Goal: Information Seeking & Learning: Learn about a topic

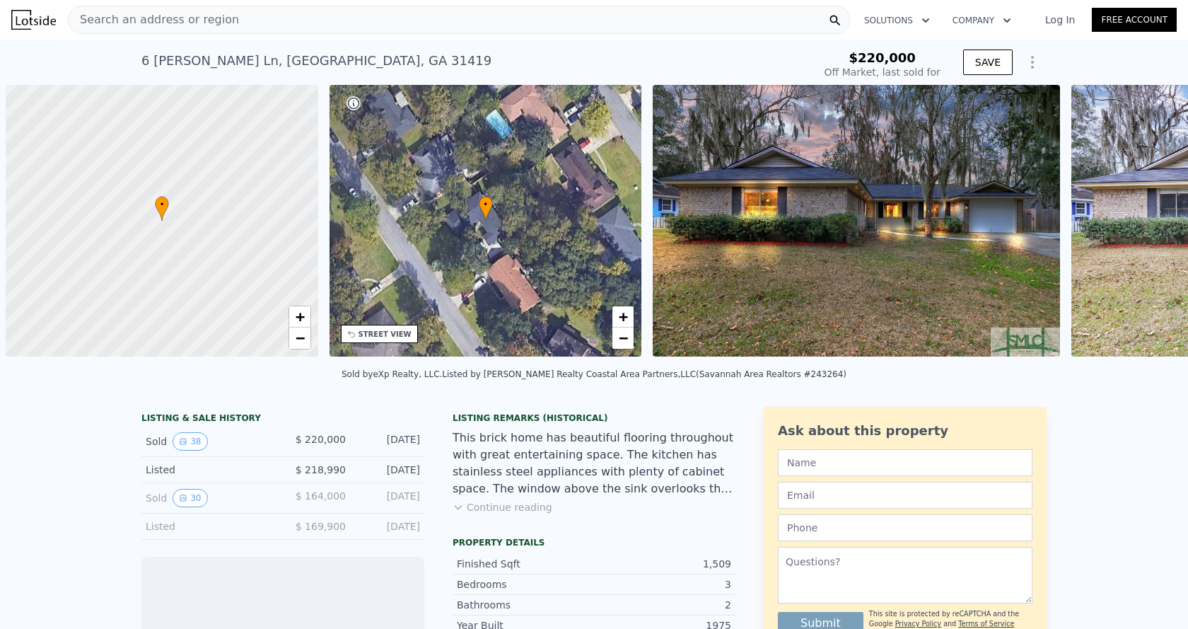
scroll to position [0, 6]
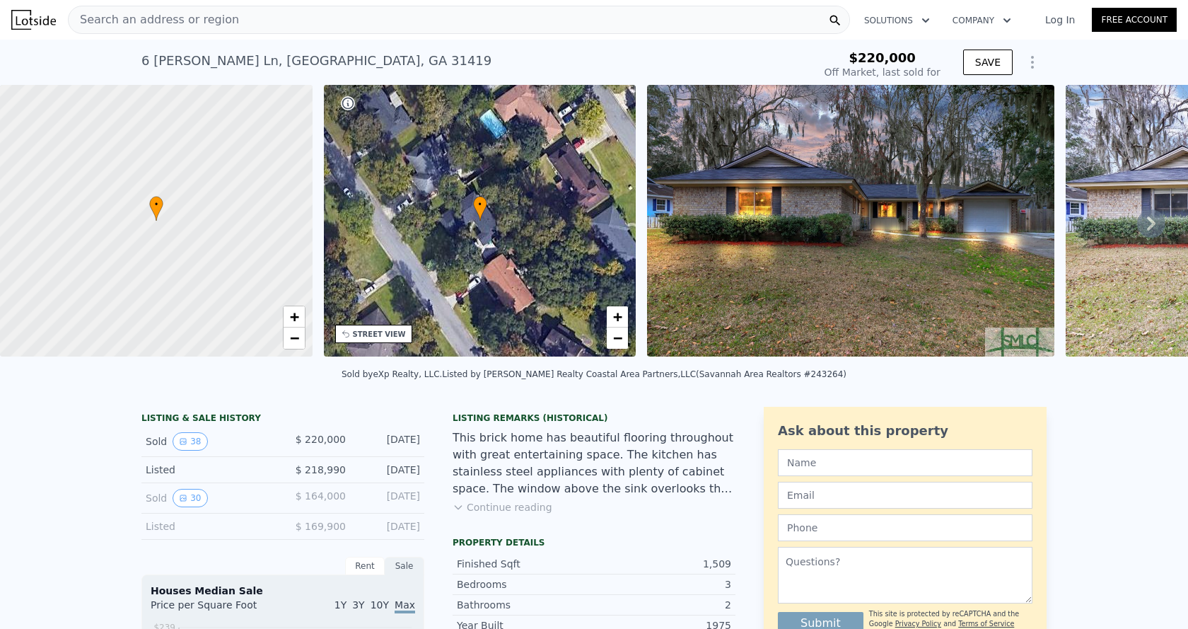
click at [1144, 231] on icon at bounding box center [1151, 223] width 28 height 28
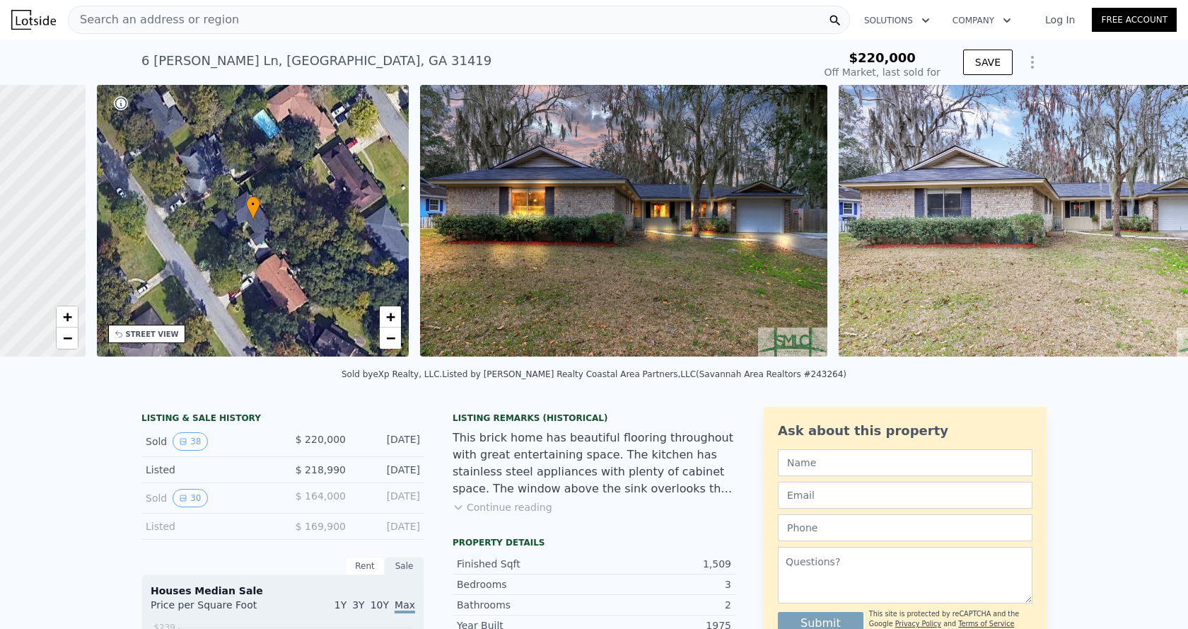
scroll to position [0, 329]
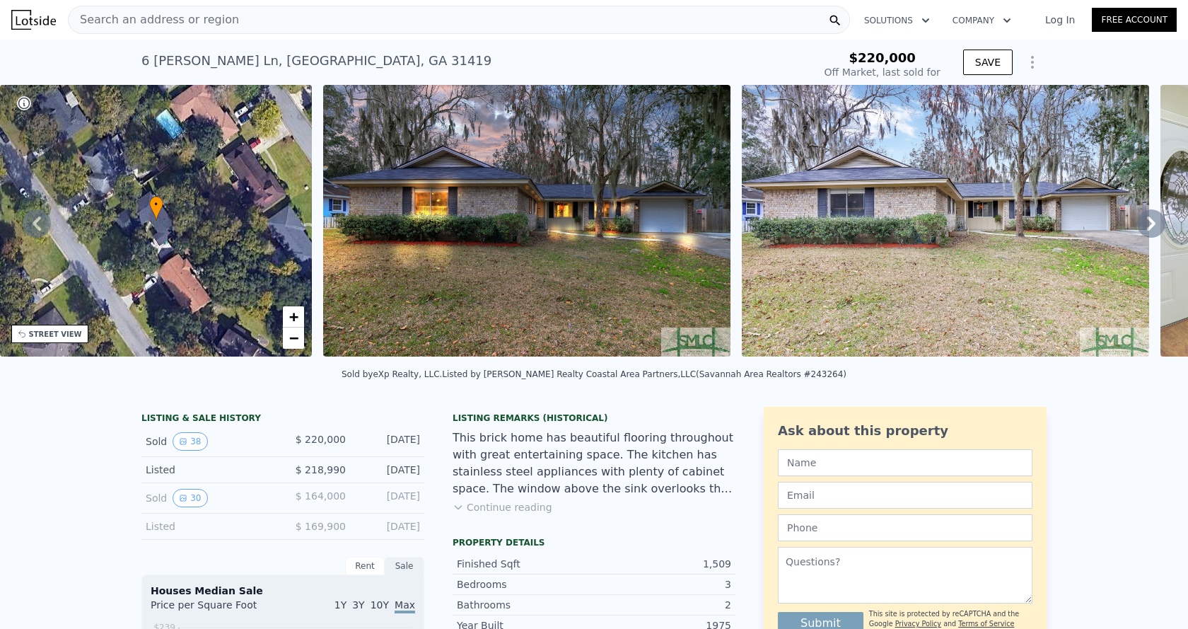
click at [1137, 223] on icon at bounding box center [1151, 223] width 28 height 28
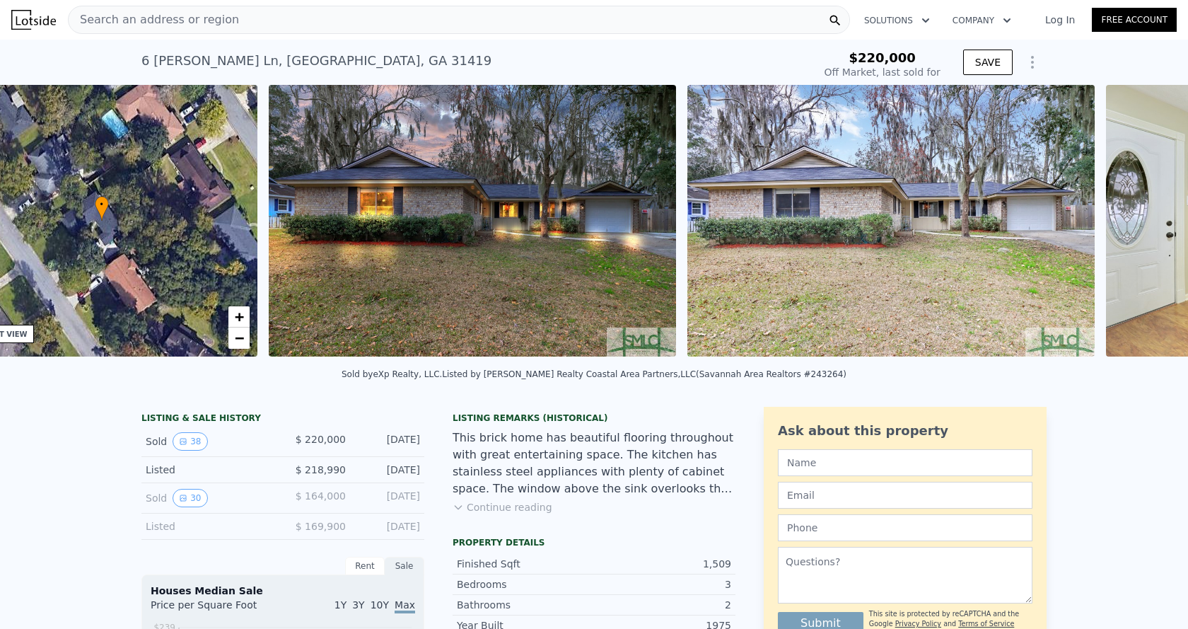
scroll to position [0, 647]
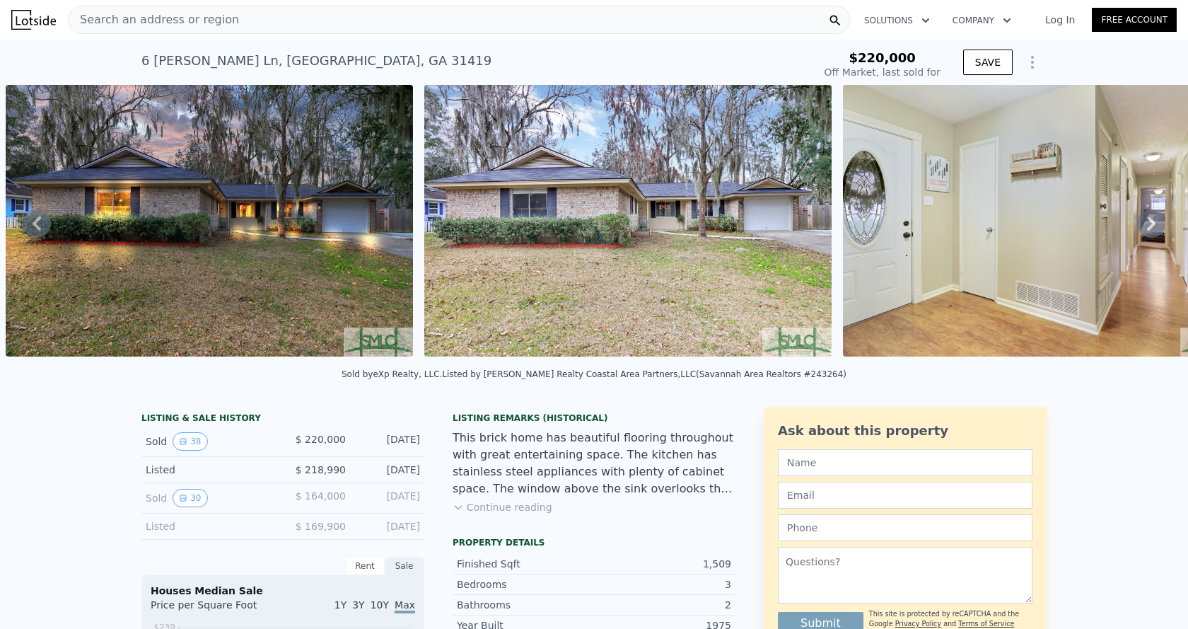
click at [1147, 223] on icon at bounding box center [1151, 223] width 8 height 14
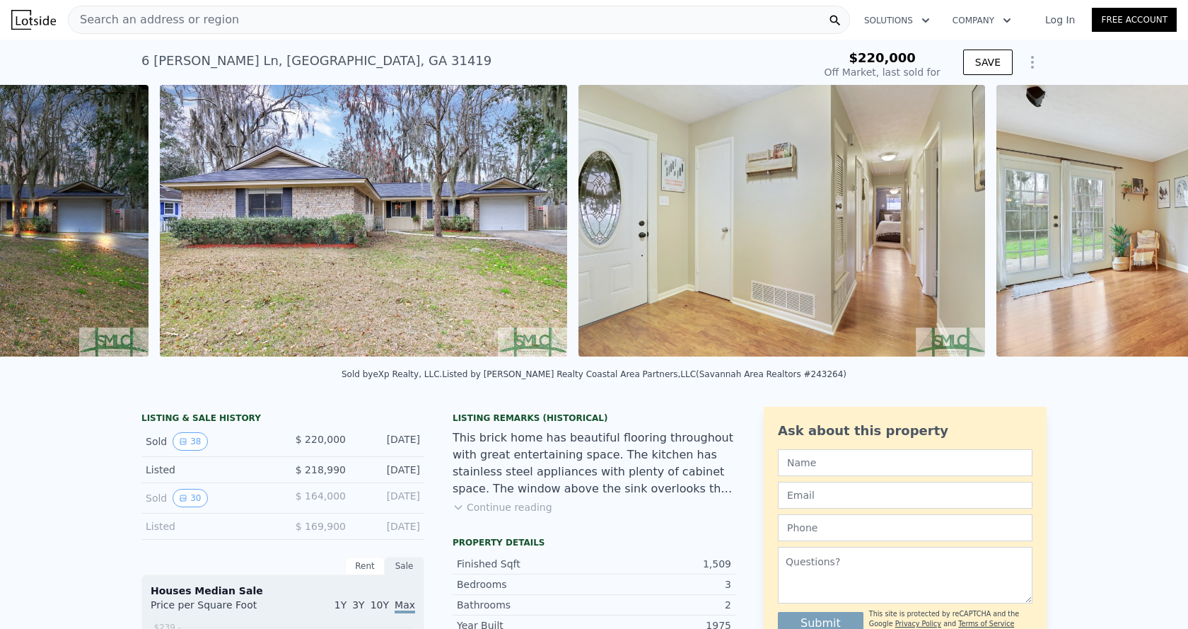
scroll to position [0, 1066]
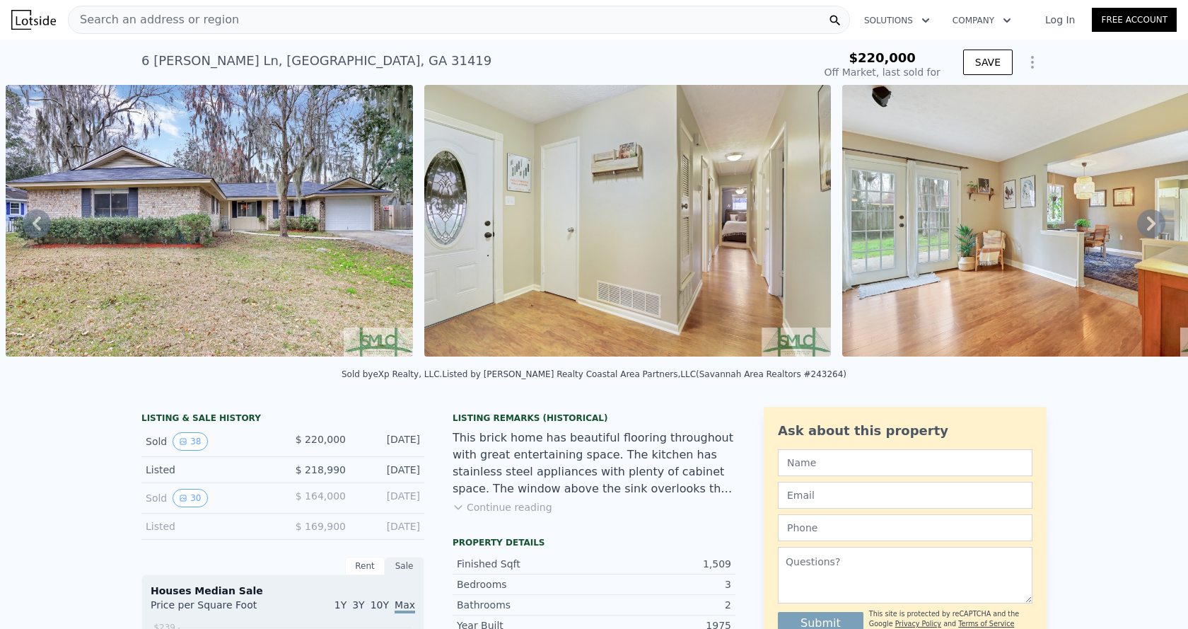
click at [1147, 223] on icon at bounding box center [1151, 223] width 8 height 14
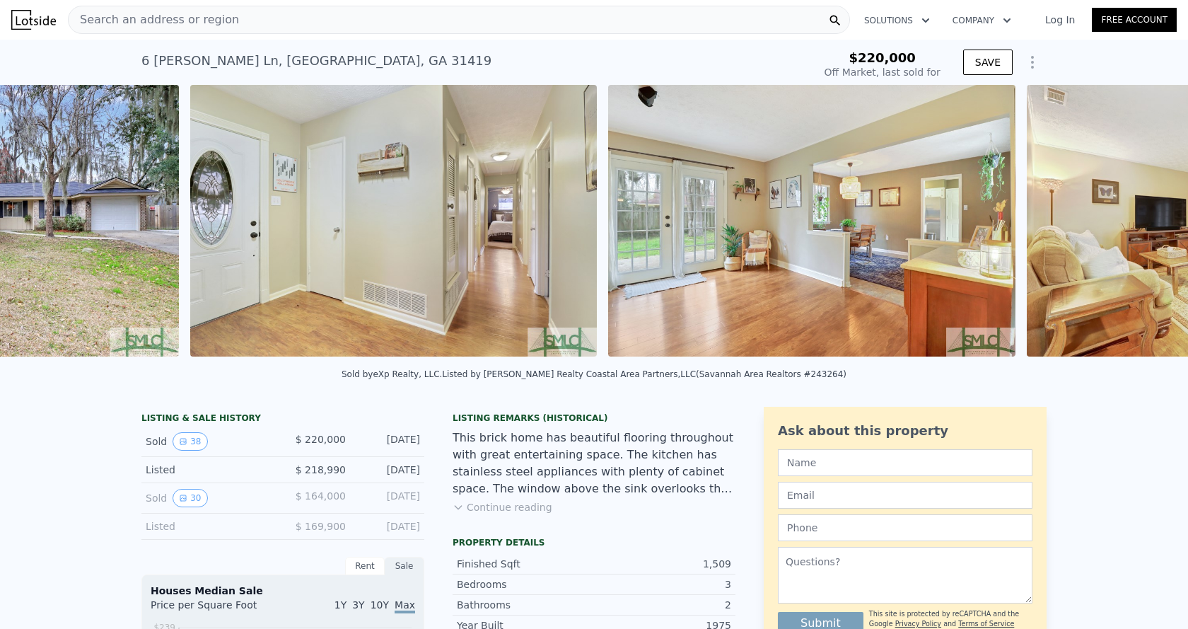
scroll to position [0, 1484]
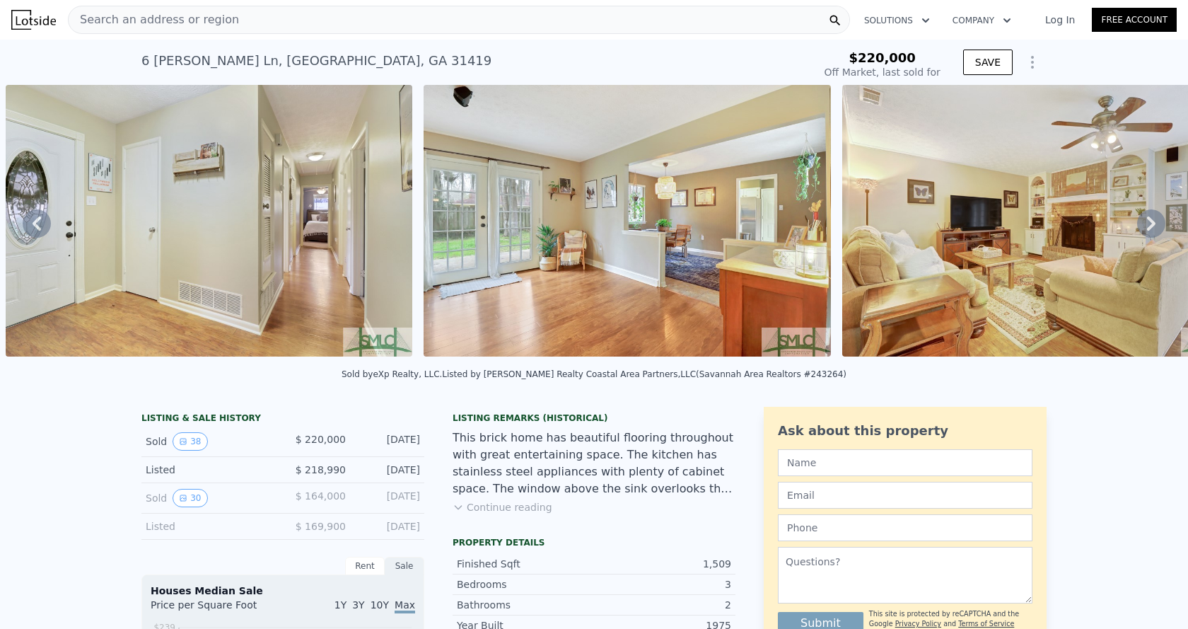
click at [1147, 223] on icon at bounding box center [1151, 223] width 8 height 14
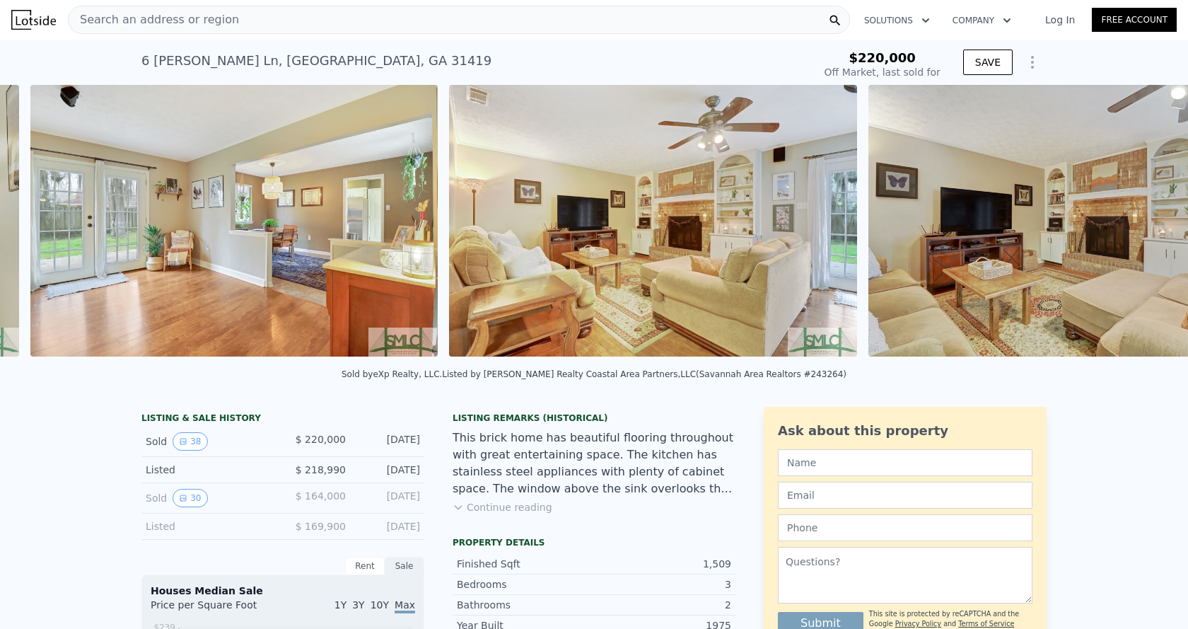
scroll to position [0, 1902]
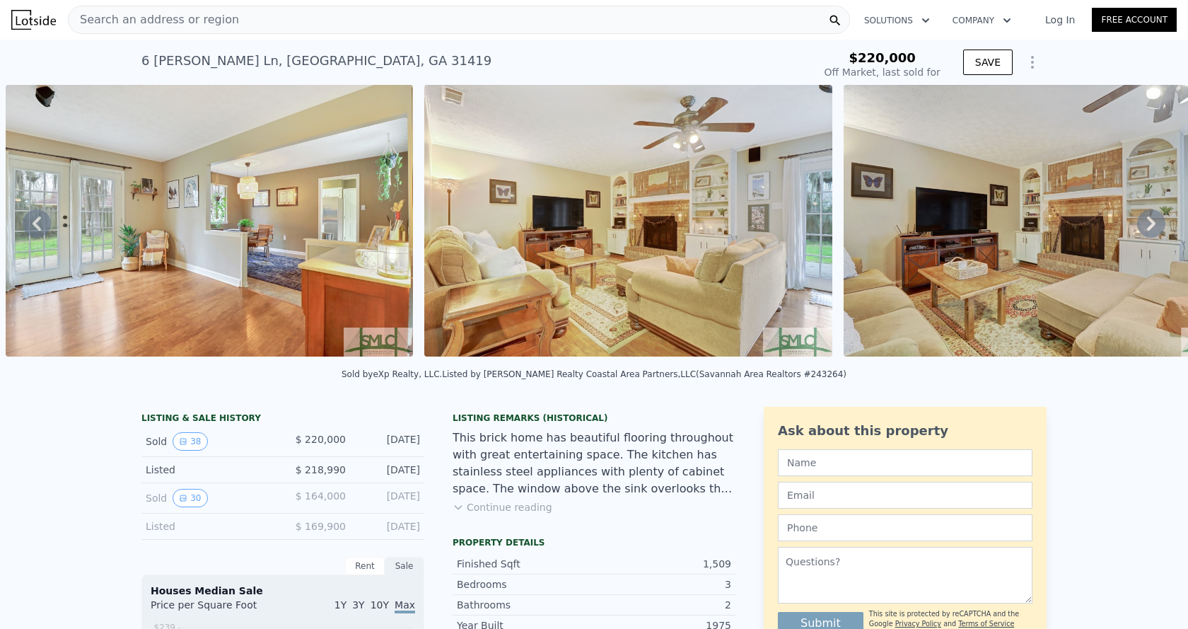
click at [640, 235] on img at bounding box center [628, 221] width 408 height 272
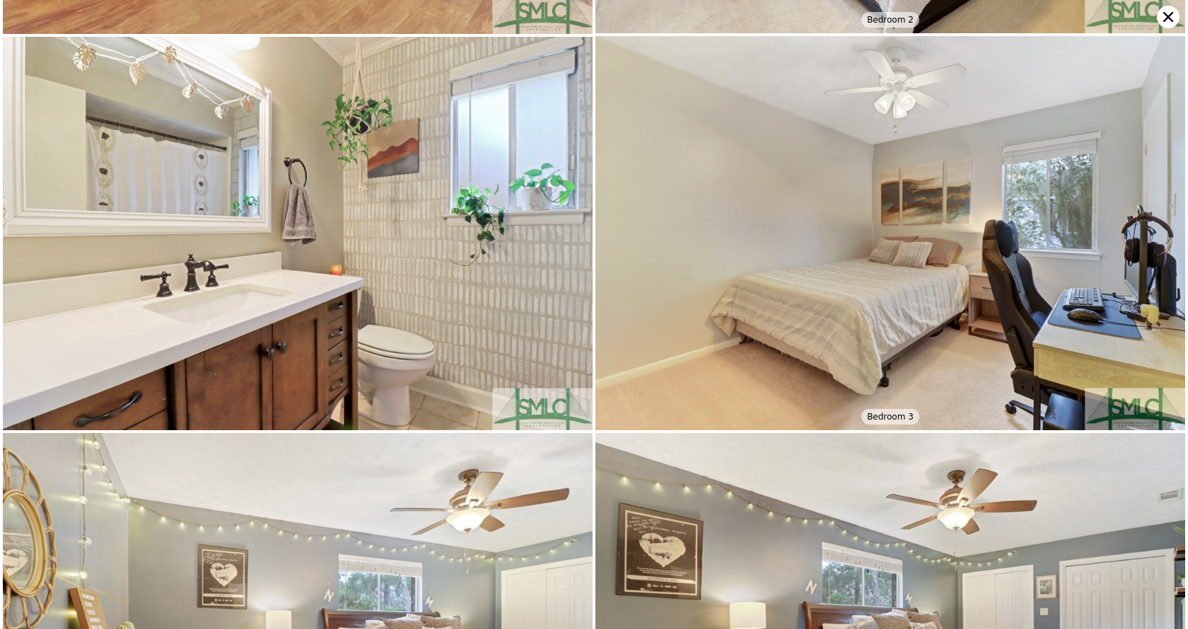
scroll to position [4318, 0]
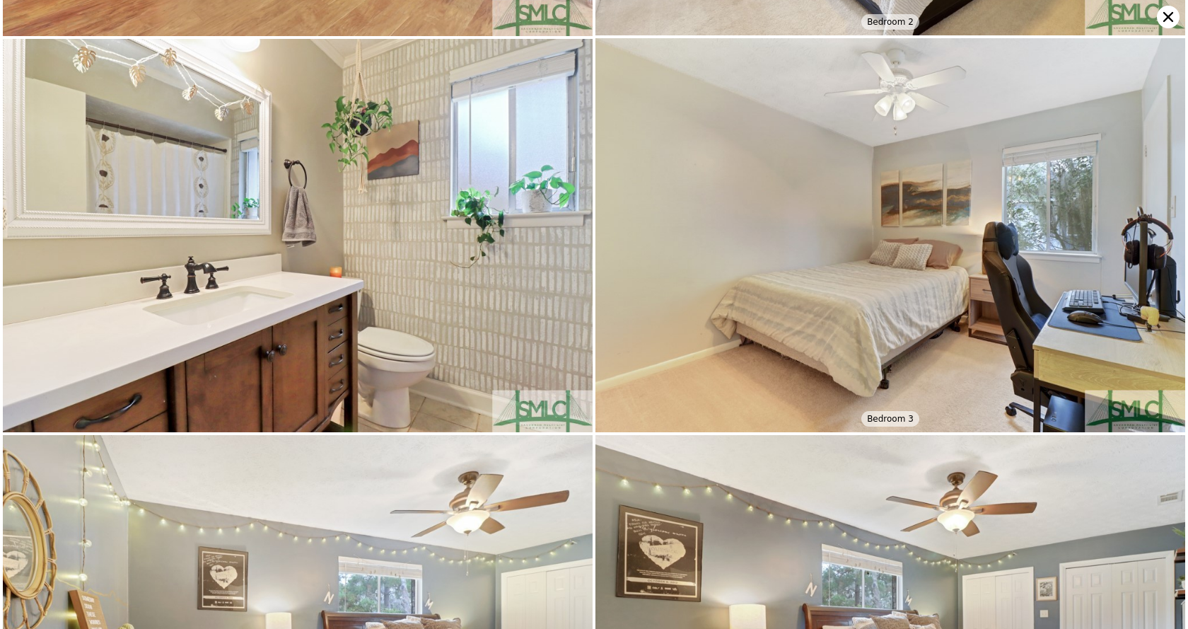
type input "$ 326,000"
type input "$ 72,601"
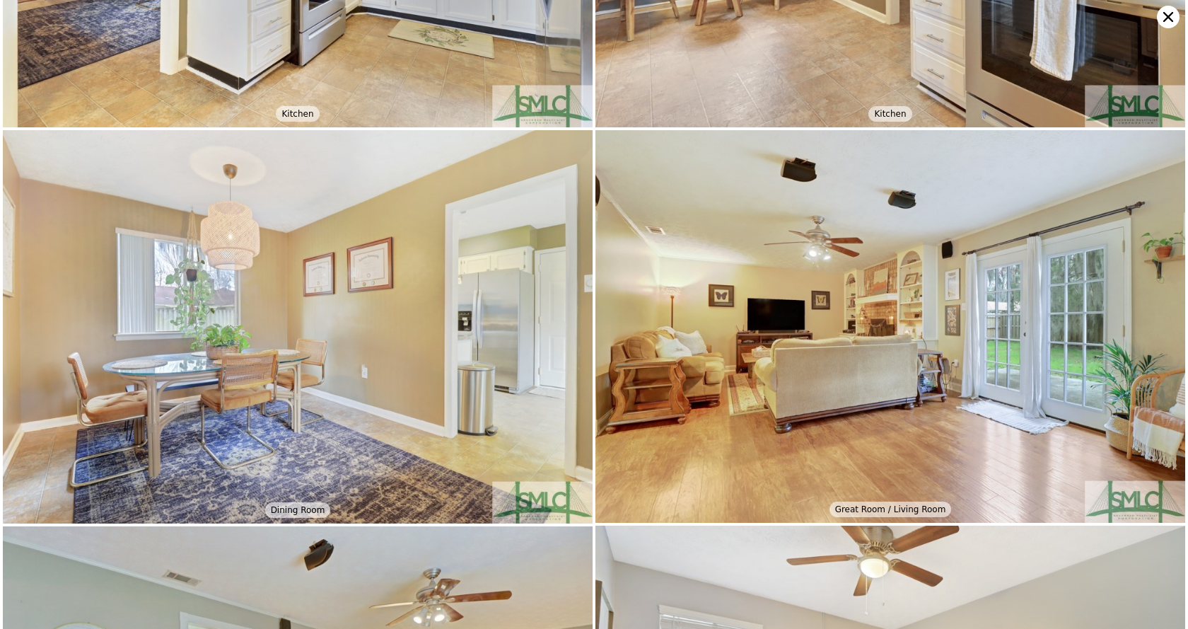
scroll to position [3140, 0]
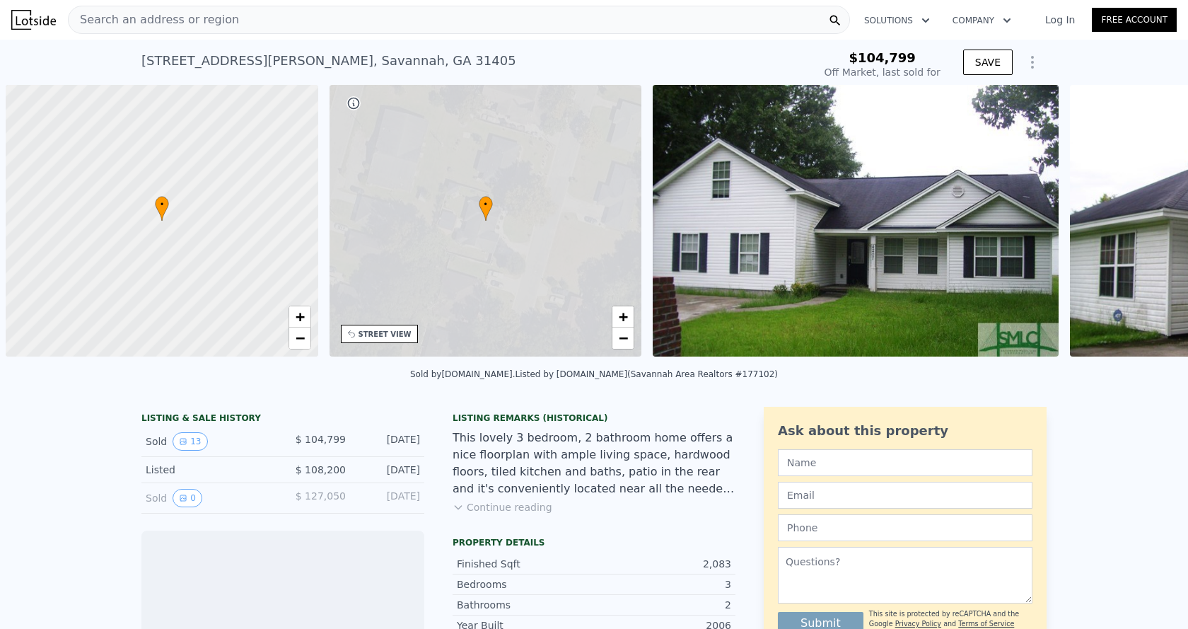
scroll to position [0, 6]
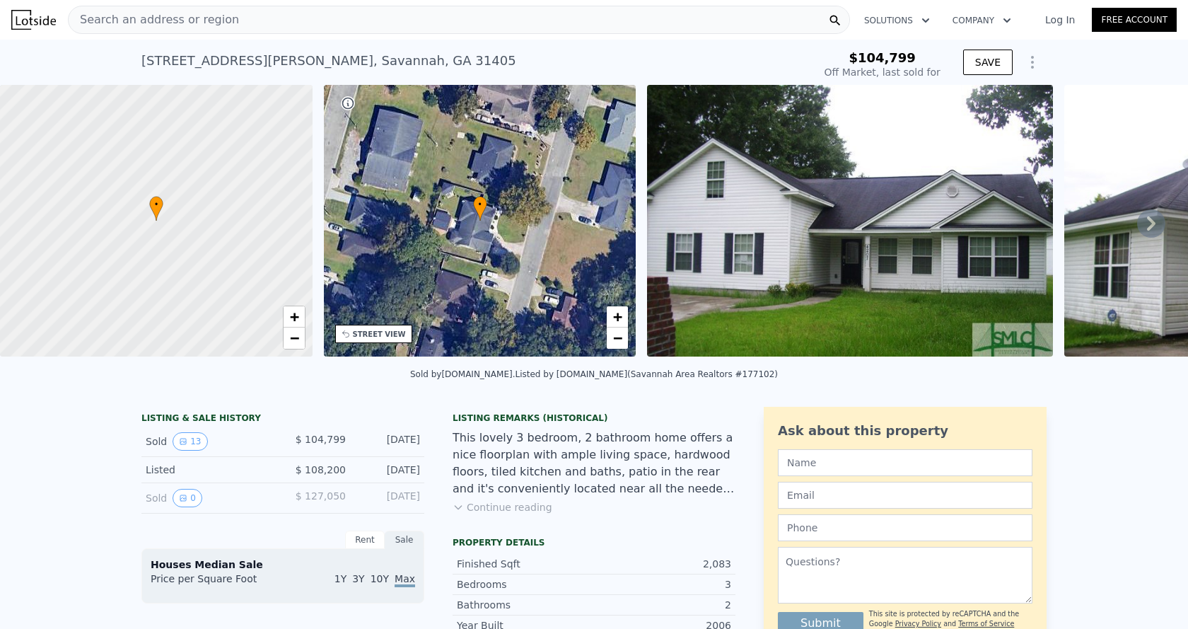
type input "-$ 112,262"
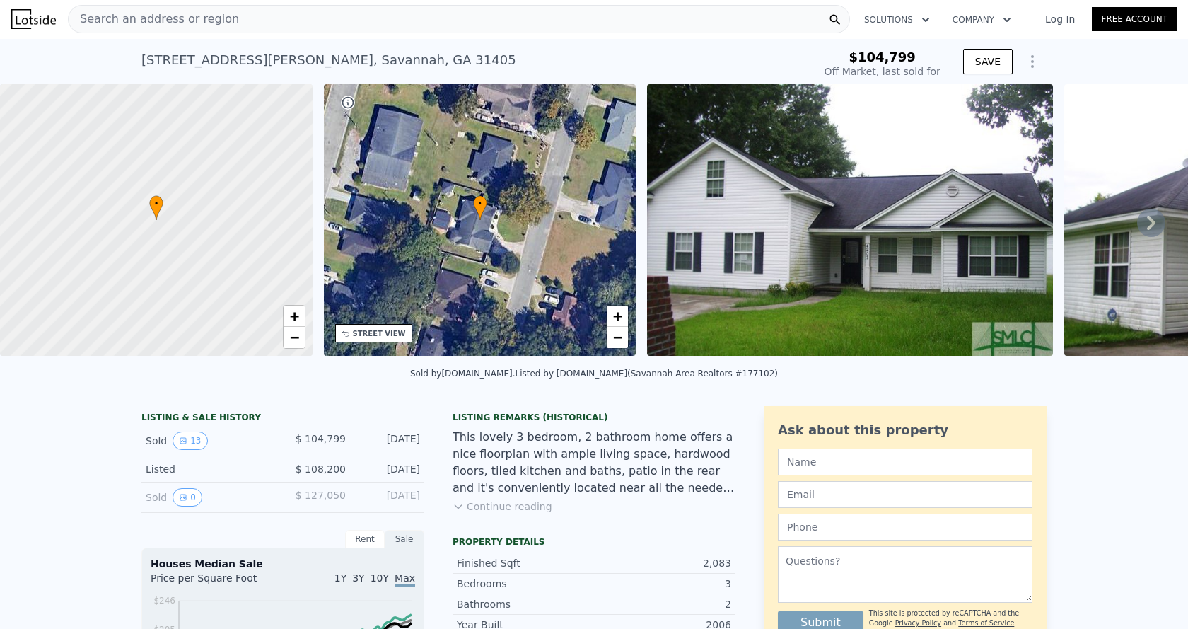
scroll to position [0, 0]
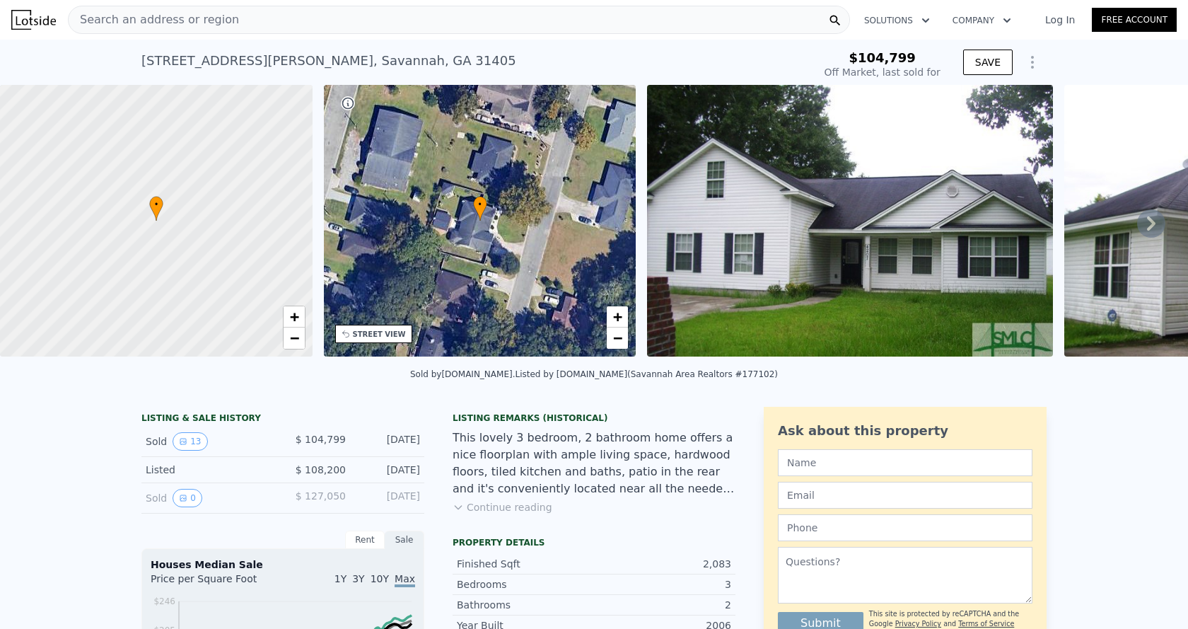
click at [1147, 229] on icon at bounding box center [1151, 223] width 8 height 14
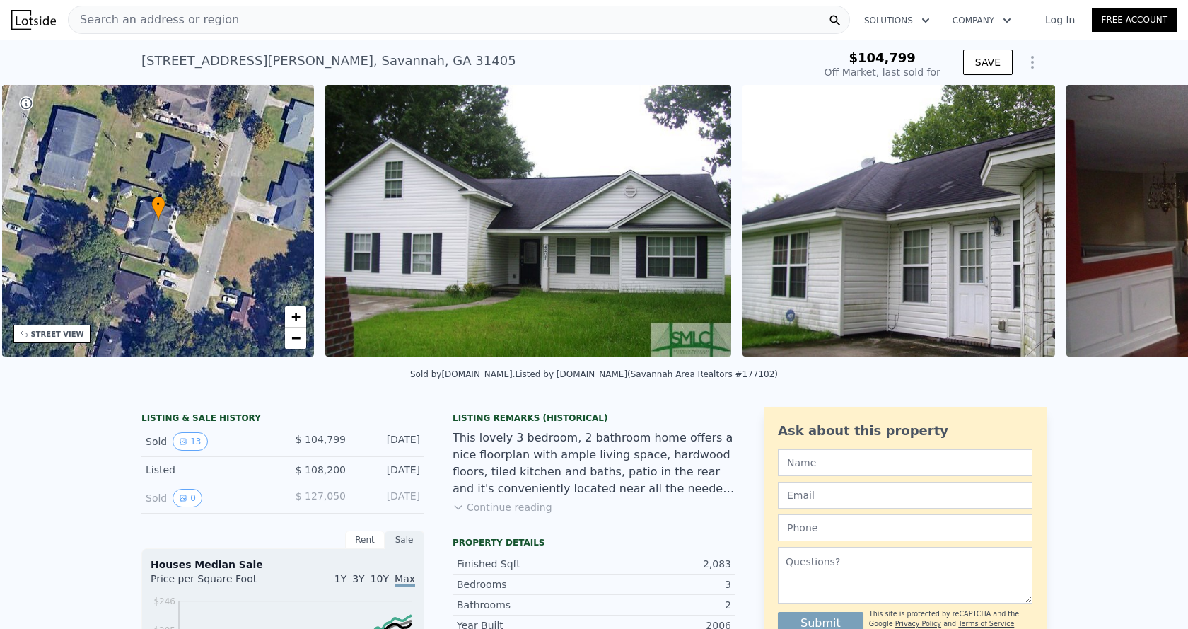
scroll to position [0, 329]
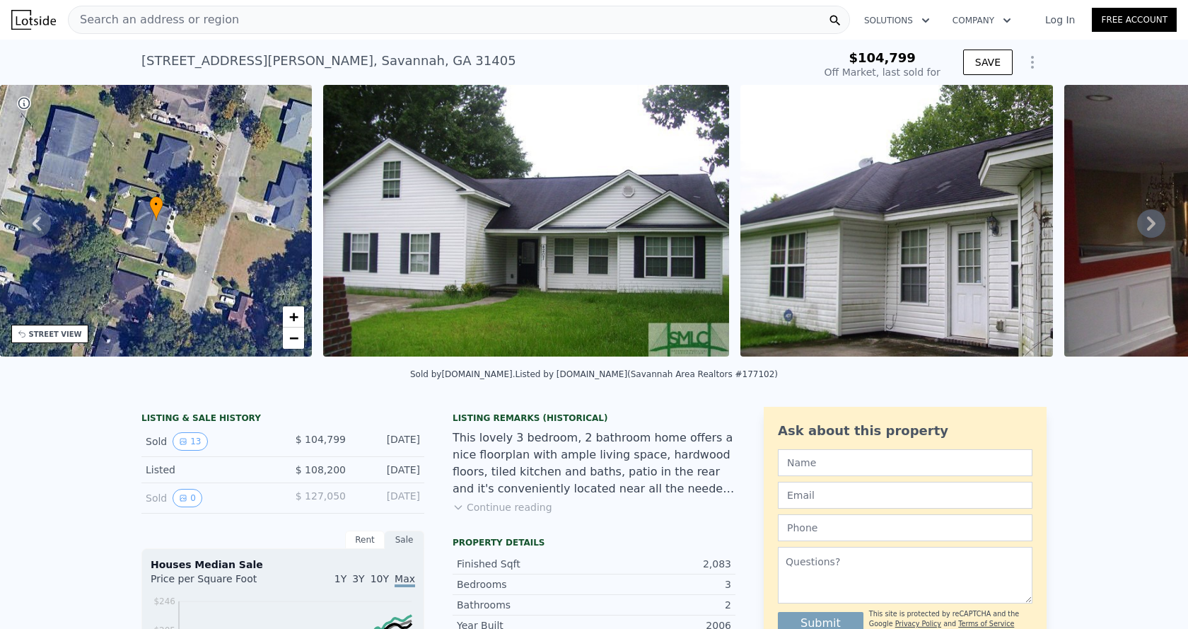
click at [1147, 229] on icon at bounding box center [1151, 223] width 8 height 14
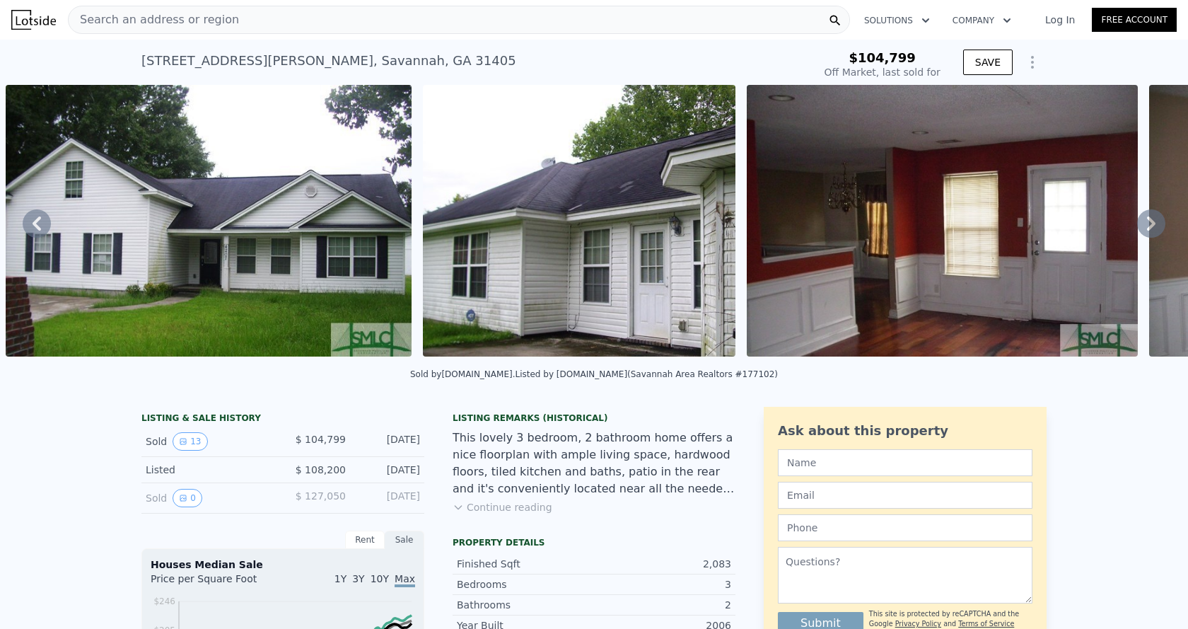
click at [1147, 229] on icon at bounding box center [1151, 223] width 8 height 14
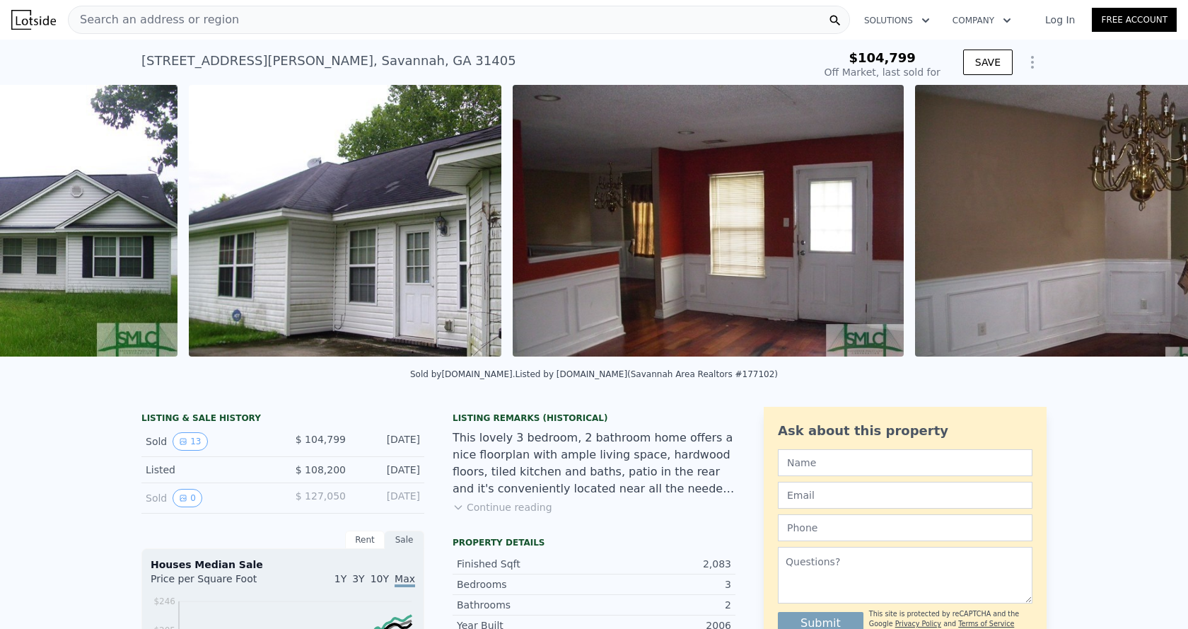
scroll to position [0, 1064]
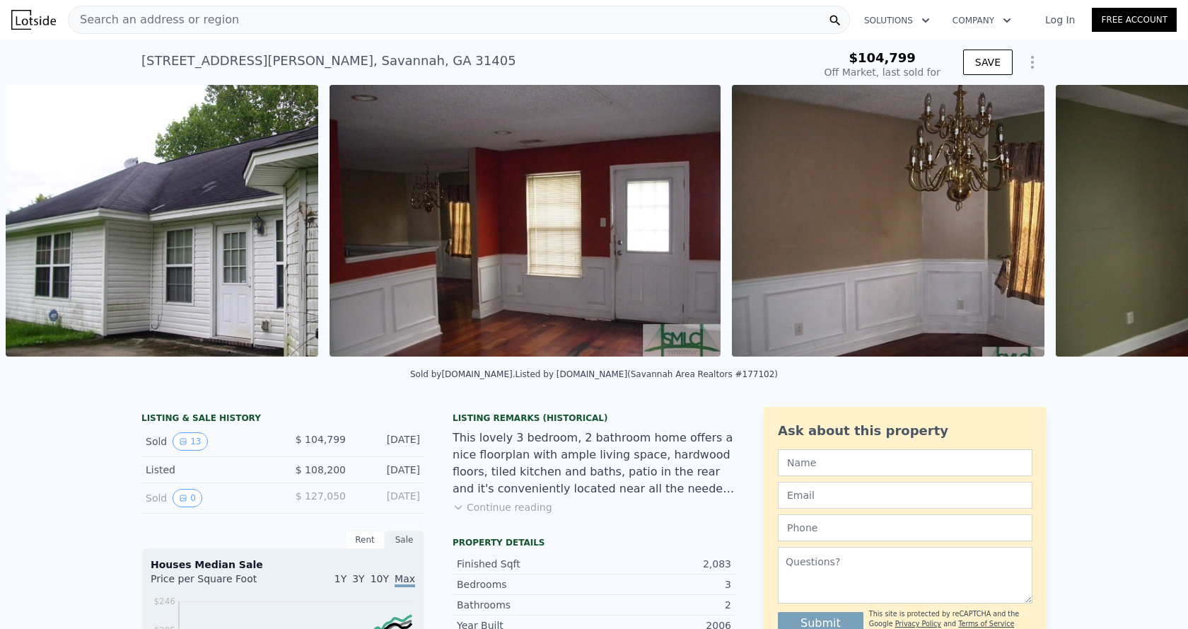
click at [1143, 229] on div "• + − • + − STREET VIEW Loading... SATELLITE VIEW" at bounding box center [594, 223] width 1188 height 276
click at [1147, 229] on icon at bounding box center [1151, 223] width 8 height 14
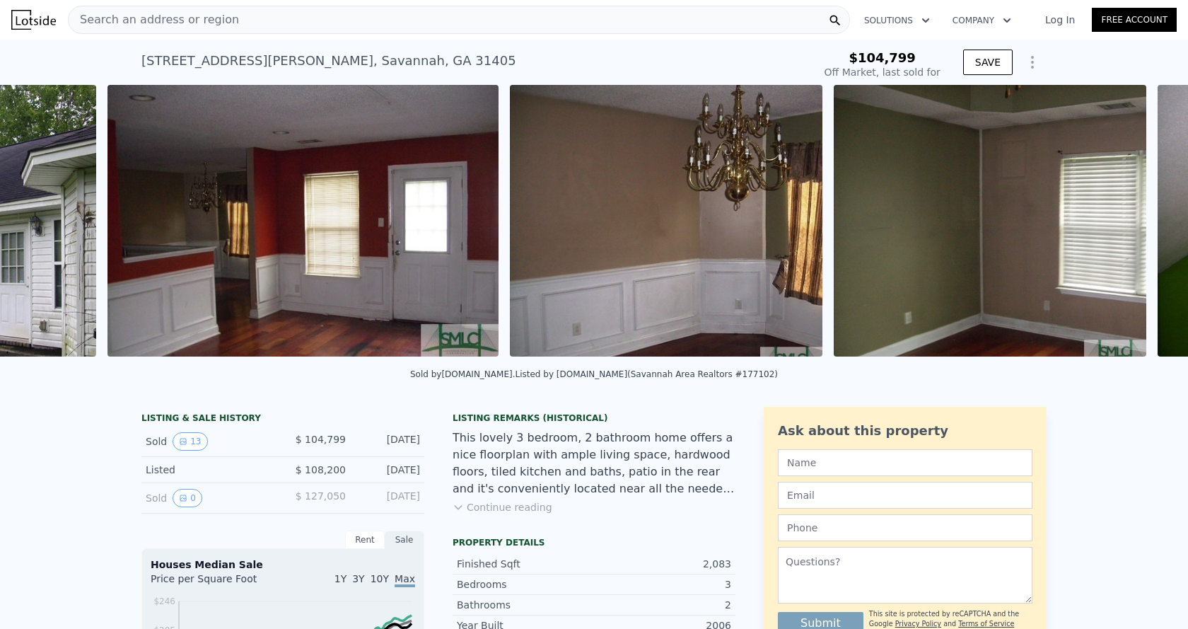
scroll to position [0, 1388]
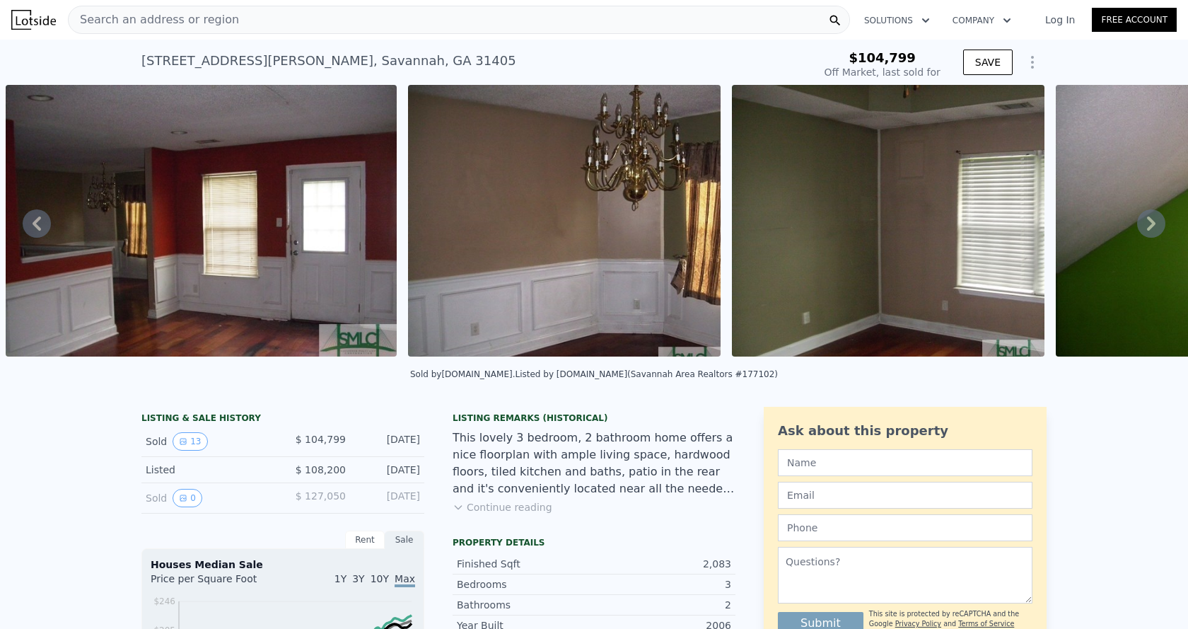
click at [1147, 229] on icon at bounding box center [1151, 223] width 8 height 14
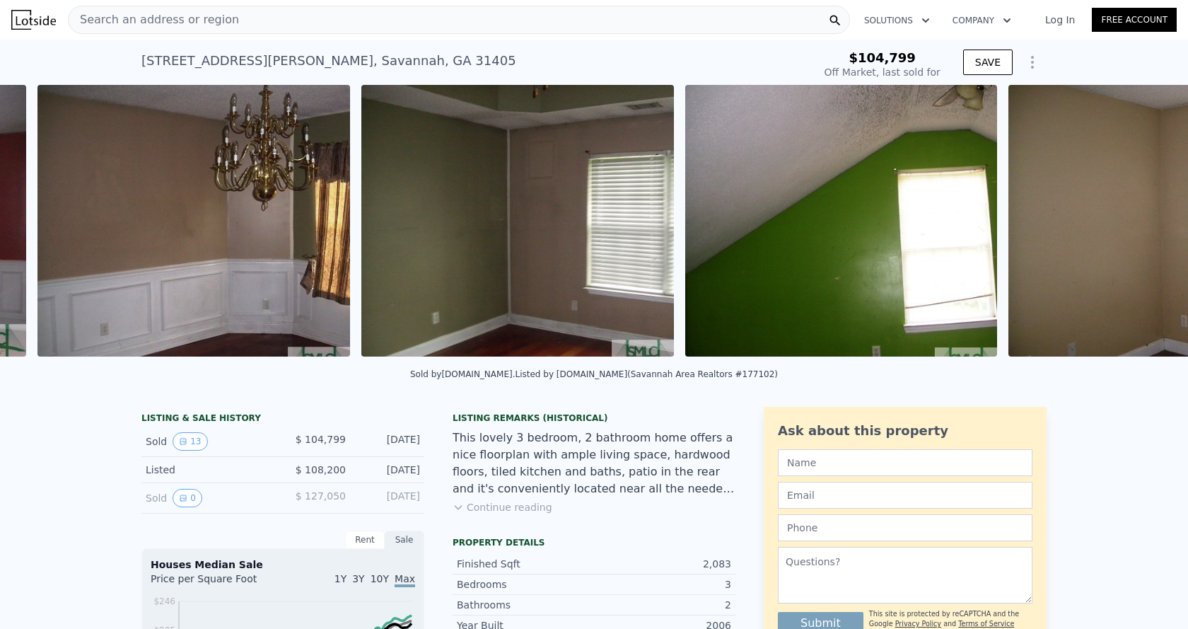
scroll to position [0, 1790]
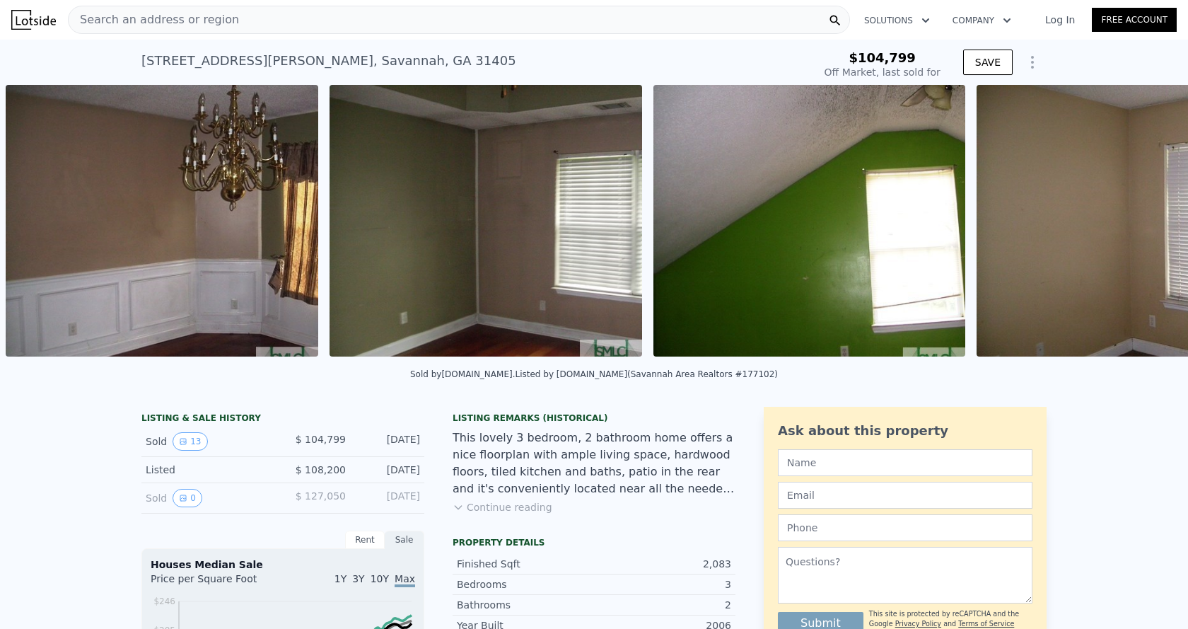
click at [1143, 229] on img at bounding box center [1132, 221] width 313 height 272
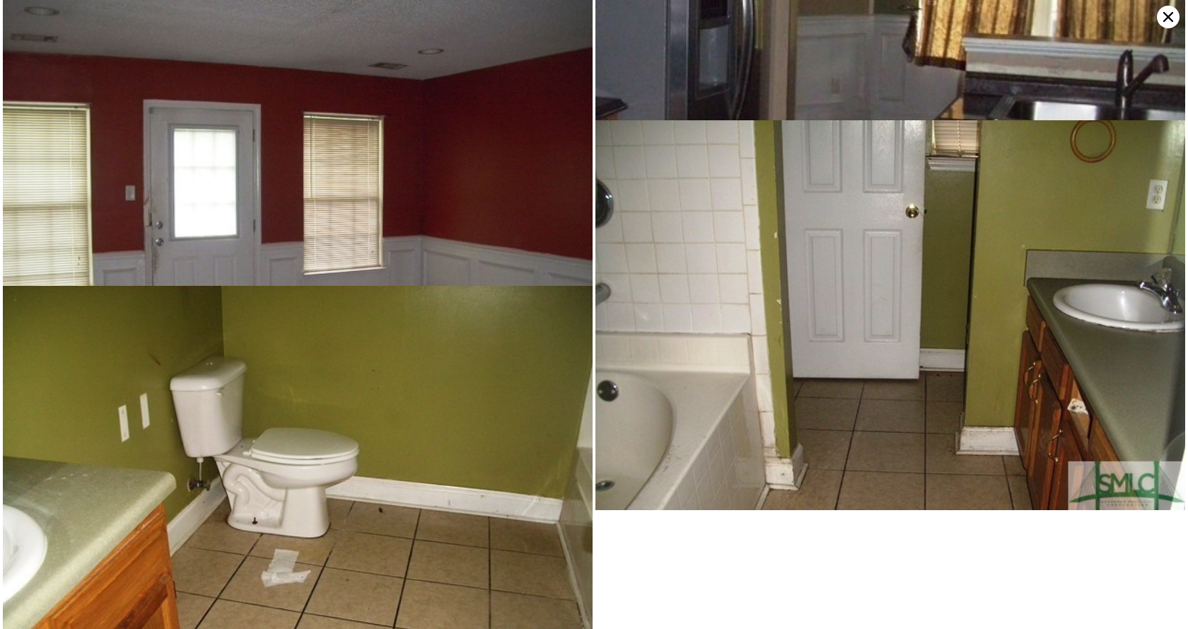
scroll to position [1669, 0]
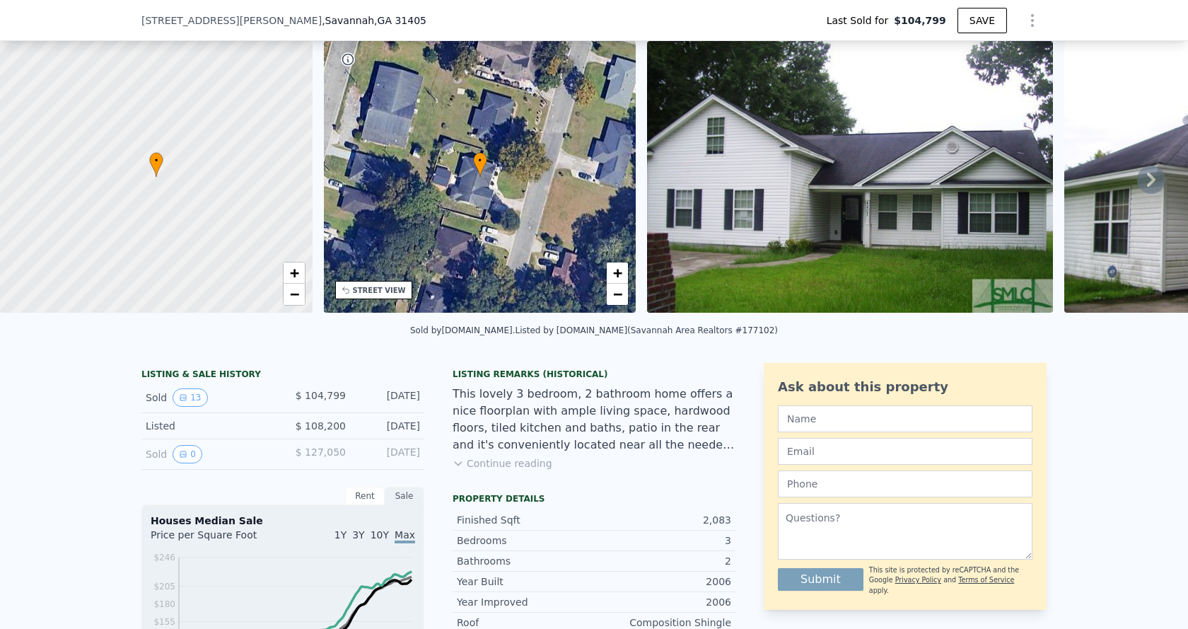
scroll to position [136, 0]
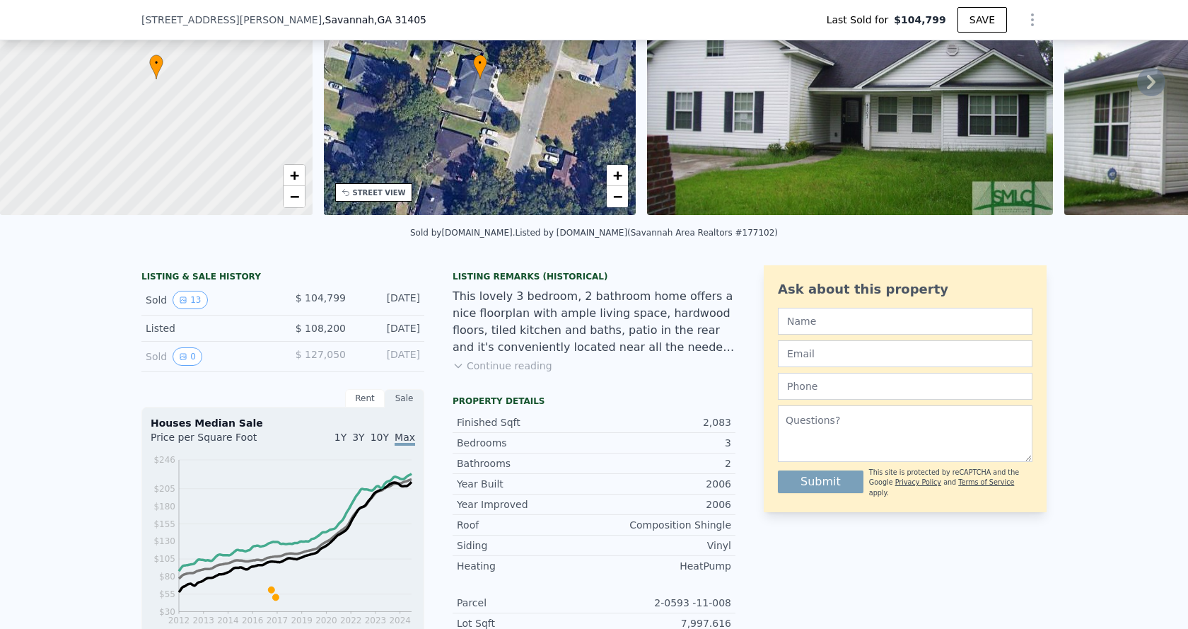
click at [460, 372] on button "Continue reading" at bounding box center [503, 365] width 100 height 14
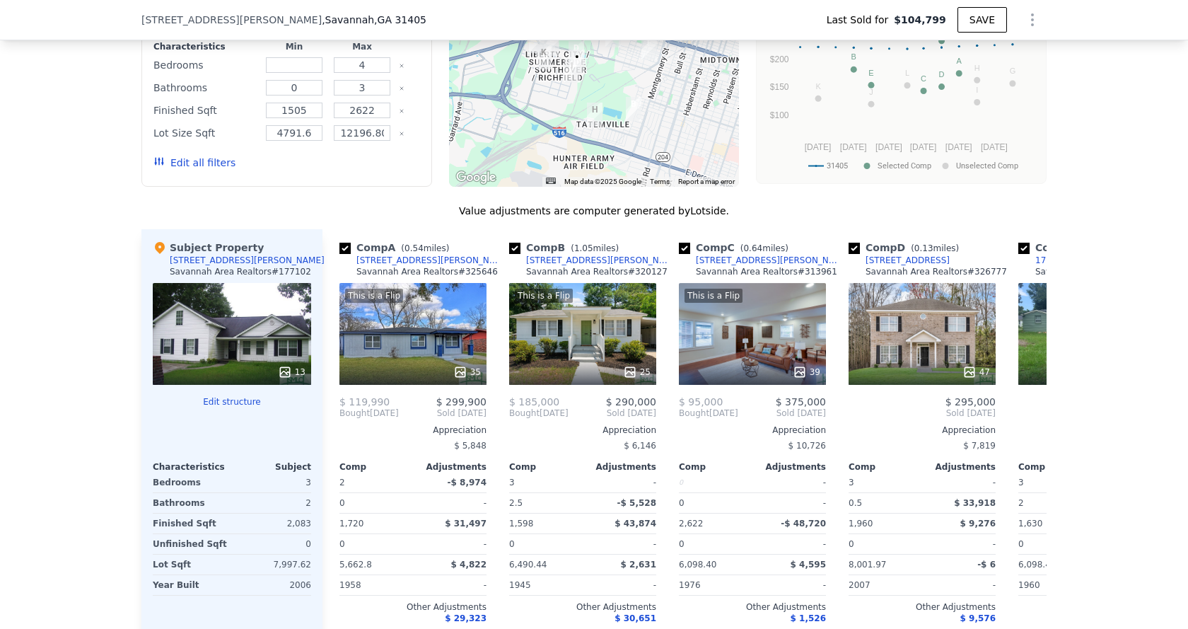
scroll to position [1339, 0]
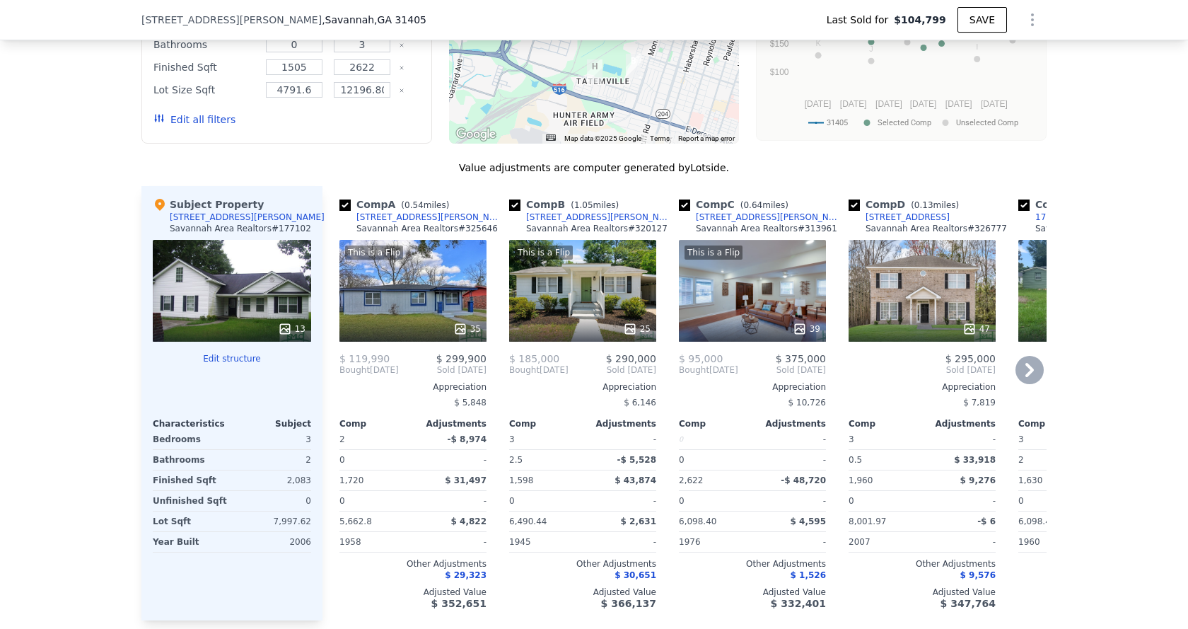
click at [1021, 378] on icon at bounding box center [1029, 370] width 28 height 28
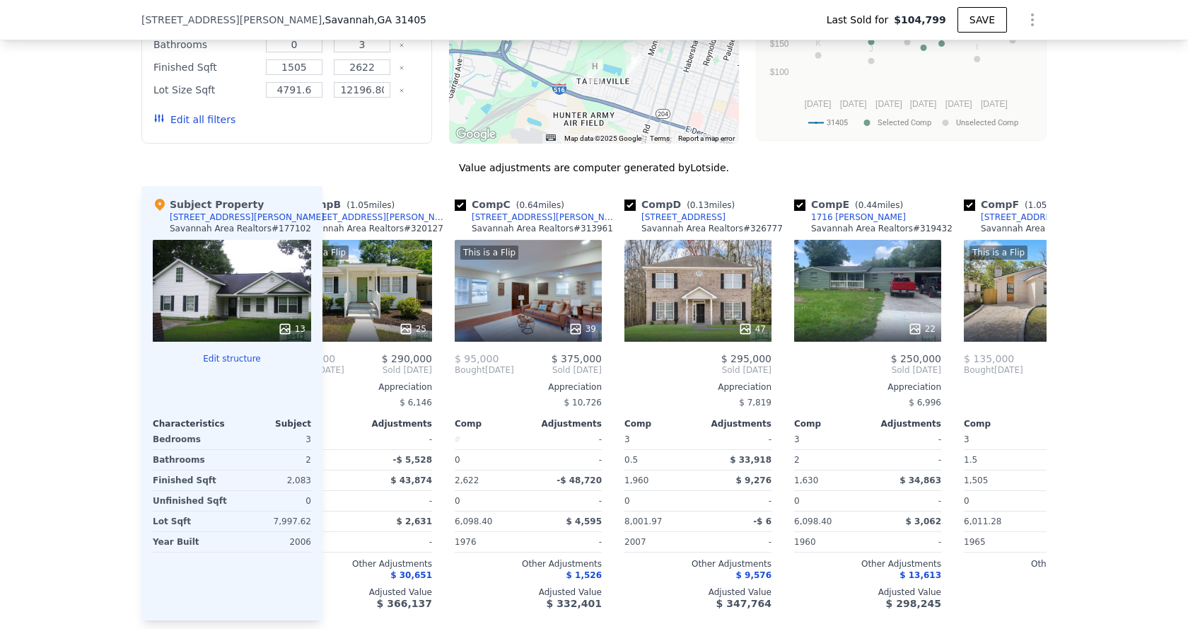
scroll to position [0, 339]
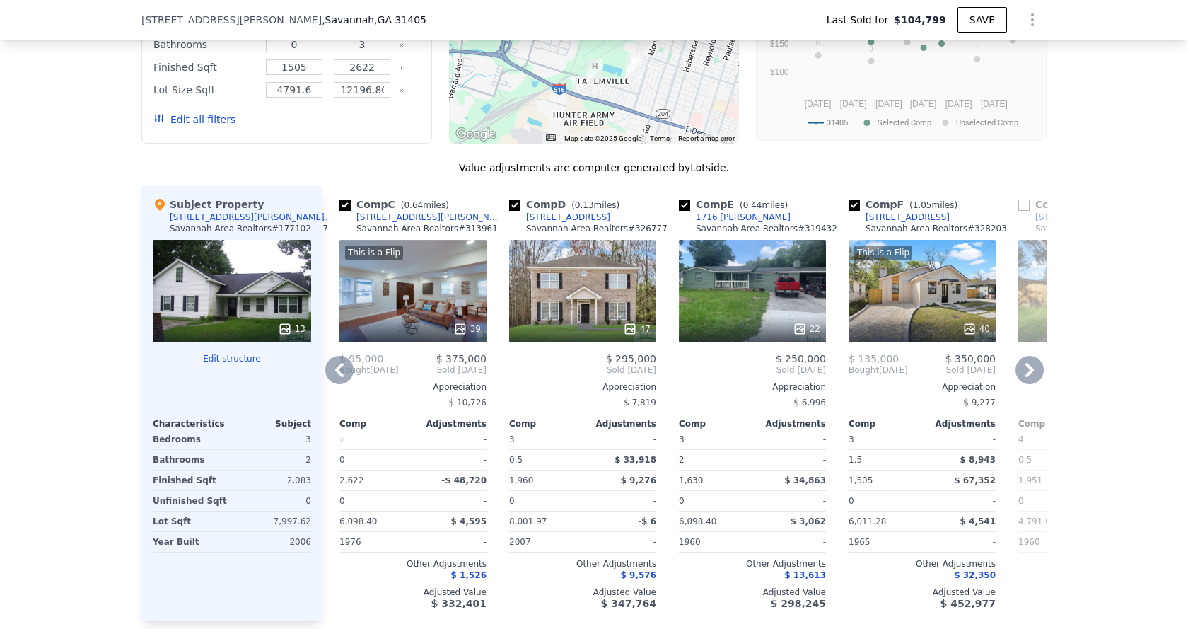
click at [1027, 373] on icon at bounding box center [1029, 370] width 28 height 28
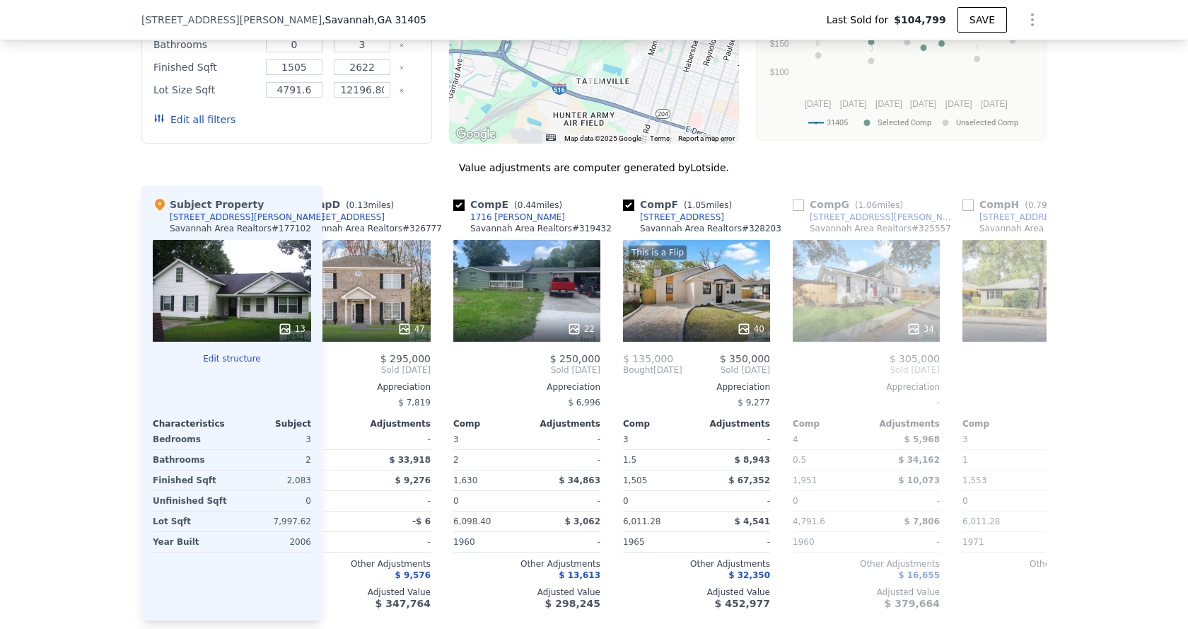
scroll to position [0, 679]
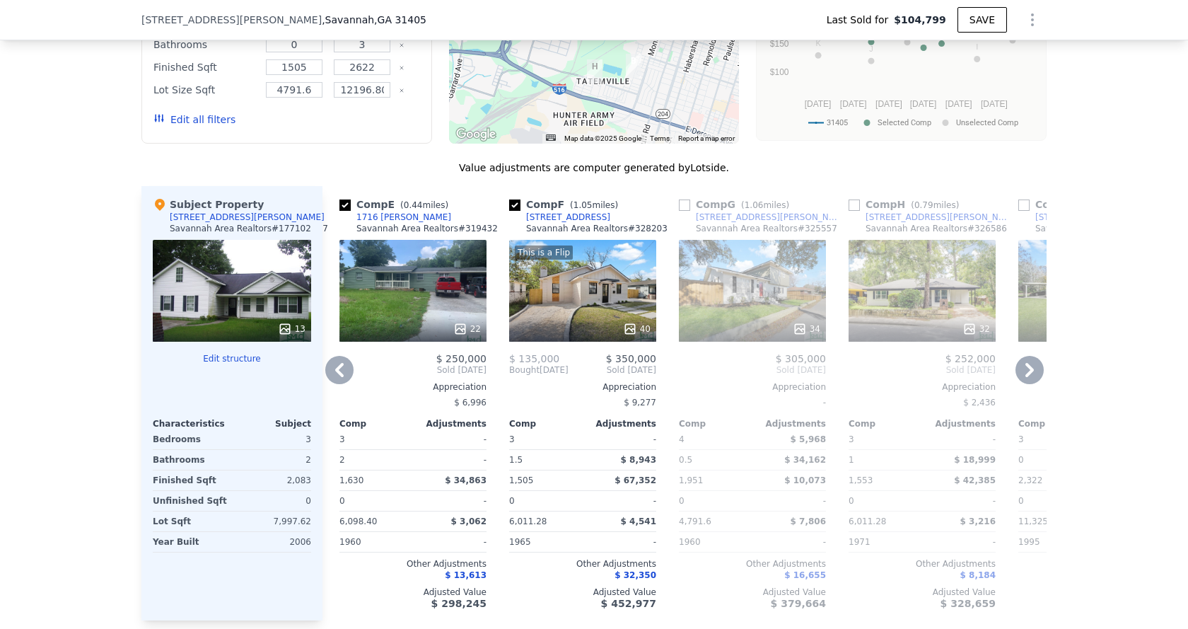
click at [1025, 376] on icon at bounding box center [1029, 370] width 8 height 14
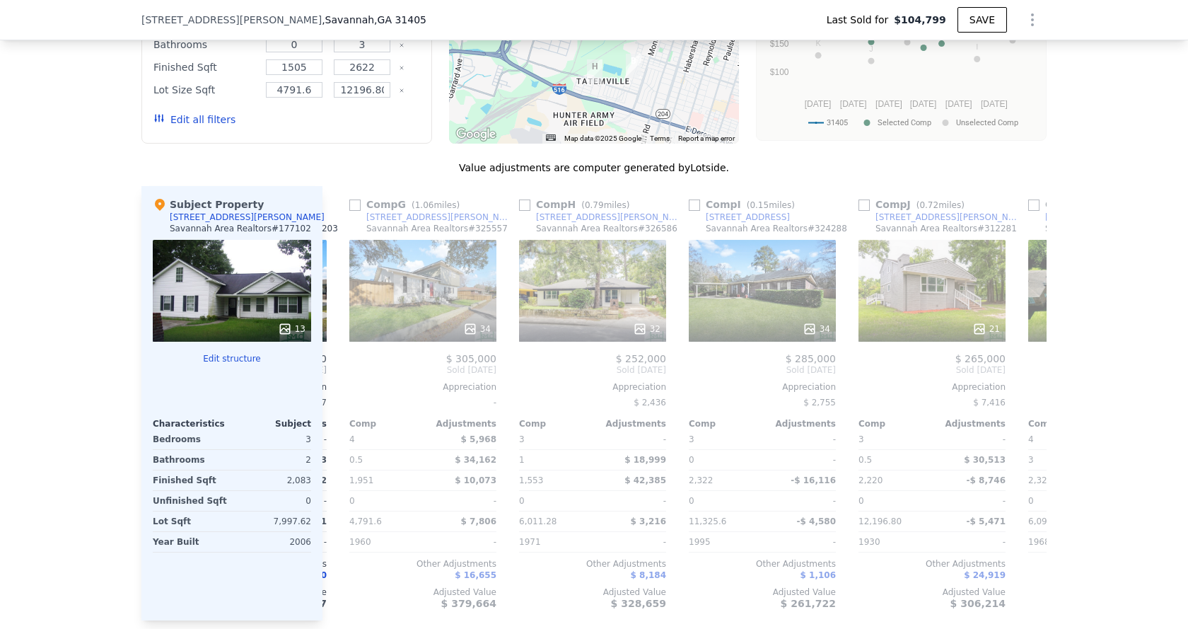
scroll to position [0, 1018]
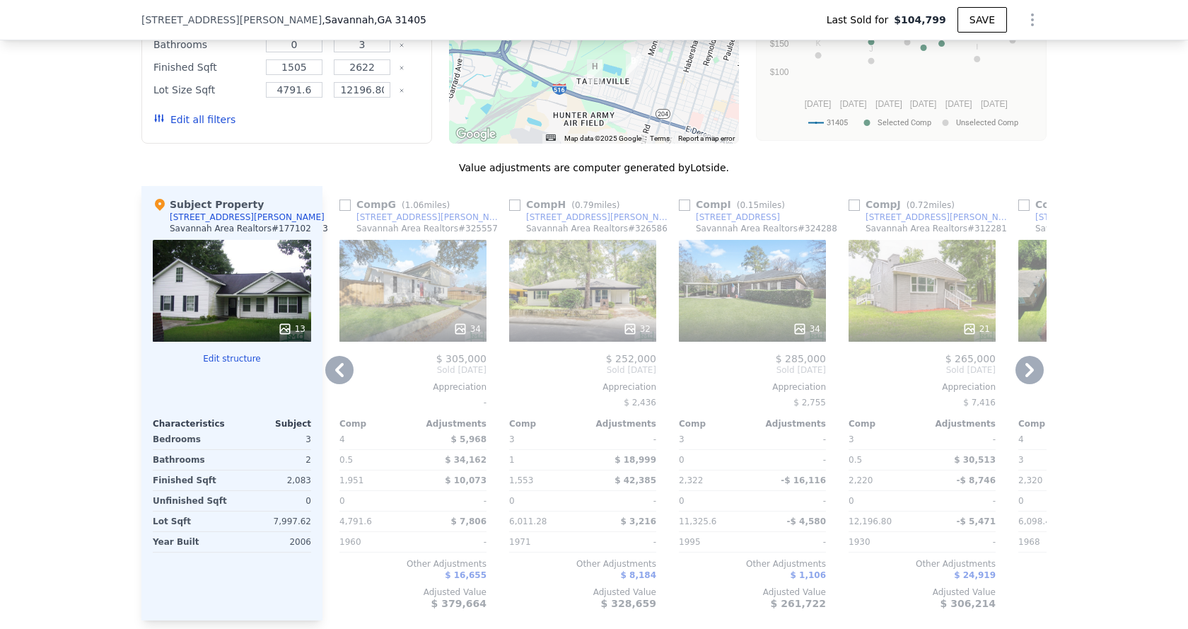
click at [1025, 376] on icon at bounding box center [1029, 370] width 8 height 14
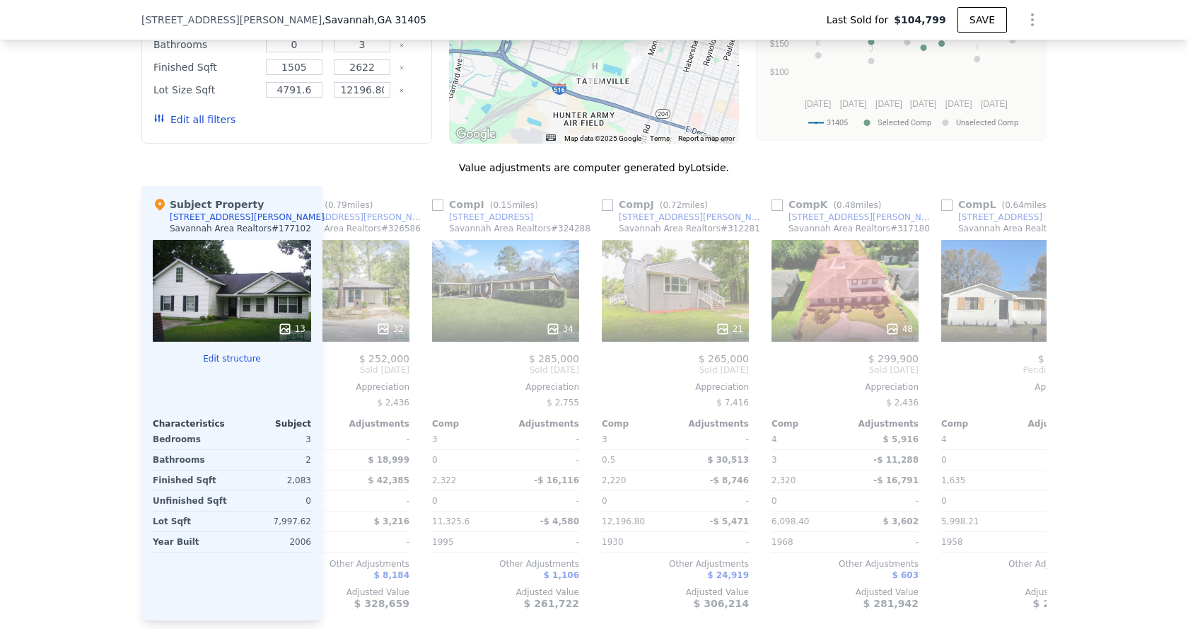
scroll to position [0, 1346]
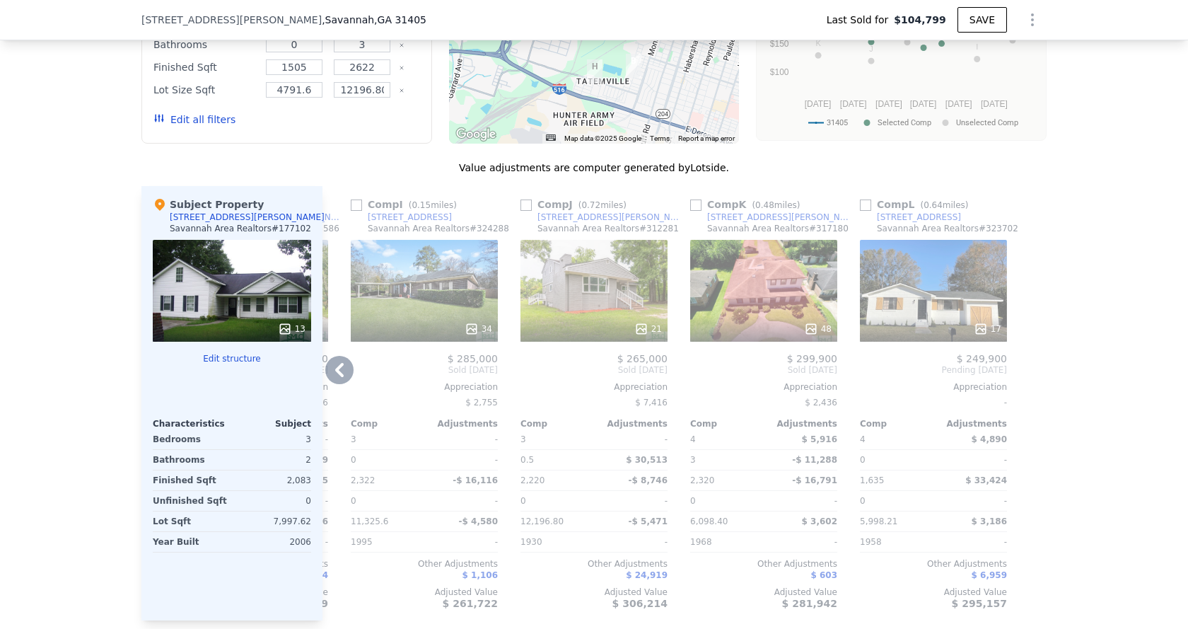
click at [334, 380] on icon at bounding box center [339, 370] width 28 height 28
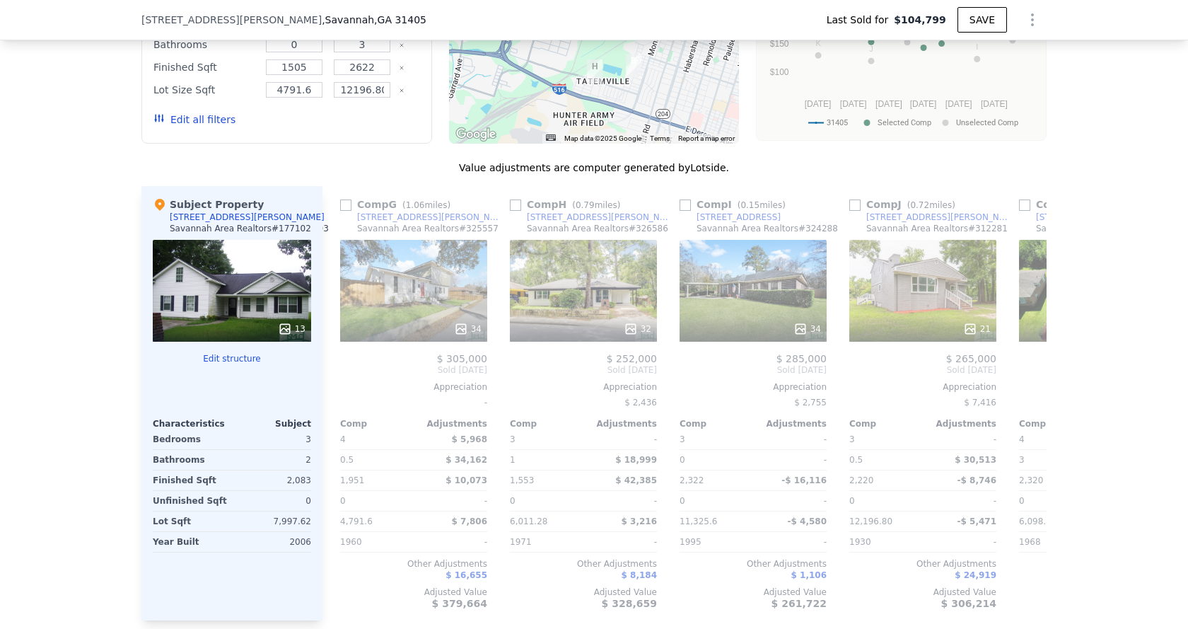
scroll to position [0, 1007]
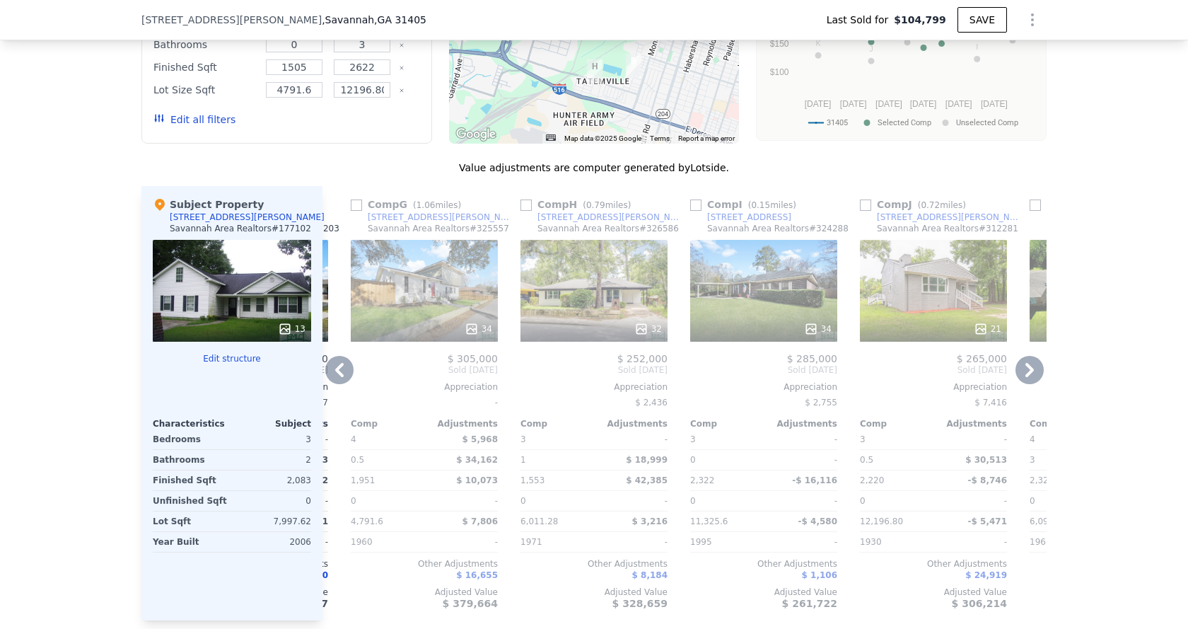
click at [334, 380] on icon at bounding box center [339, 370] width 28 height 28
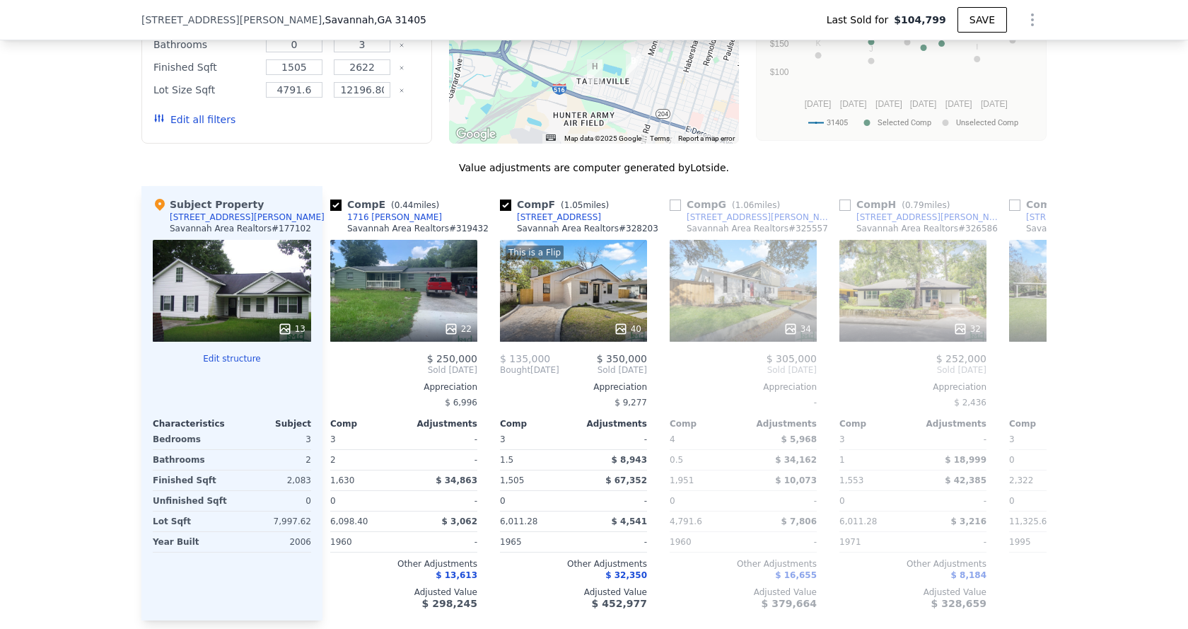
scroll to position [0, 667]
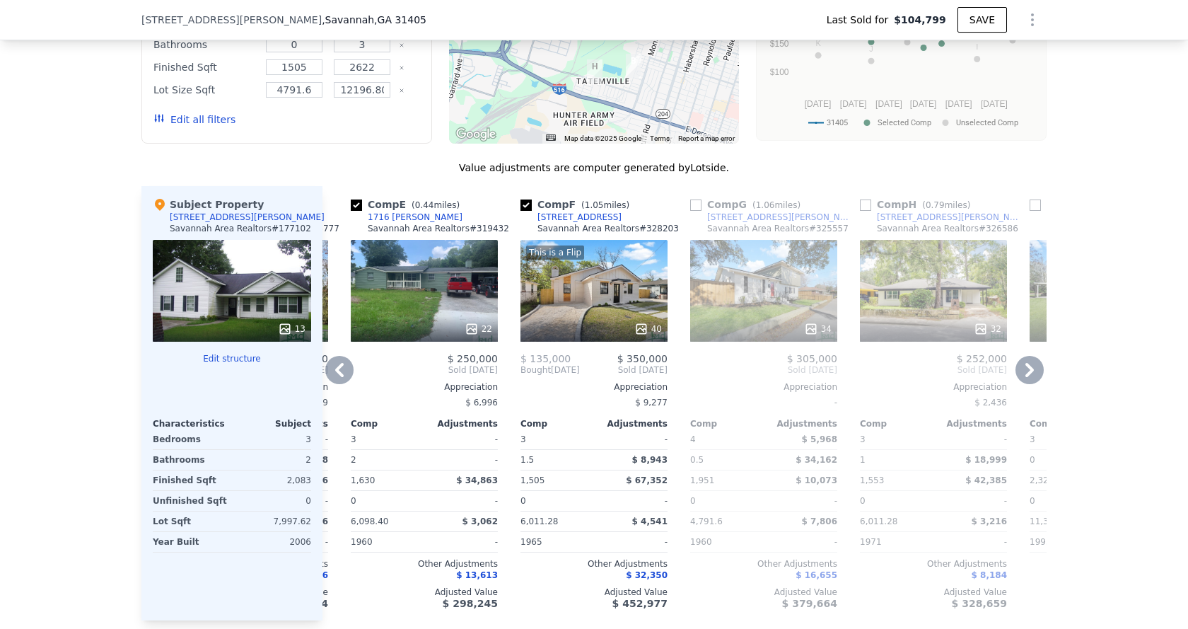
click at [335, 377] on icon at bounding box center [339, 370] width 8 height 14
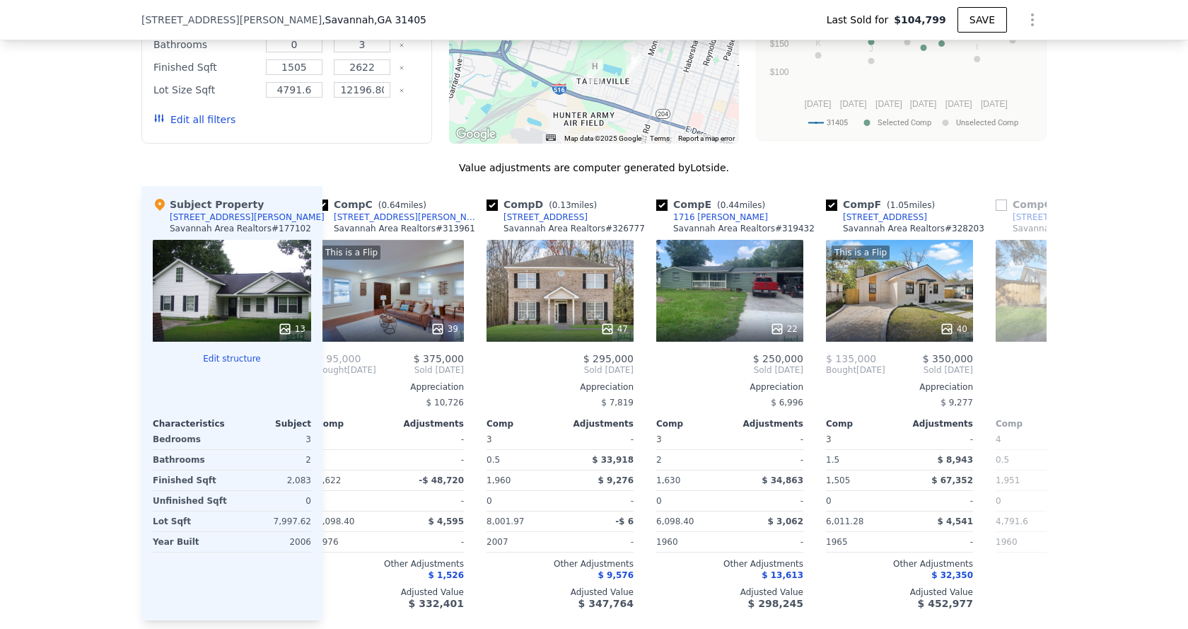
scroll to position [0, 328]
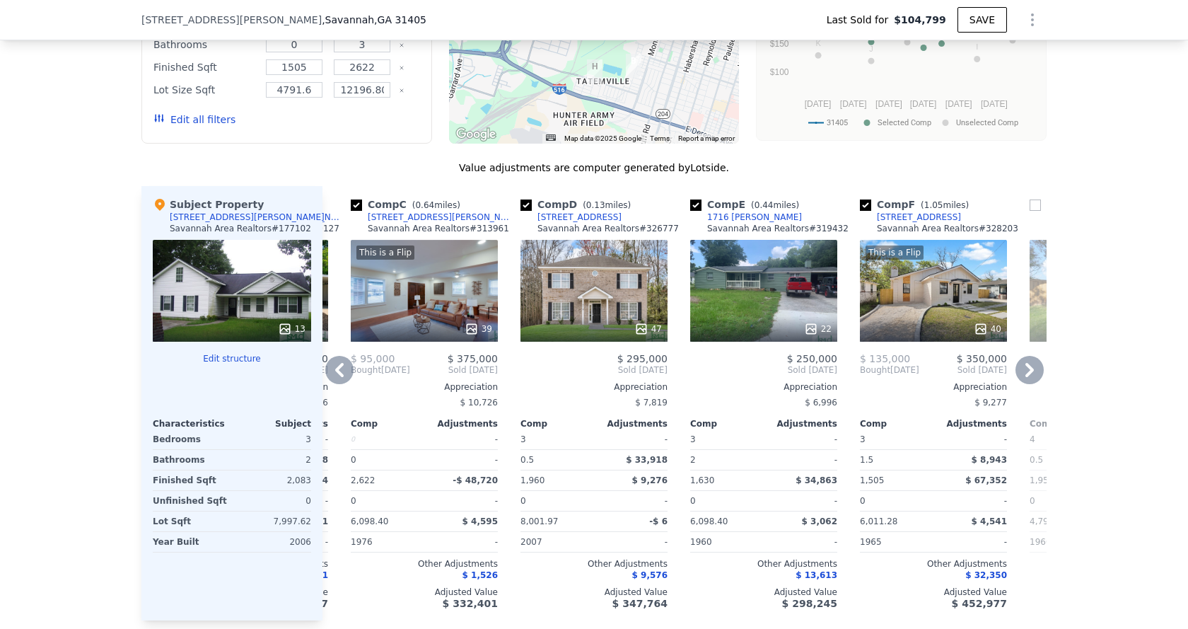
click at [554, 309] on div "47" at bounding box center [593, 291] width 147 height 102
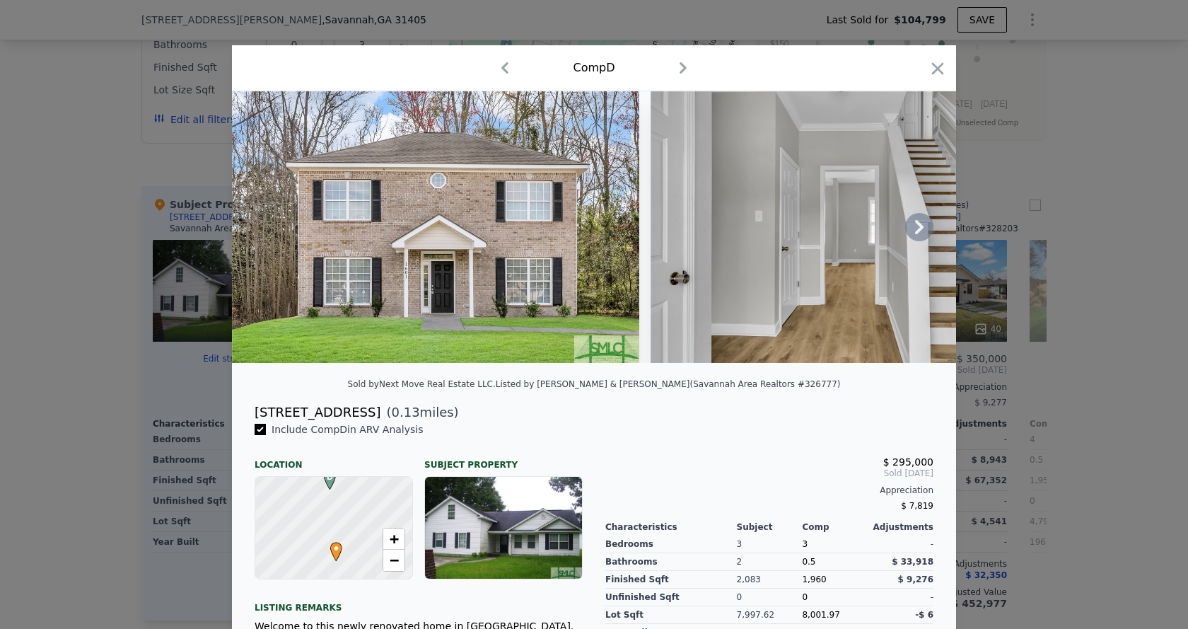
click at [530, 238] on img at bounding box center [435, 227] width 407 height 272
click at [559, 228] on img at bounding box center [435, 227] width 407 height 272
click at [785, 233] on img at bounding box center [854, 227] width 407 height 272
click at [784, 233] on img at bounding box center [854, 227] width 407 height 272
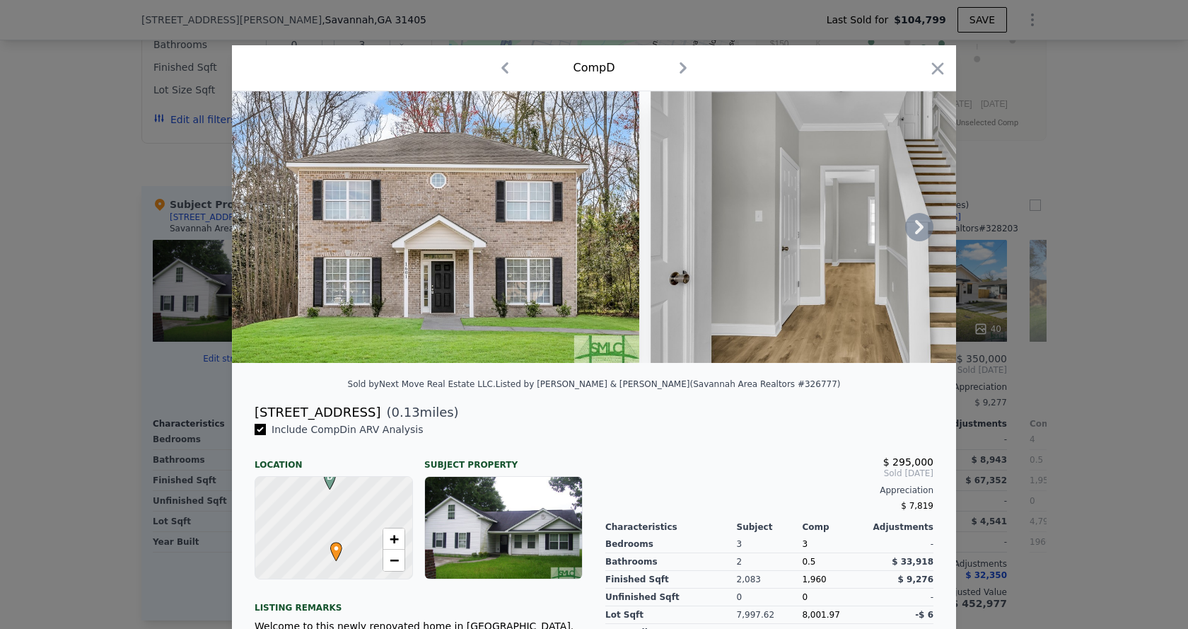
click at [783, 231] on img at bounding box center [854, 227] width 407 height 272
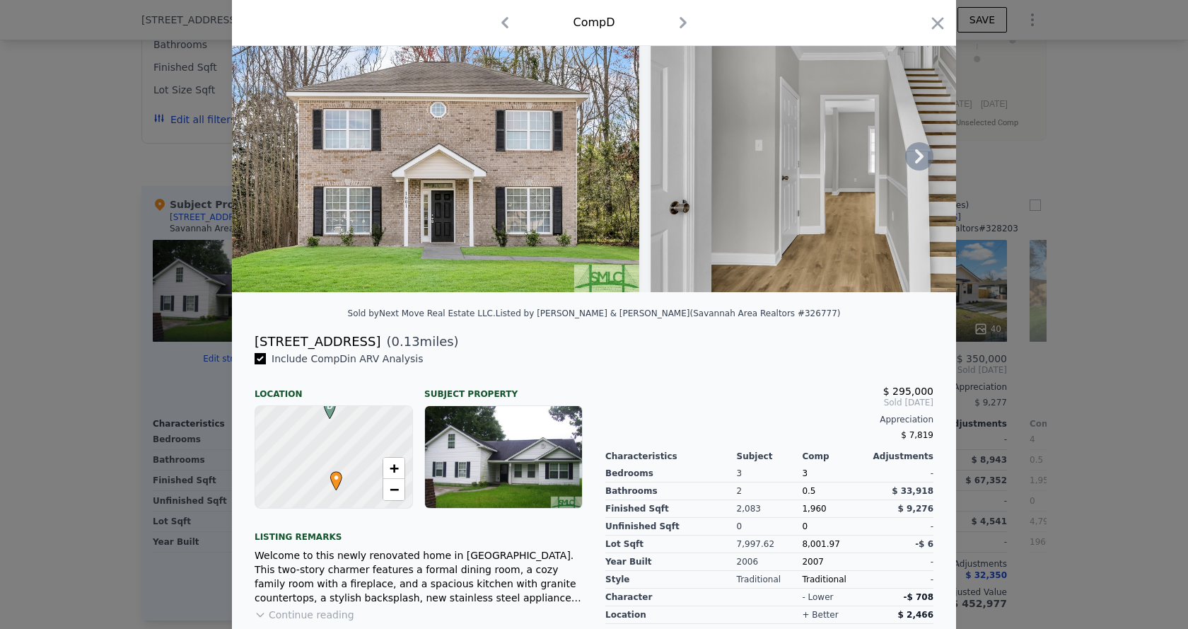
click at [730, 182] on img at bounding box center [854, 157] width 407 height 272
click at [908, 166] on icon at bounding box center [919, 156] width 28 height 28
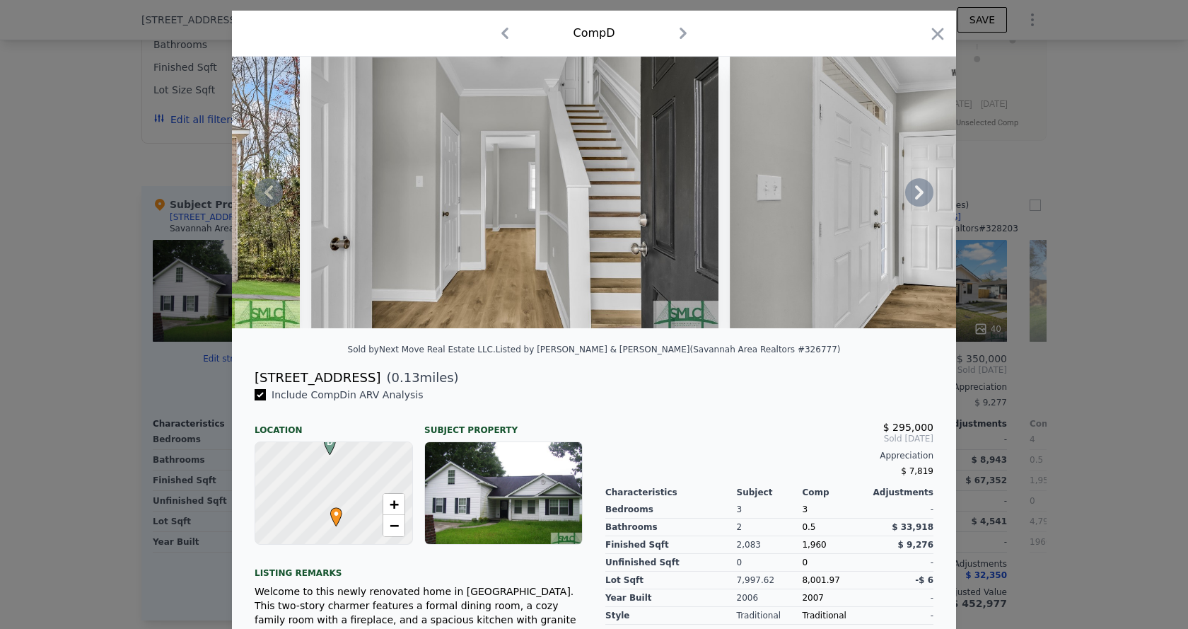
scroll to position [0, 0]
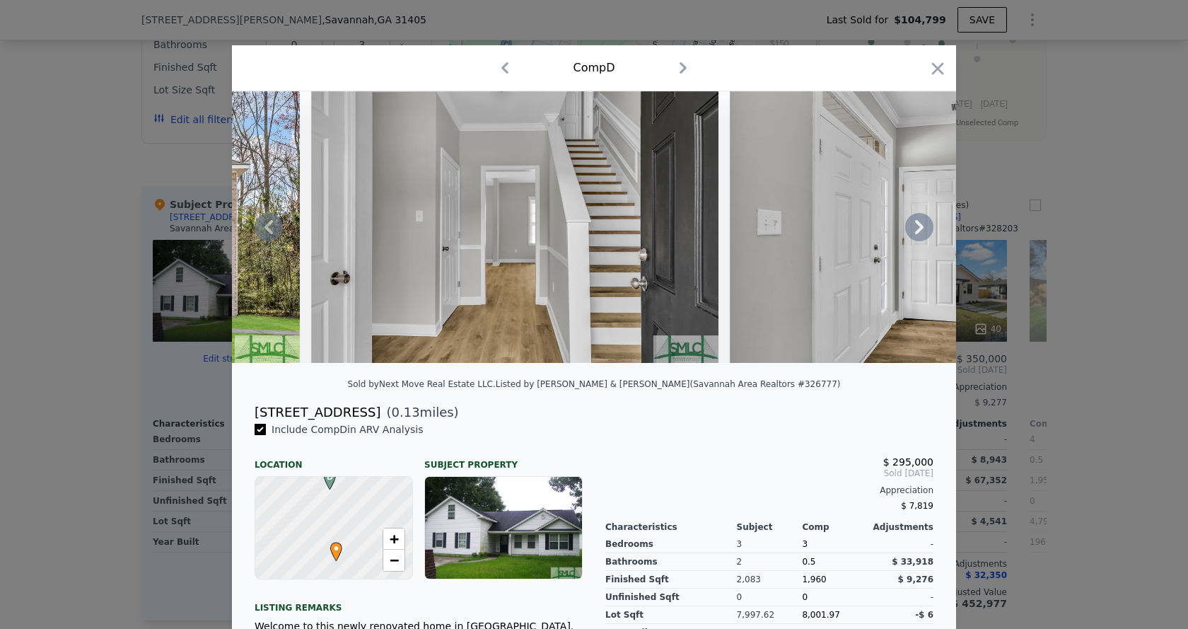
click at [917, 233] on icon at bounding box center [919, 227] width 8 height 14
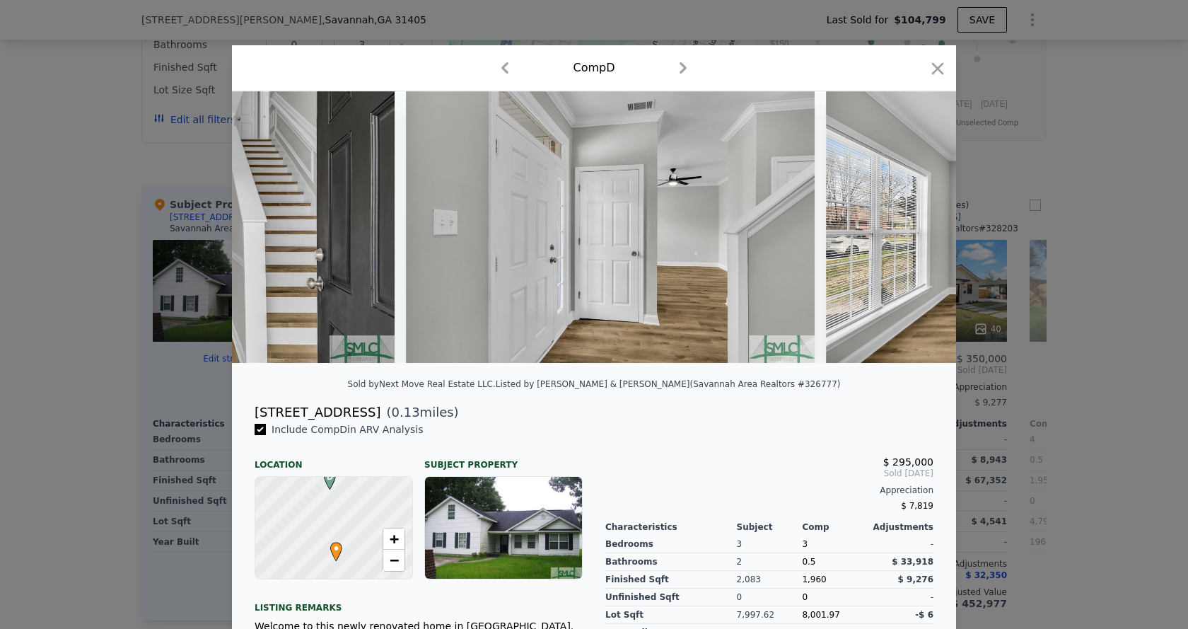
scroll to position [0, 679]
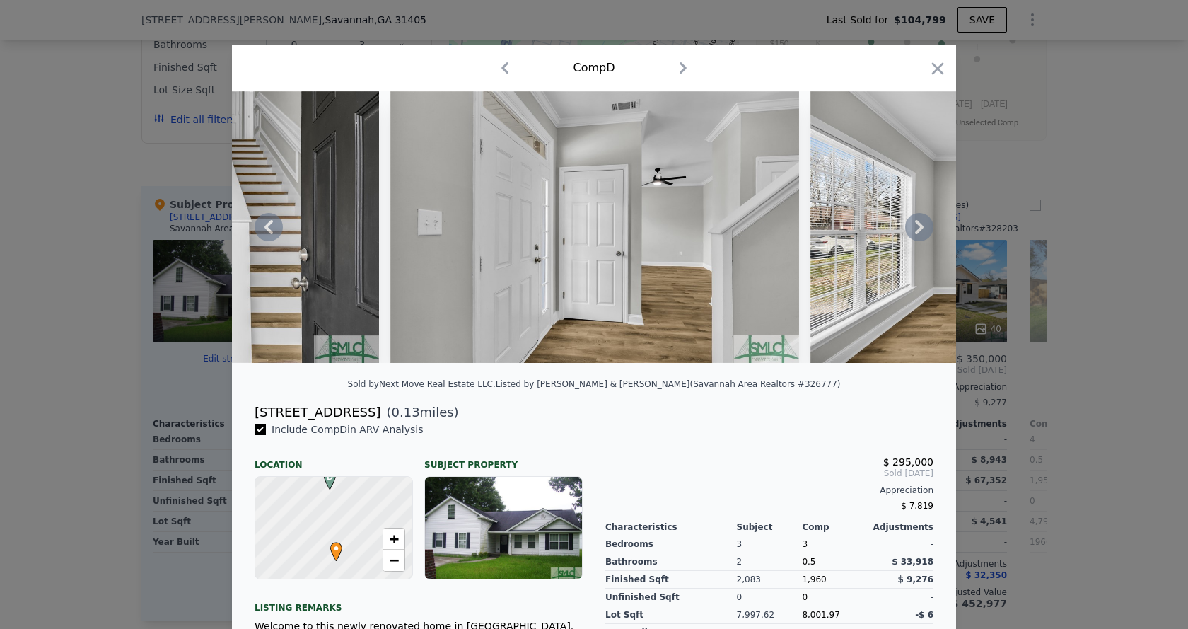
click at [918, 228] on icon at bounding box center [919, 227] width 28 height 28
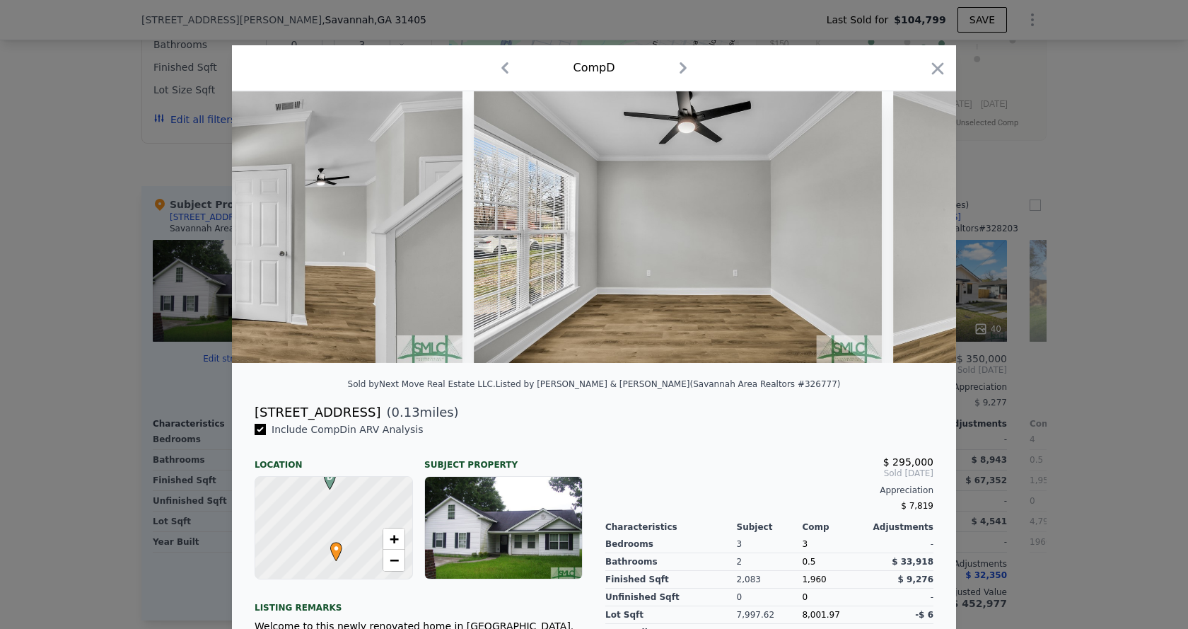
scroll to position [0, 1018]
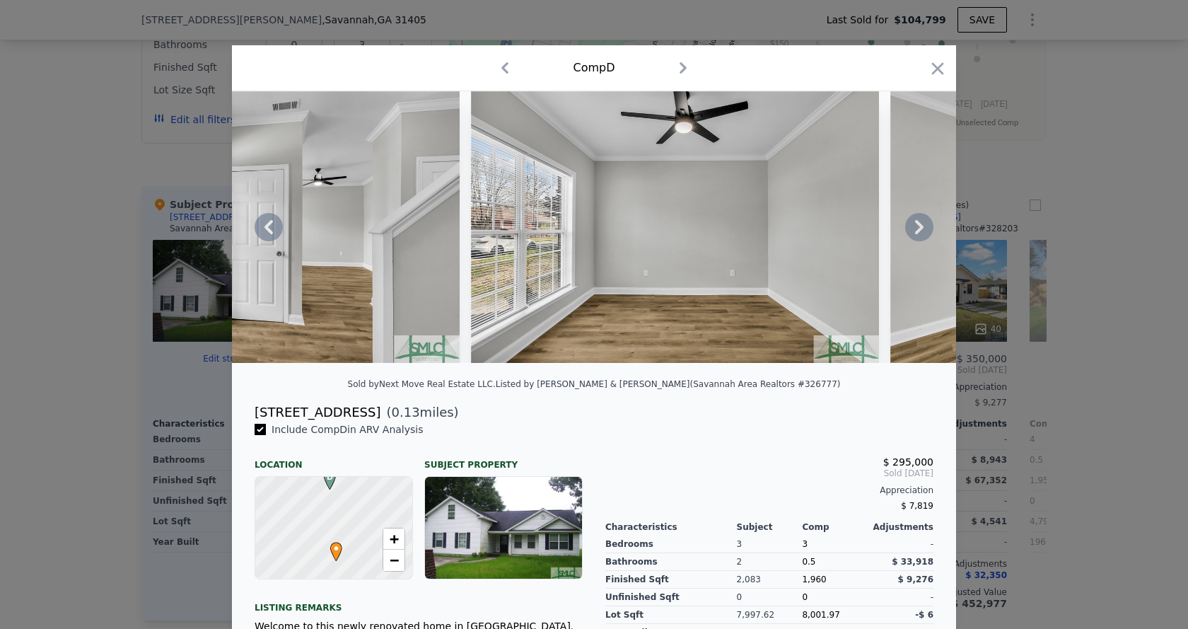
click at [918, 228] on icon at bounding box center [919, 227] width 28 height 28
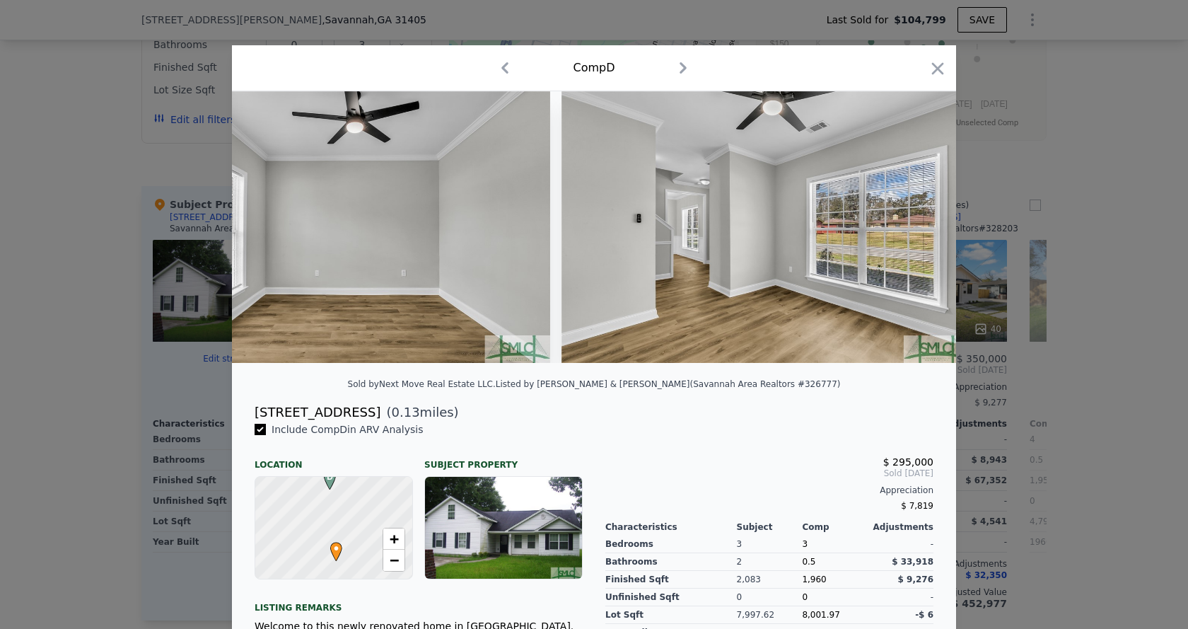
scroll to position [0, 1358]
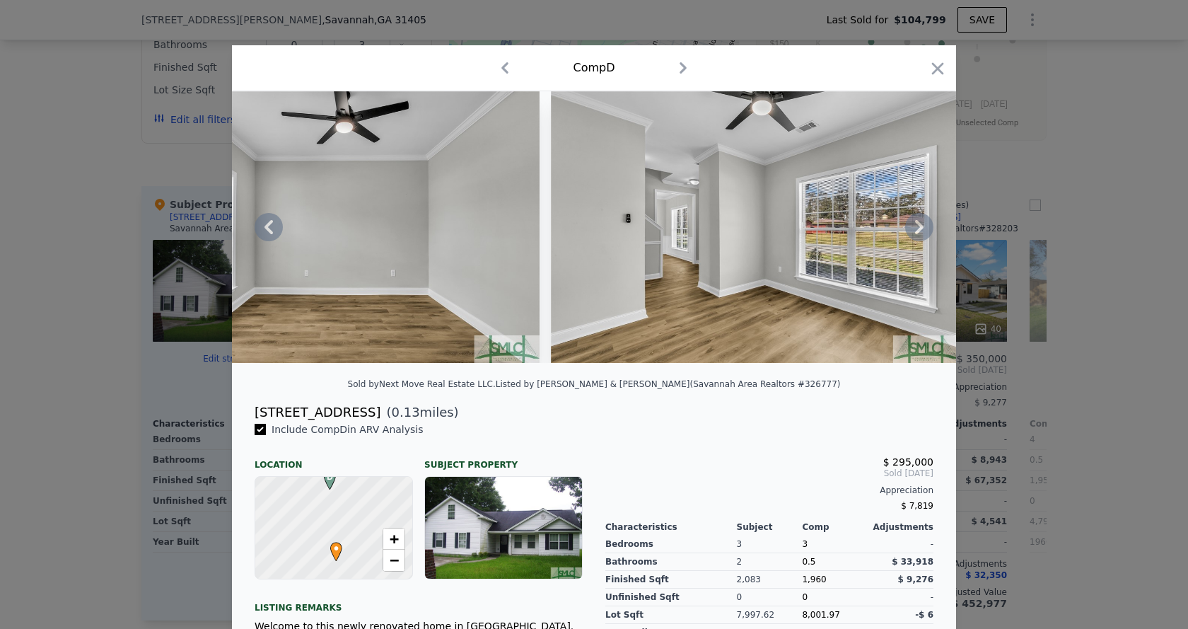
click at [917, 228] on icon at bounding box center [919, 227] width 28 height 28
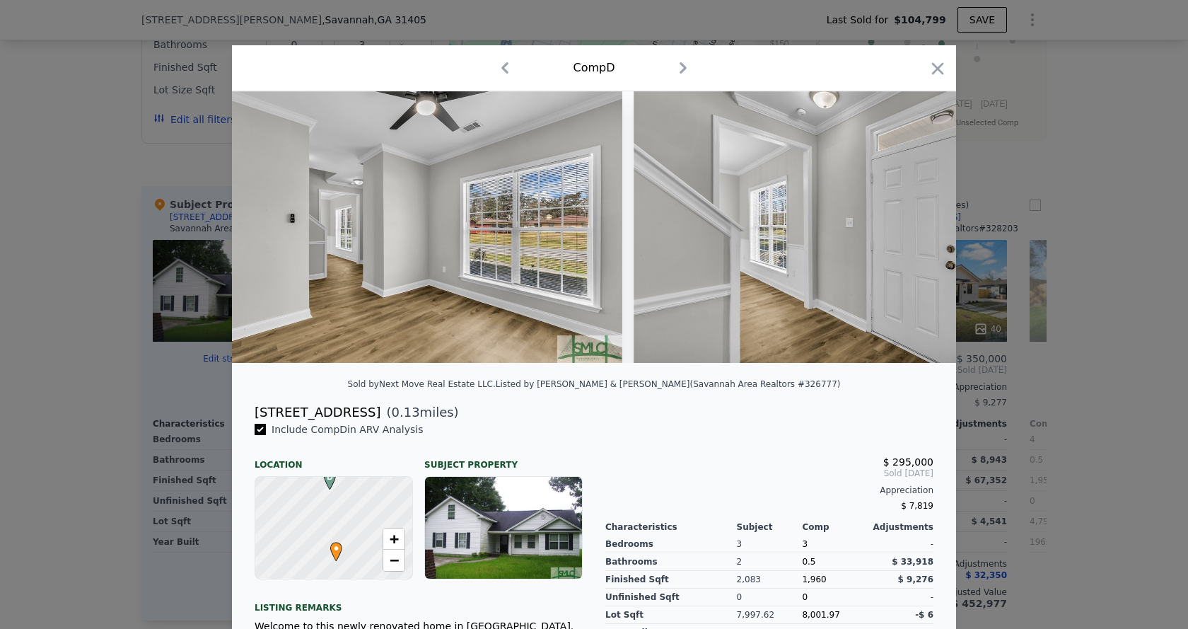
scroll to position [0, 1697]
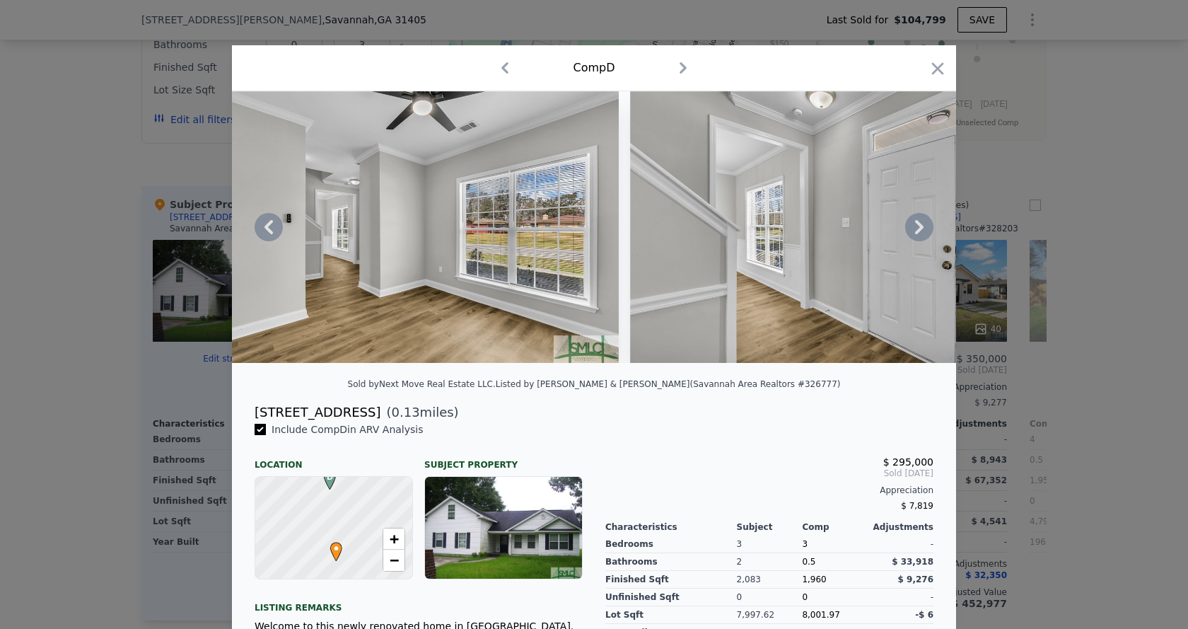
click at [917, 228] on icon at bounding box center [919, 227] width 28 height 28
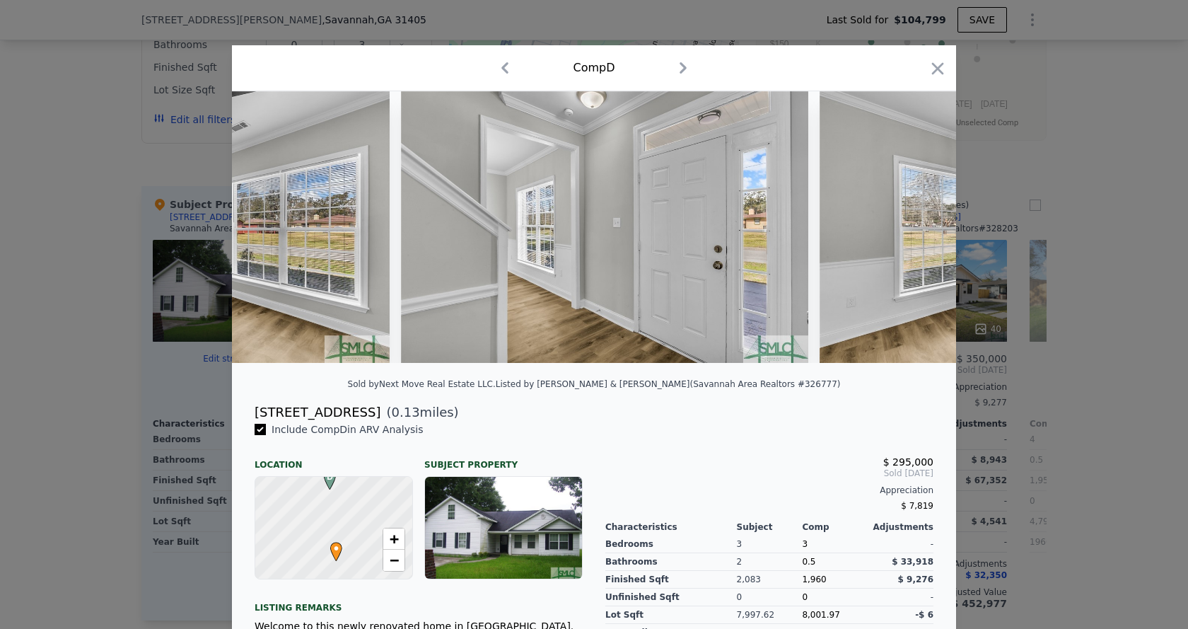
scroll to position [0, 2036]
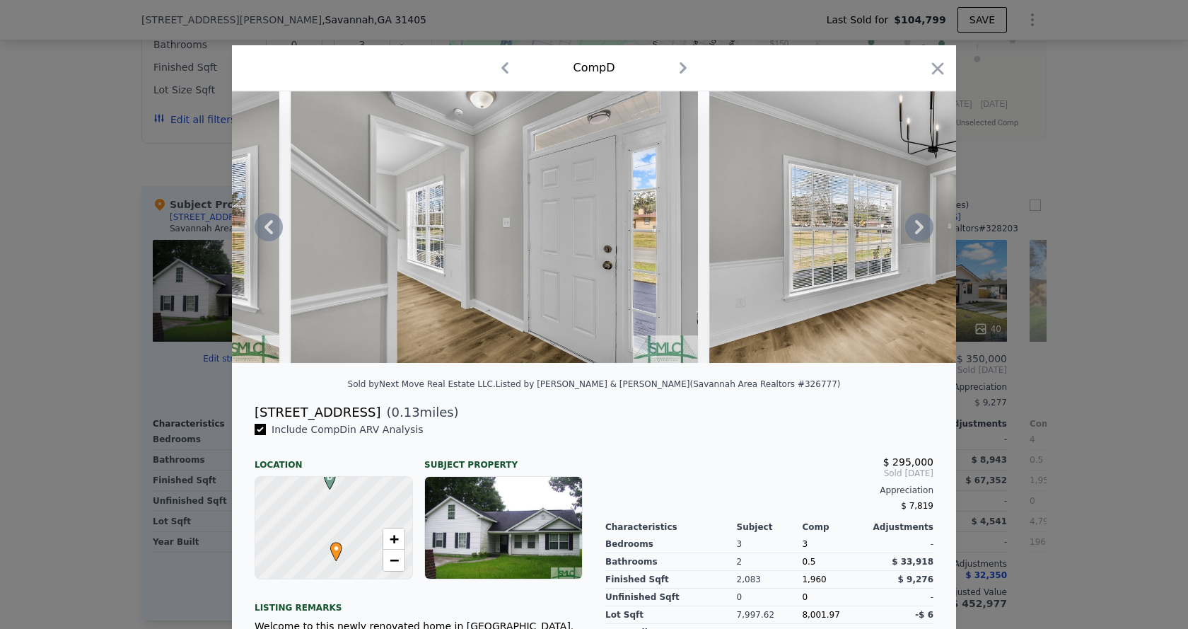
click at [916, 231] on icon at bounding box center [919, 227] width 8 height 14
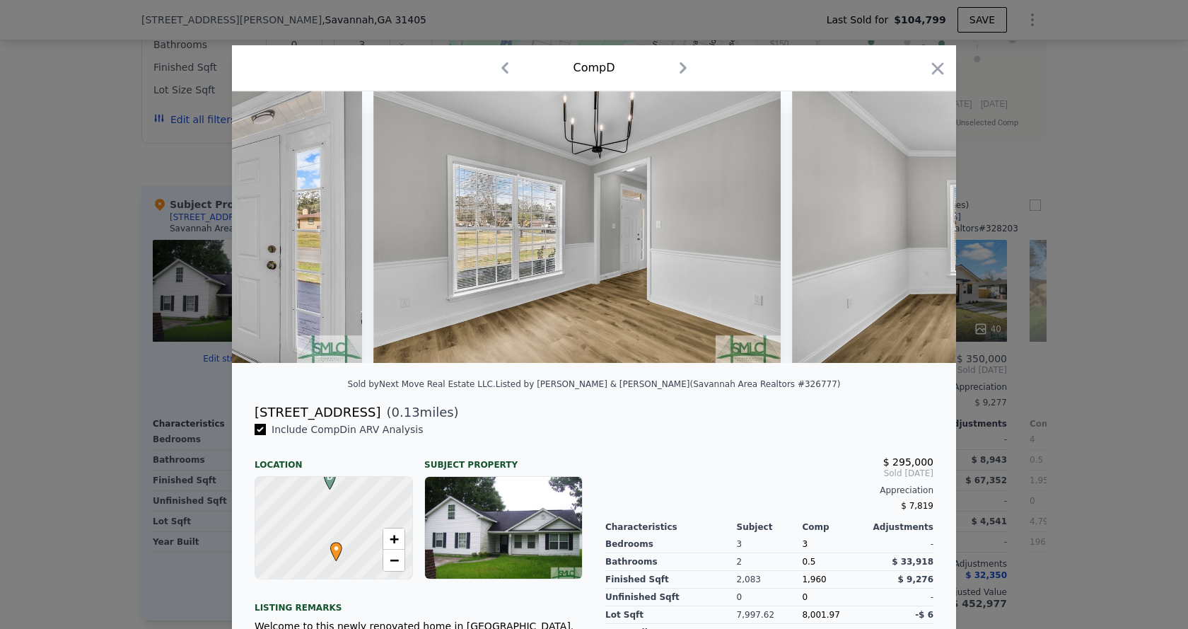
scroll to position [0, 2376]
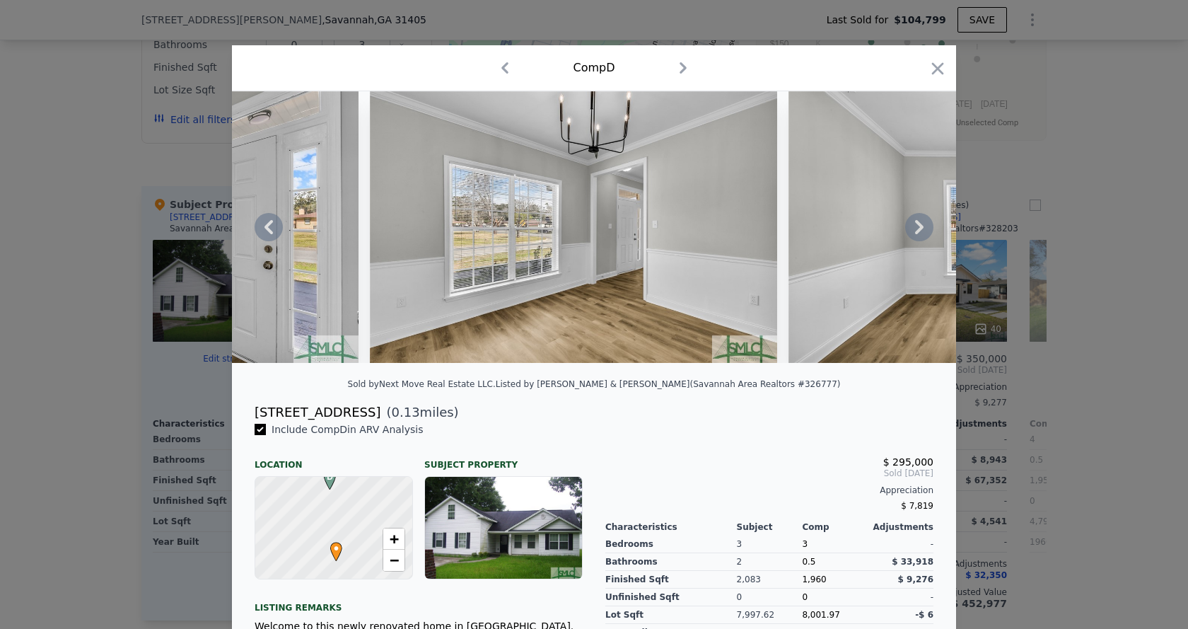
click at [916, 231] on icon at bounding box center [919, 227] width 8 height 14
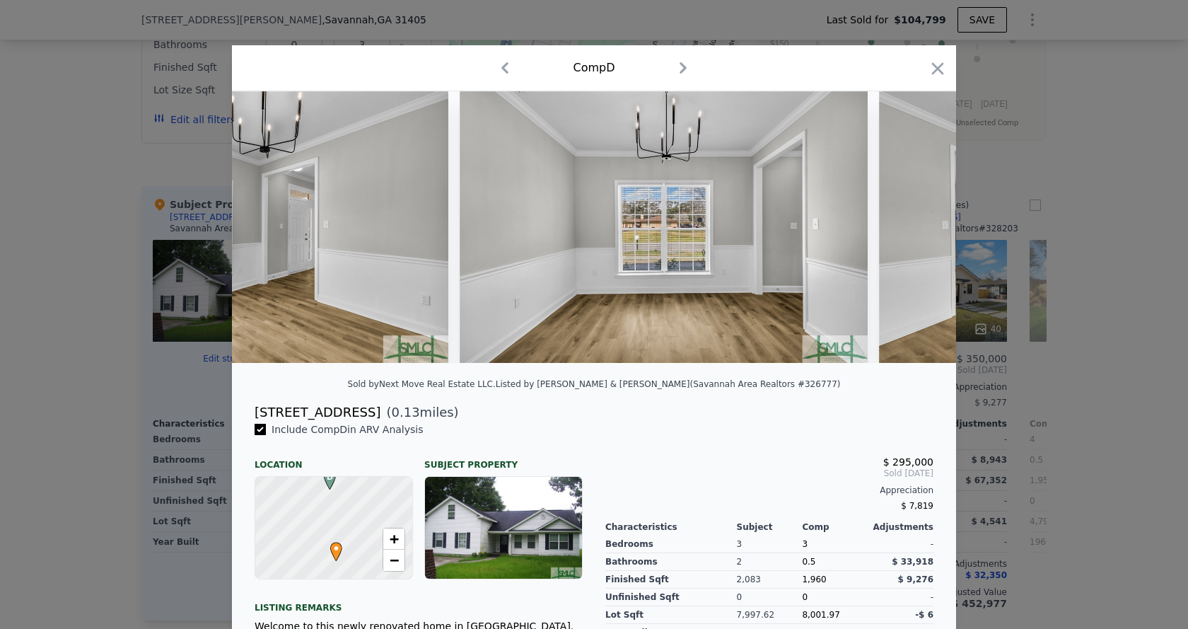
scroll to position [0, 2715]
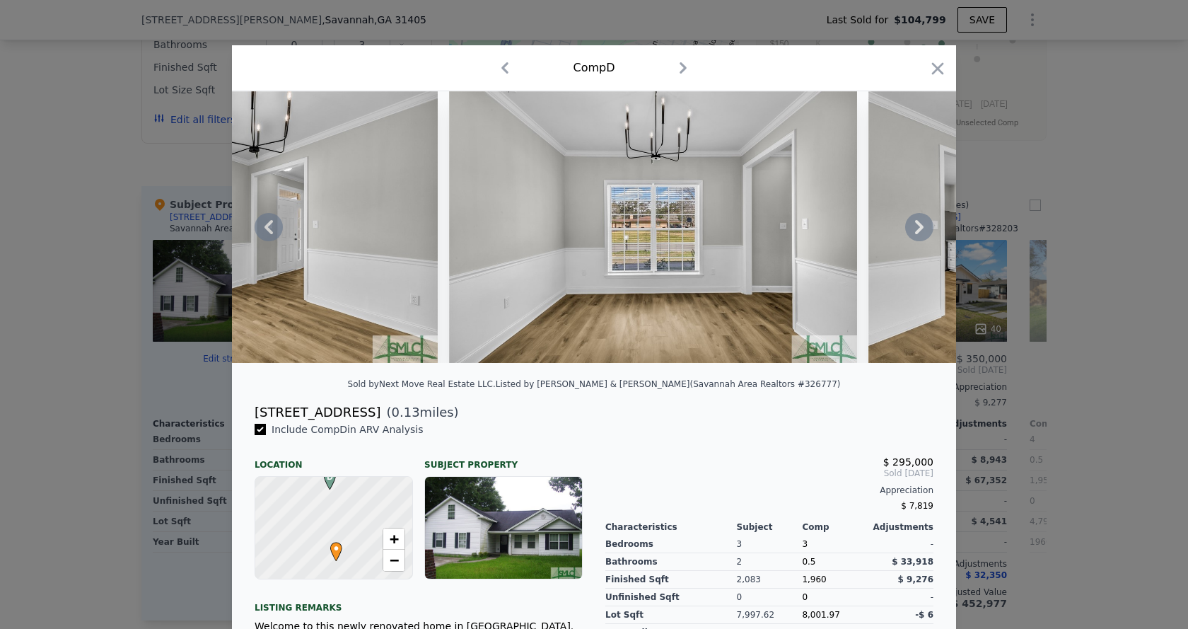
click at [916, 231] on icon at bounding box center [919, 227] width 8 height 14
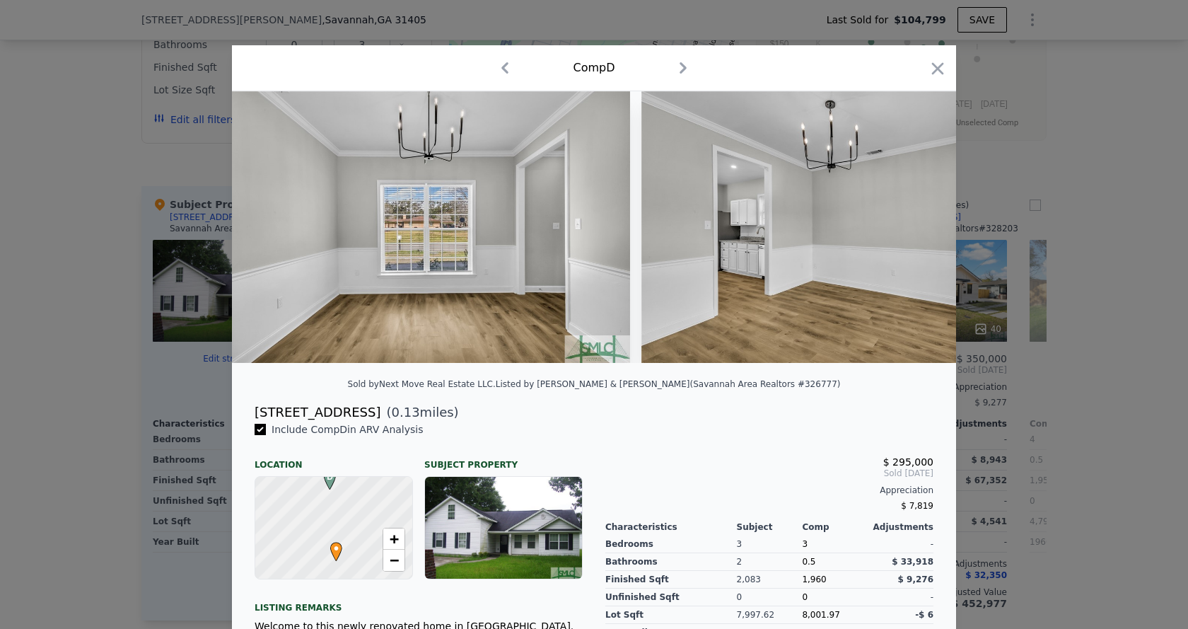
scroll to position [0, 3055]
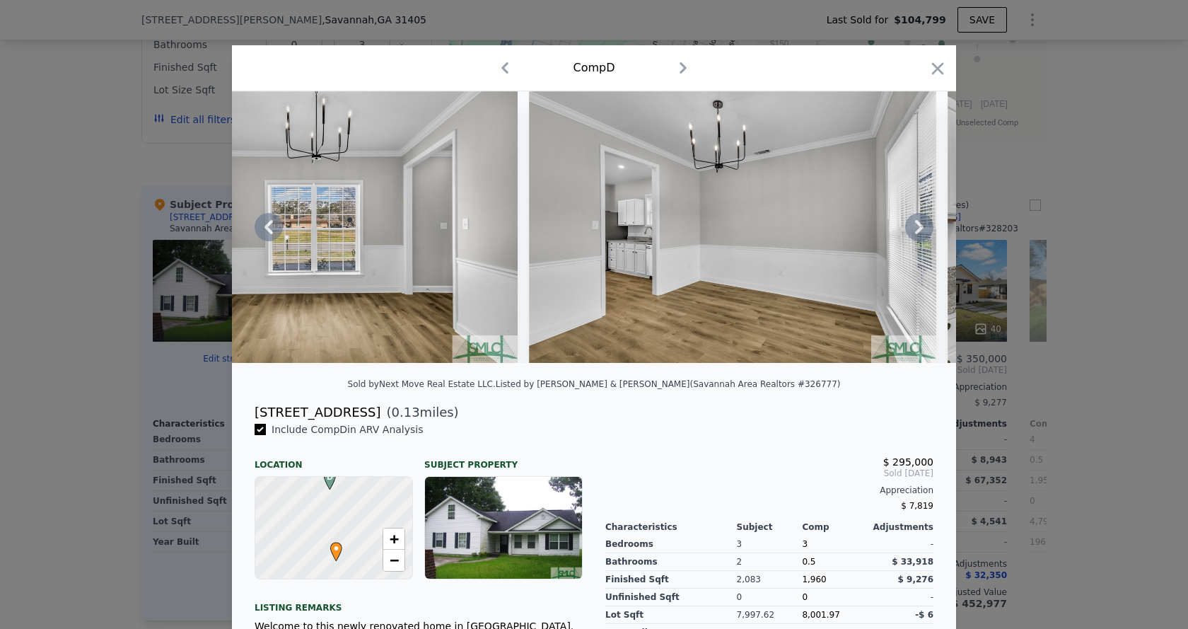
click at [916, 231] on icon at bounding box center [919, 227] width 8 height 14
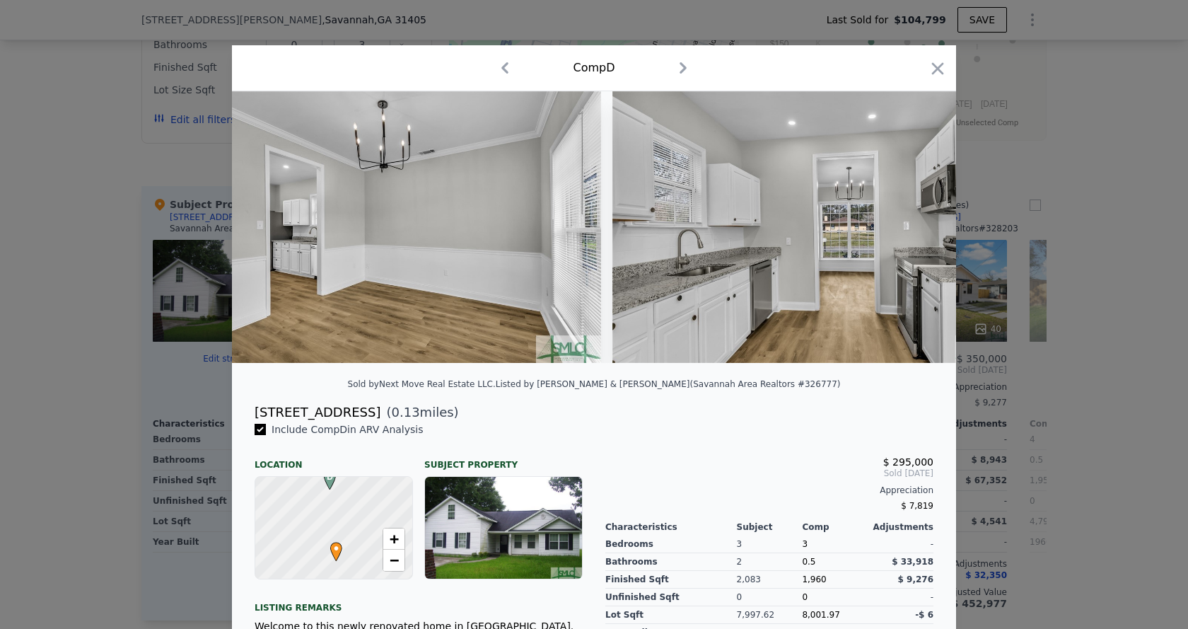
scroll to position [0, 3394]
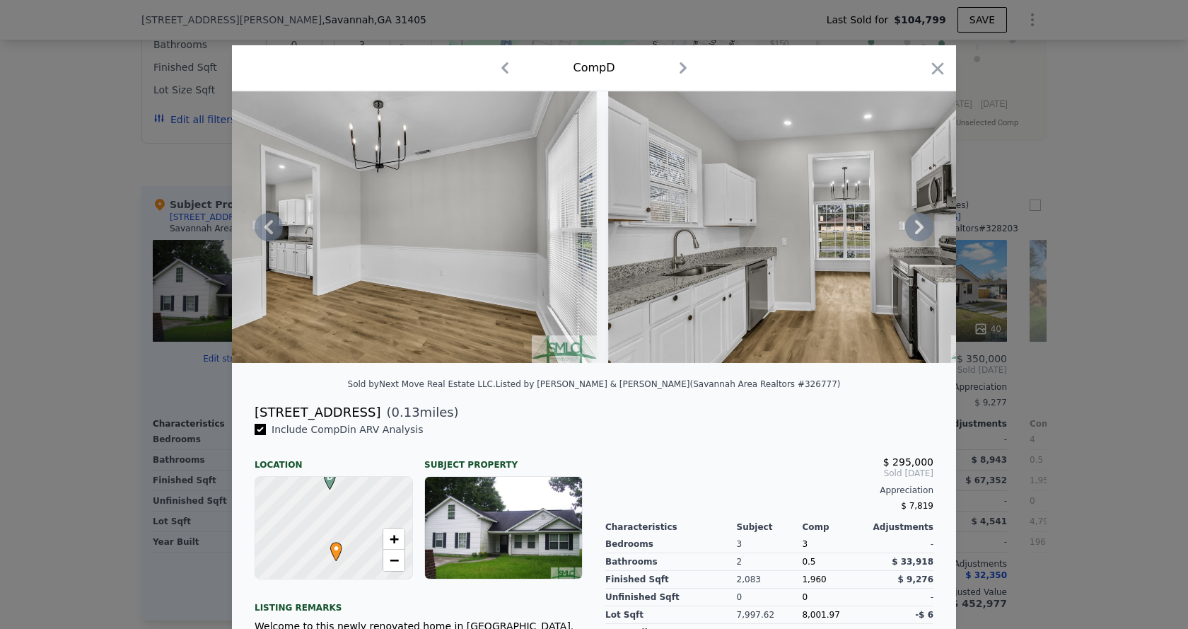
click at [916, 231] on icon at bounding box center [919, 227] width 8 height 14
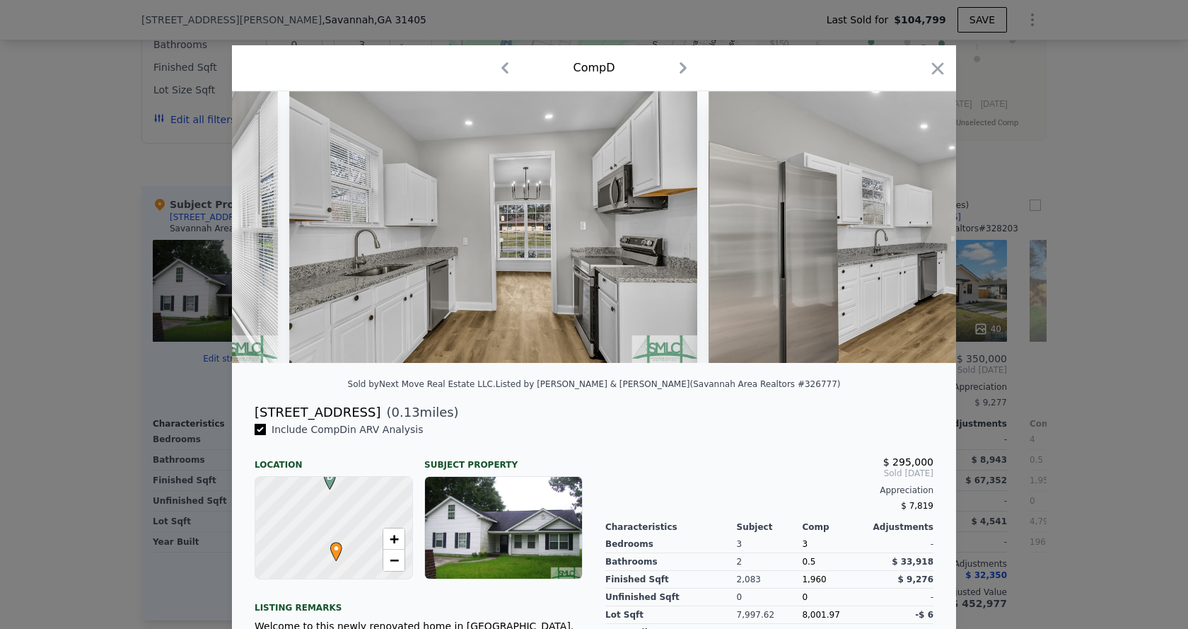
scroll to position [0, 3733]
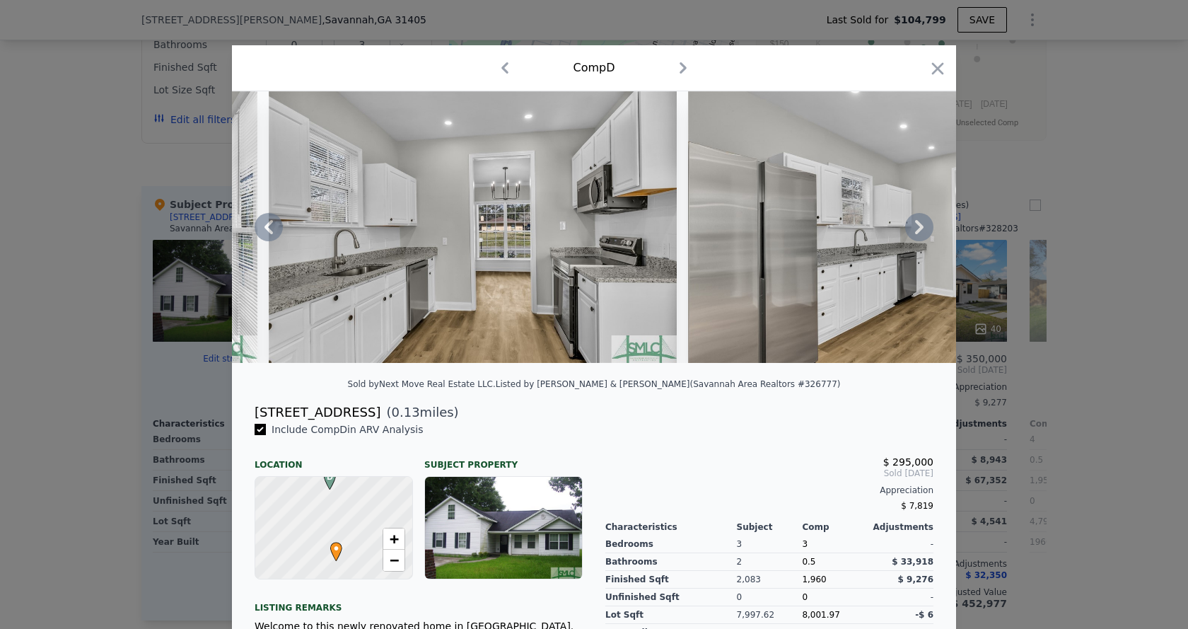
click at [916, 231] on icon at bounding box center [919, 227] width 8 height 14
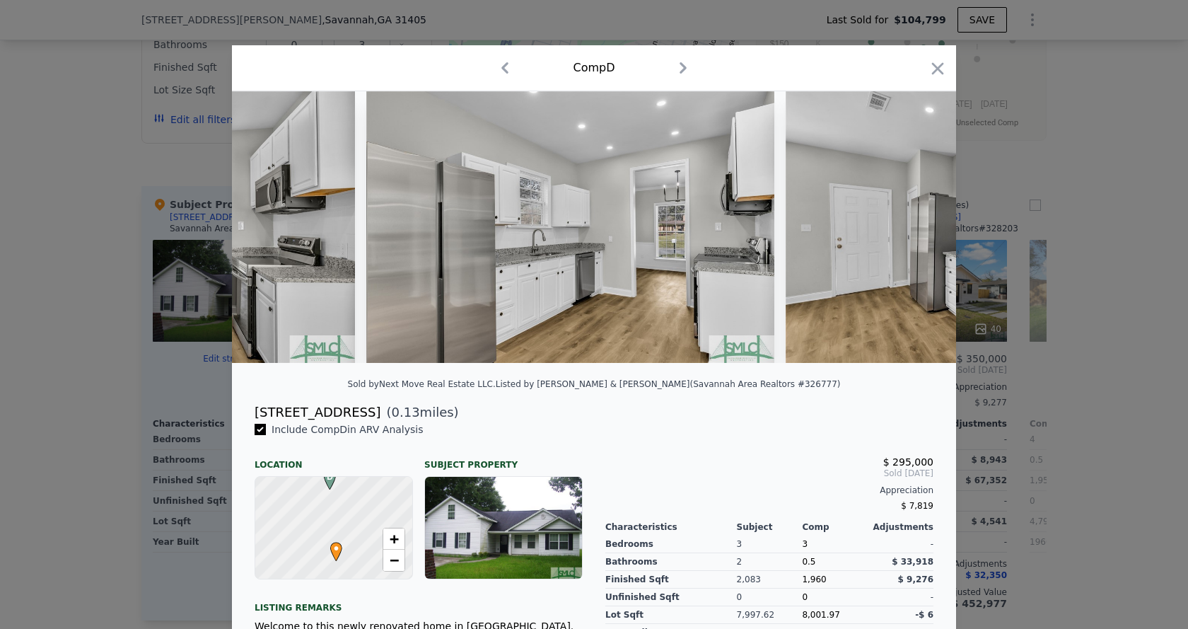
scroll to position [0, 4073]
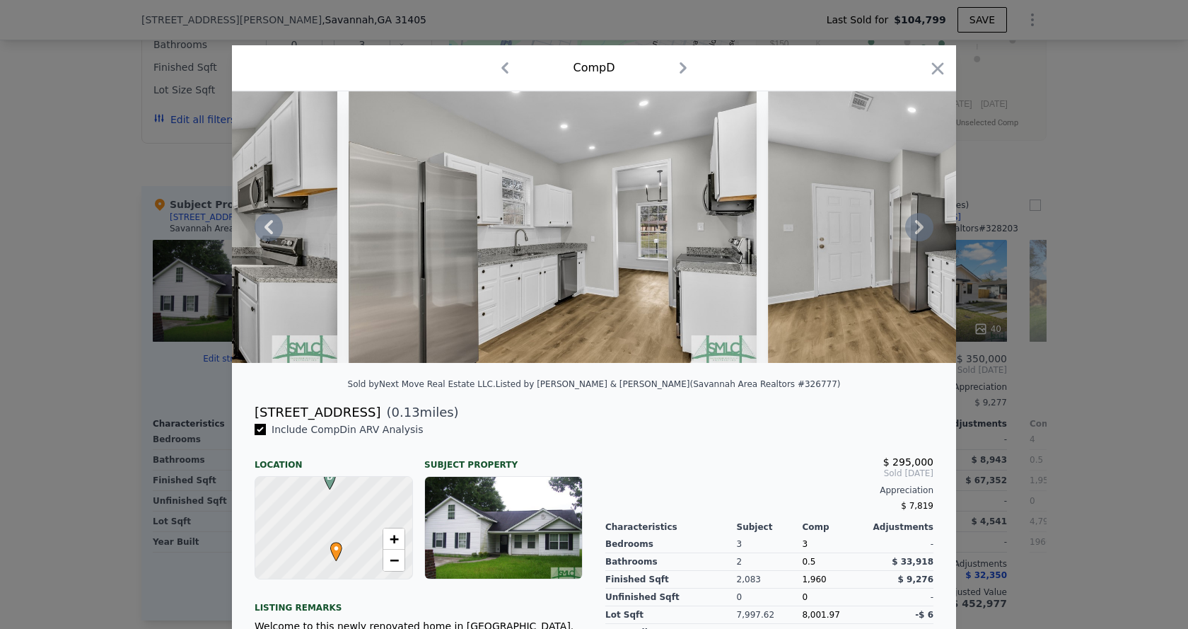
click at [264, 234] on icon at bounding box center [268, 227] width 8 height 14
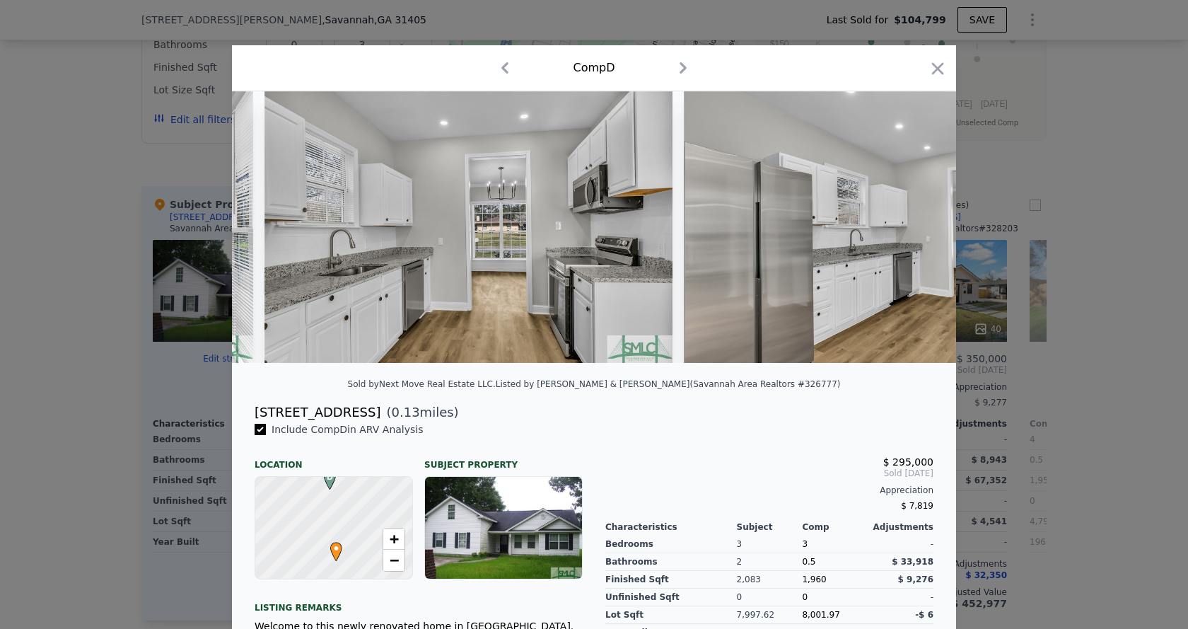
scroll to position [0, 3733]
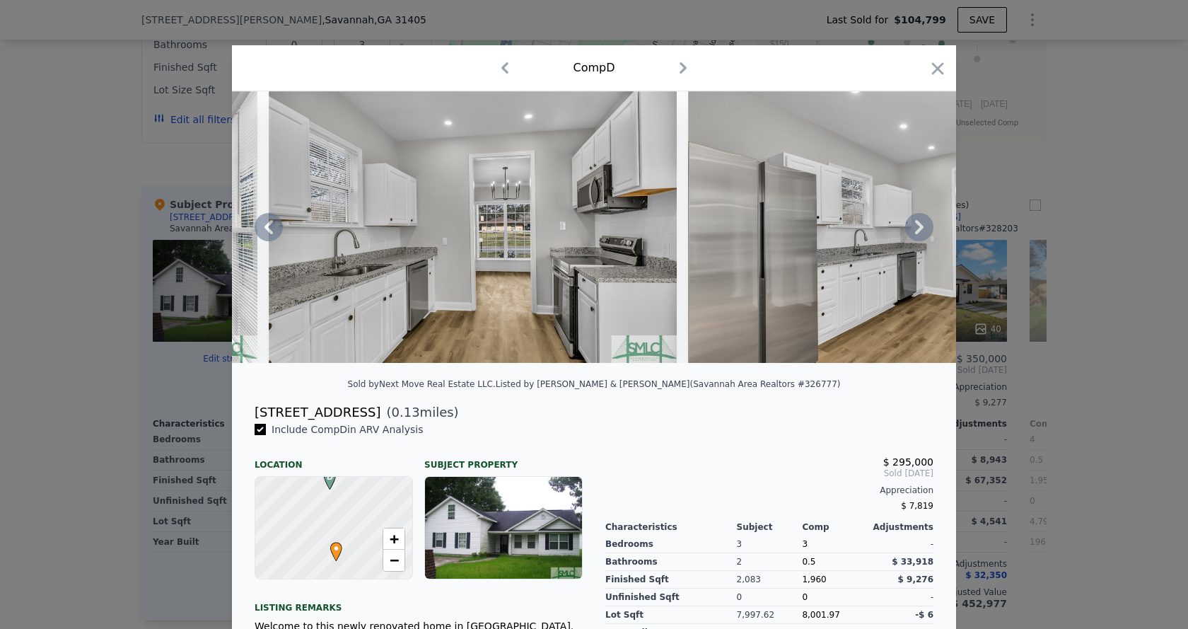
click at [914, 231] on icon at bounding box center [919, 227] width 28 height 28
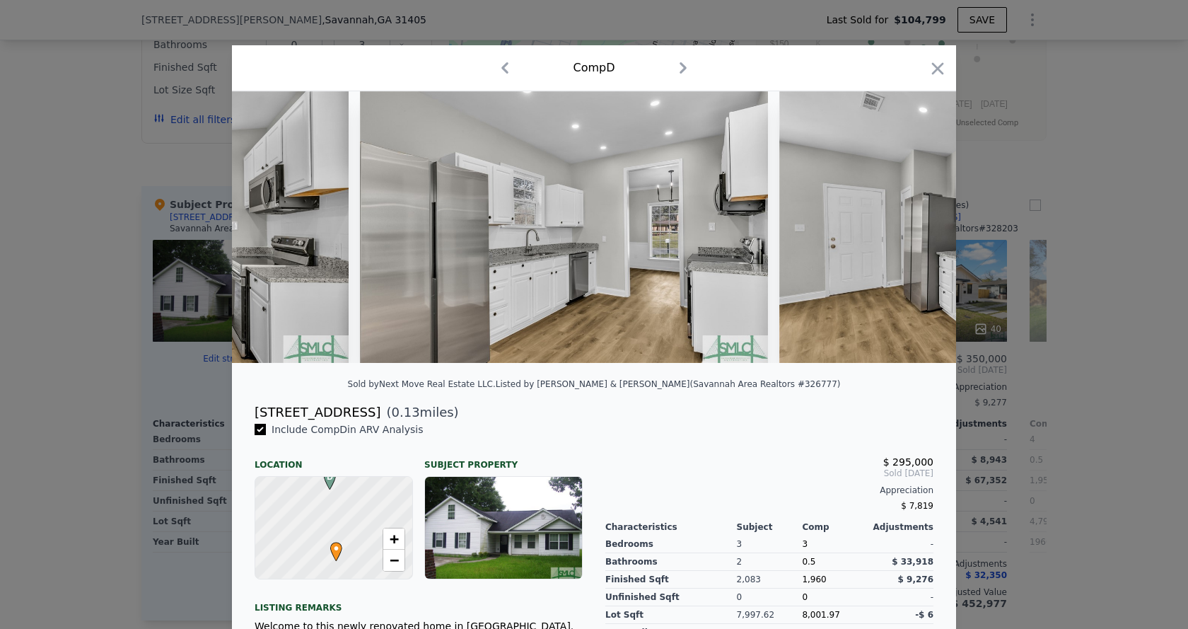
scroll to position [0, 4073]
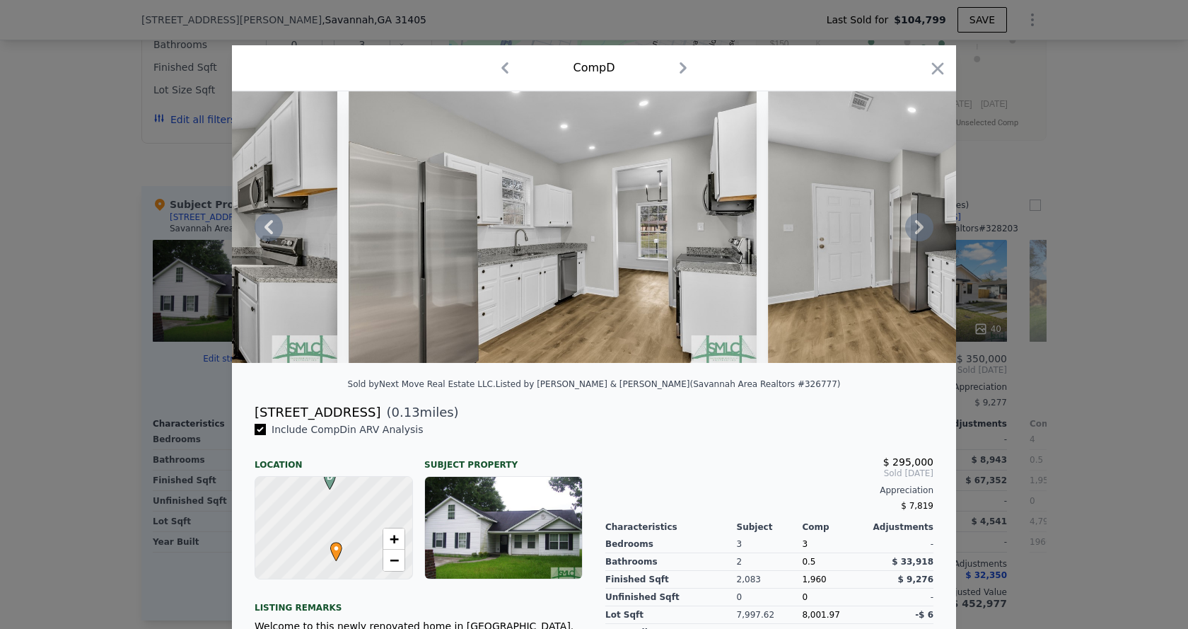
click at [914, 231] on icon at bounding box center [919, 227] width 28 height 28
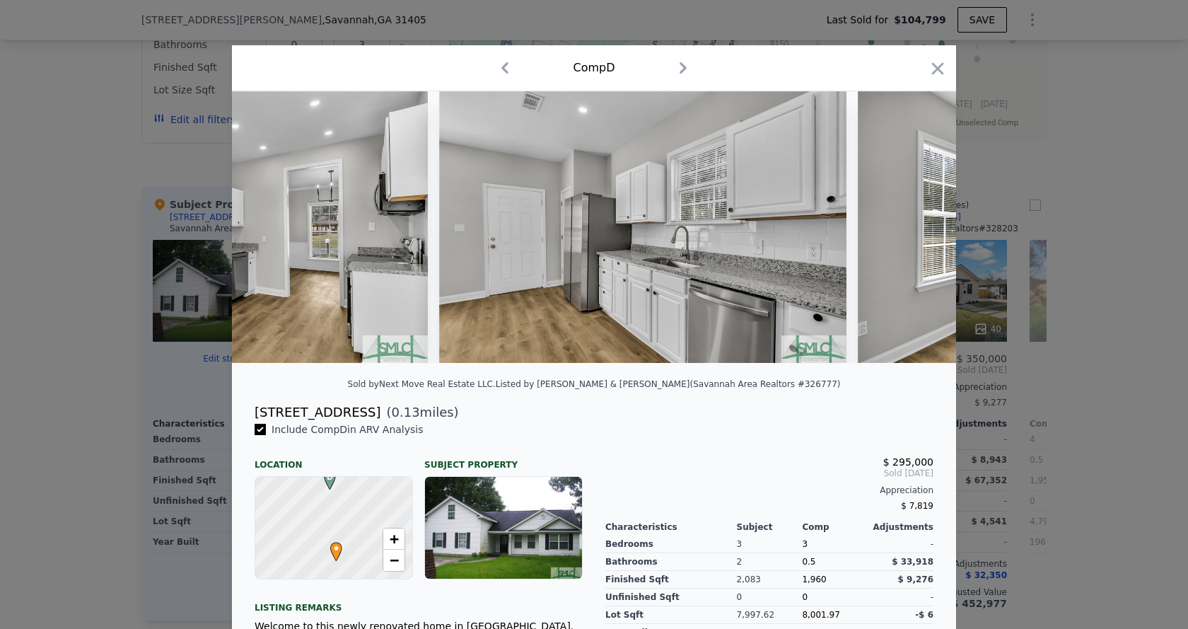
scroll to position [0, 4412]
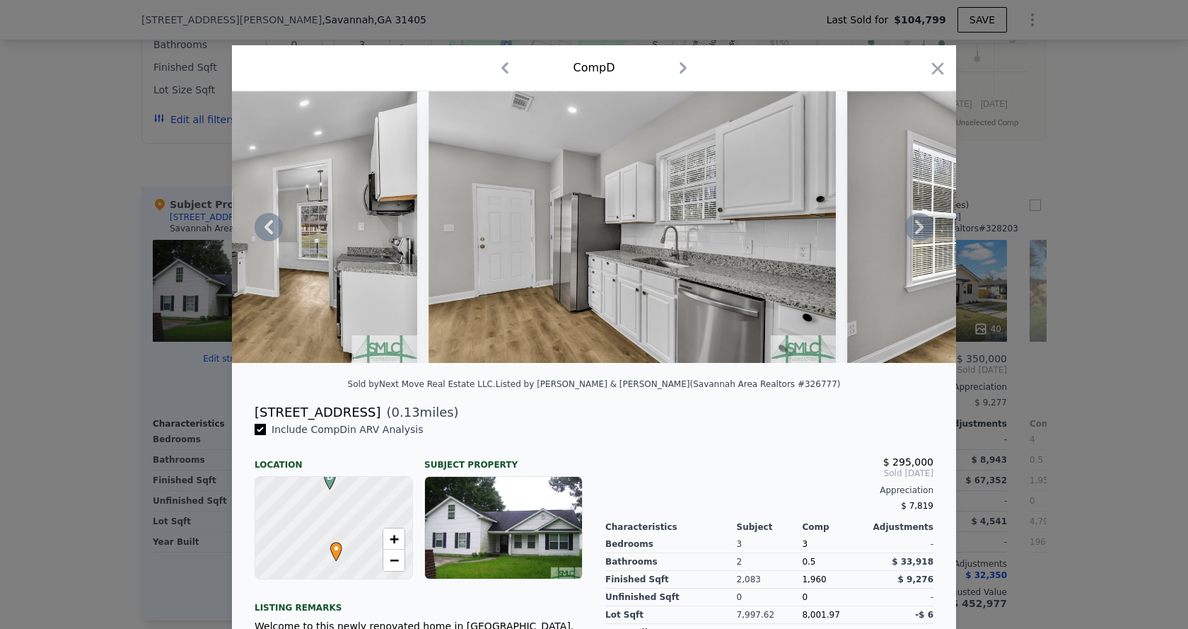
click at [914, 231] on icon at bounding box center [919, 227] width 28 height 28
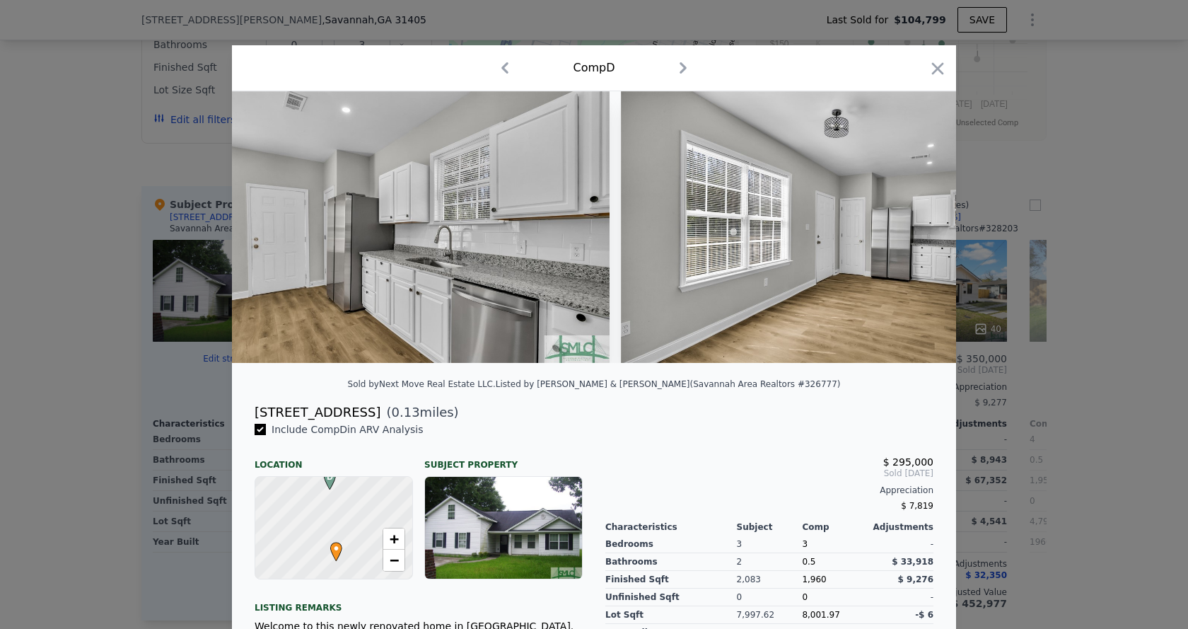
scroll to position [0, 4752]
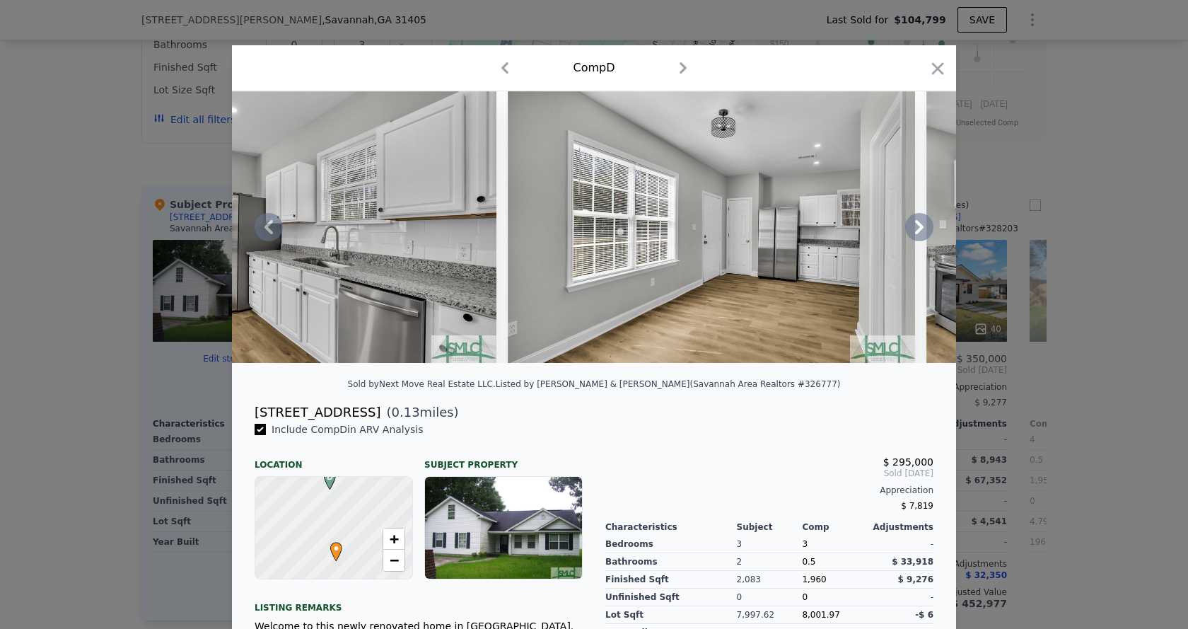
click at [914, 231] on icon at bounding box center [919, 227] width 28 height 28
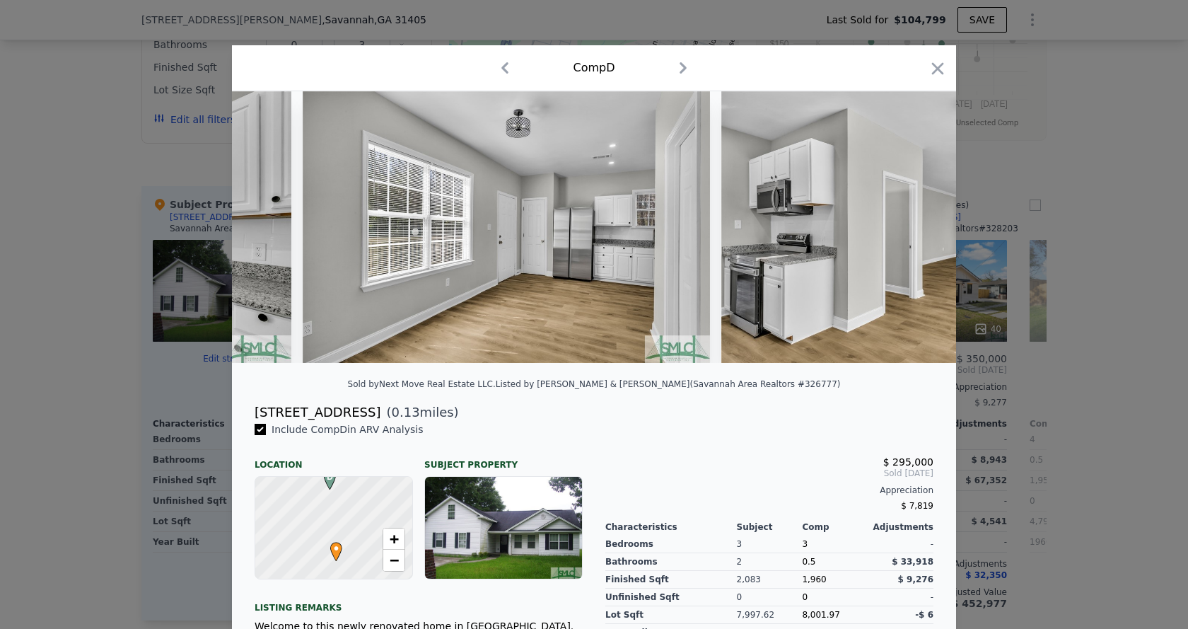
scroll to position [0, 5091]
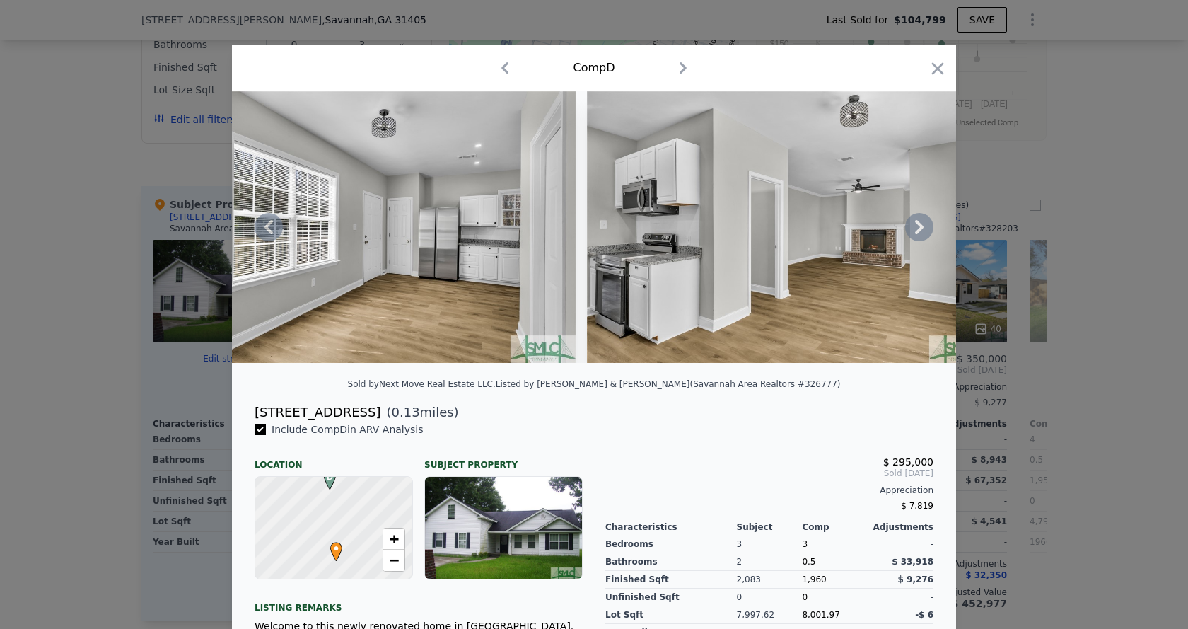
click at [915, 231] on icon at bounding box center [919, 227] width 8 height 14
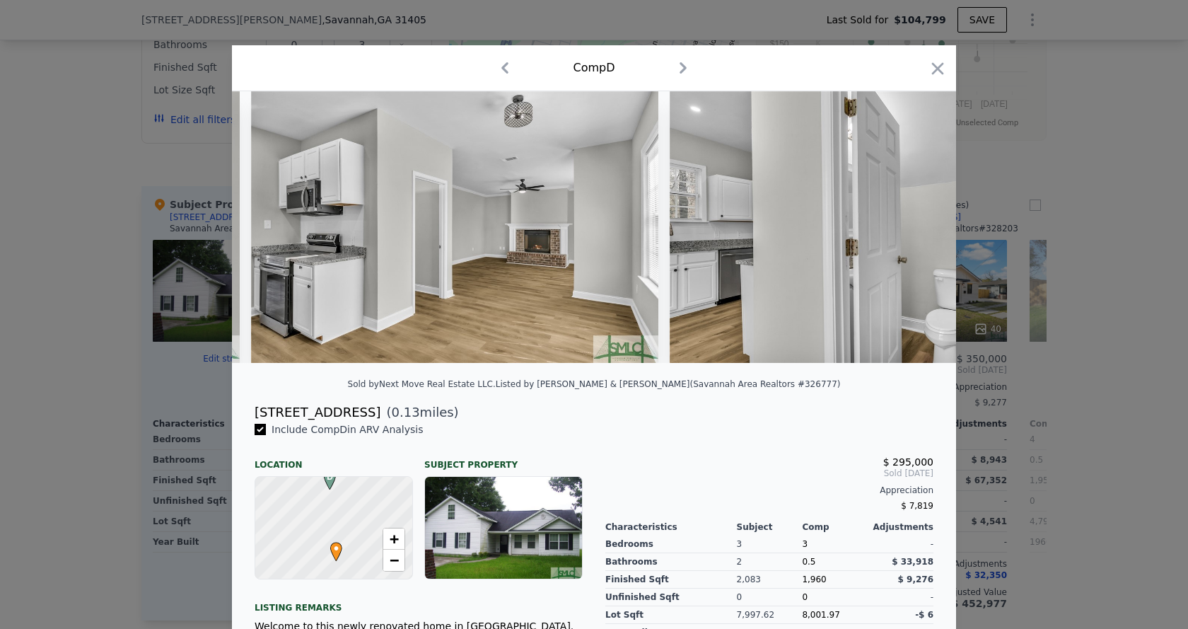
scroll to position [0, 5430]
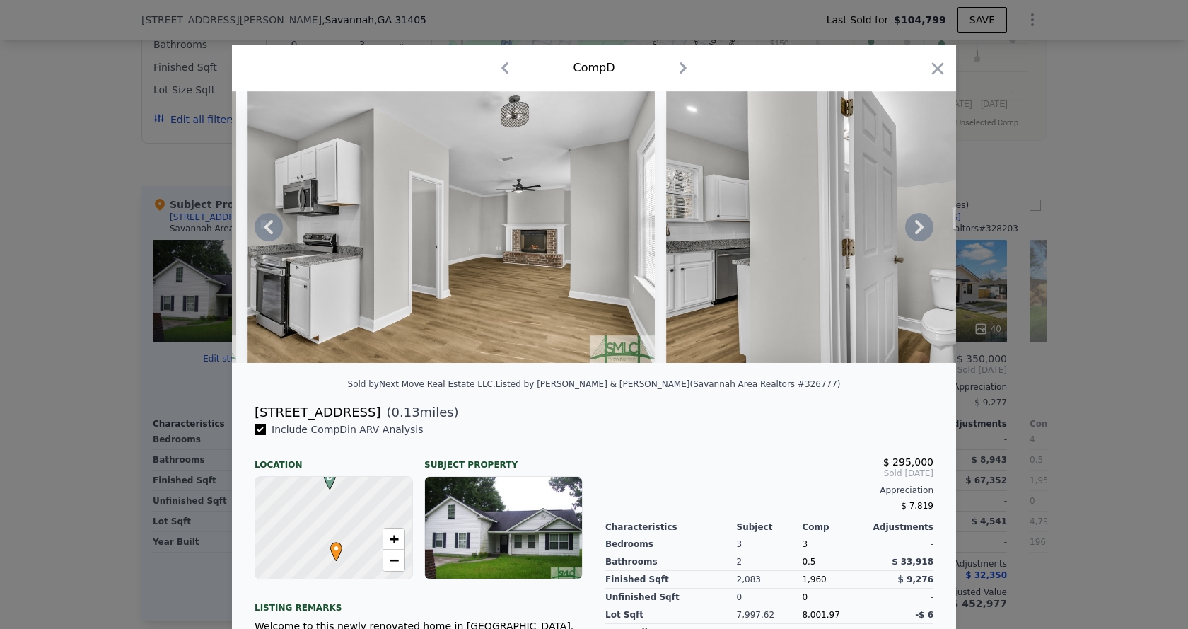
click at [915, 231] on icon at bounding box center [919, 227] width 8 height 14
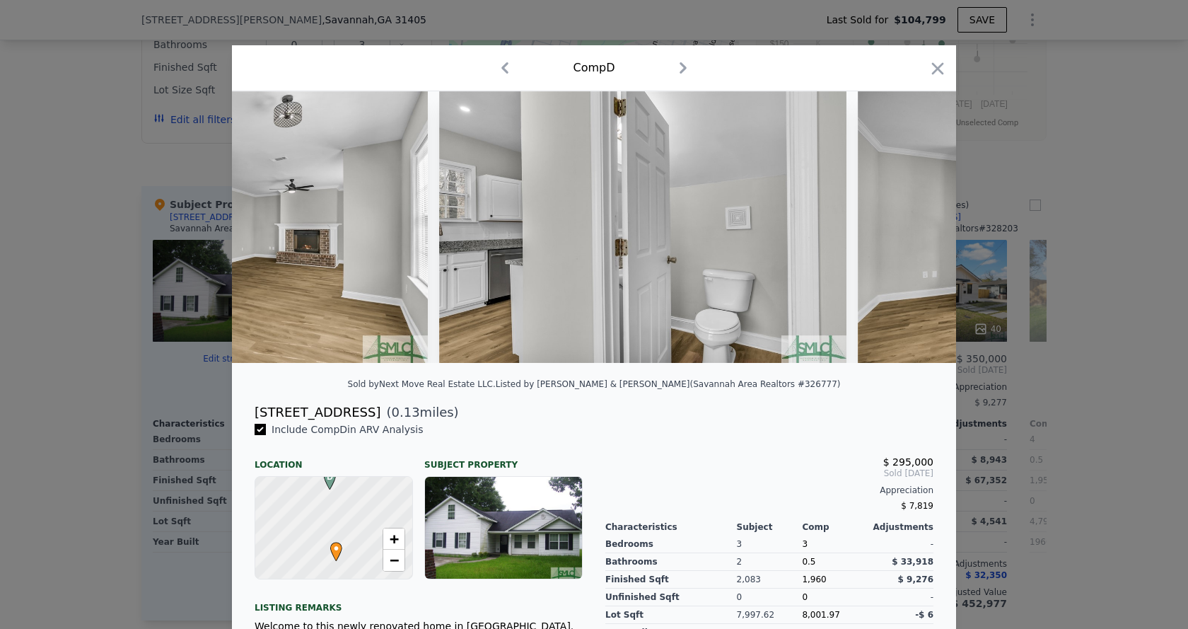
scroll to position [0, 5770]
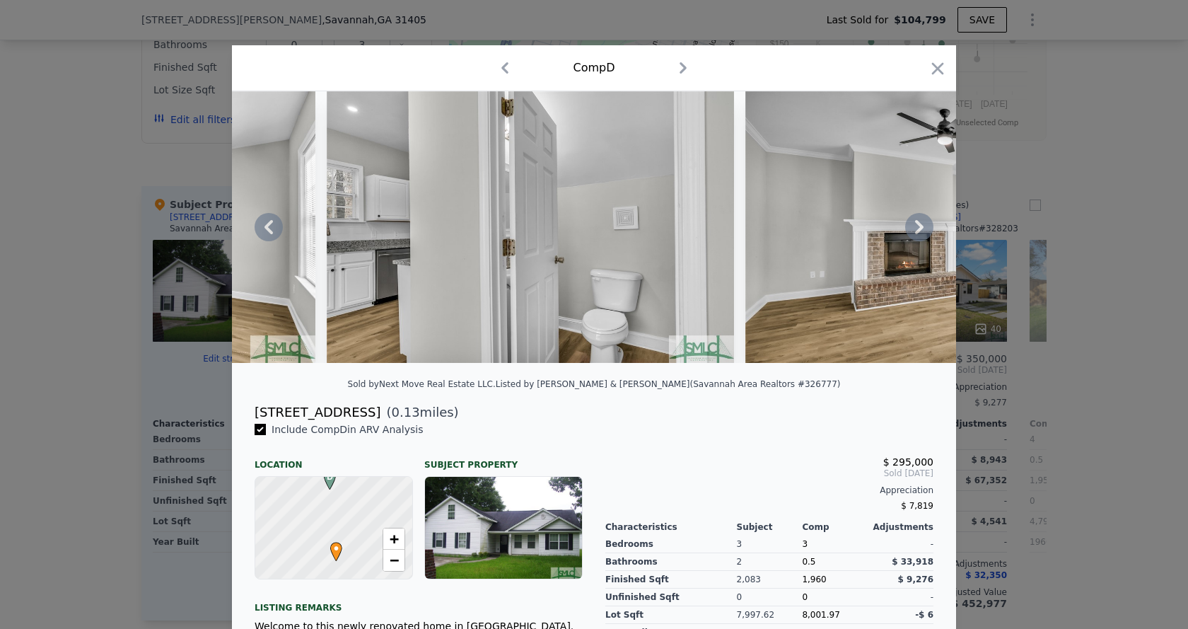
click at [915, 231] on icon at bounding box center [919, 227] width 8 height 14
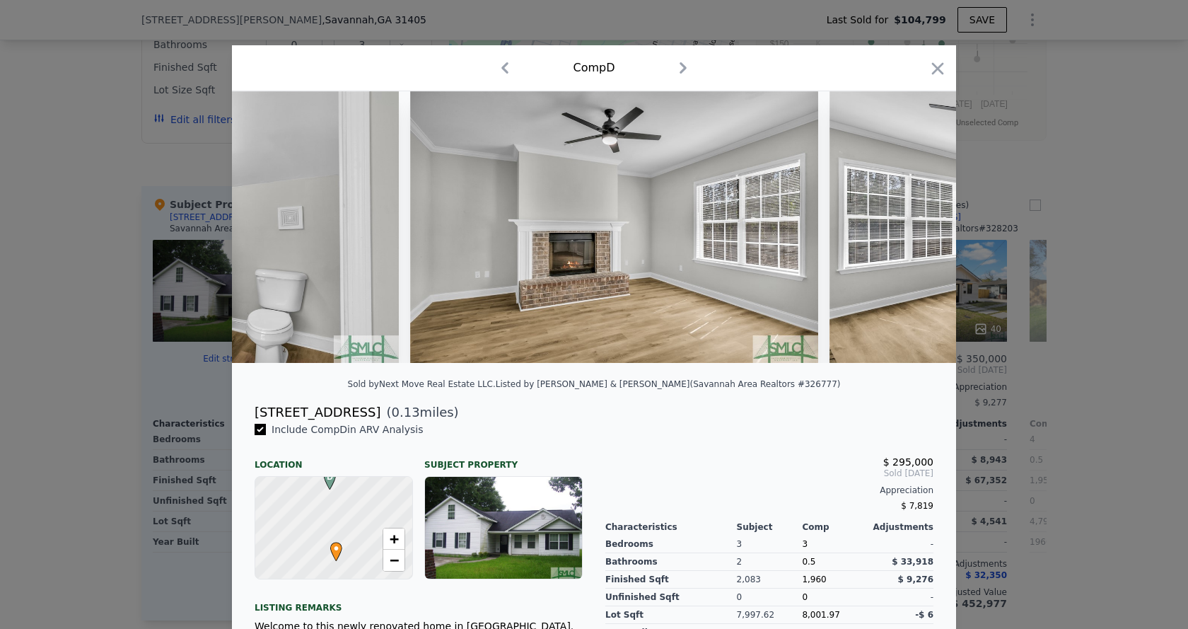
scroll to position [0, 6109]
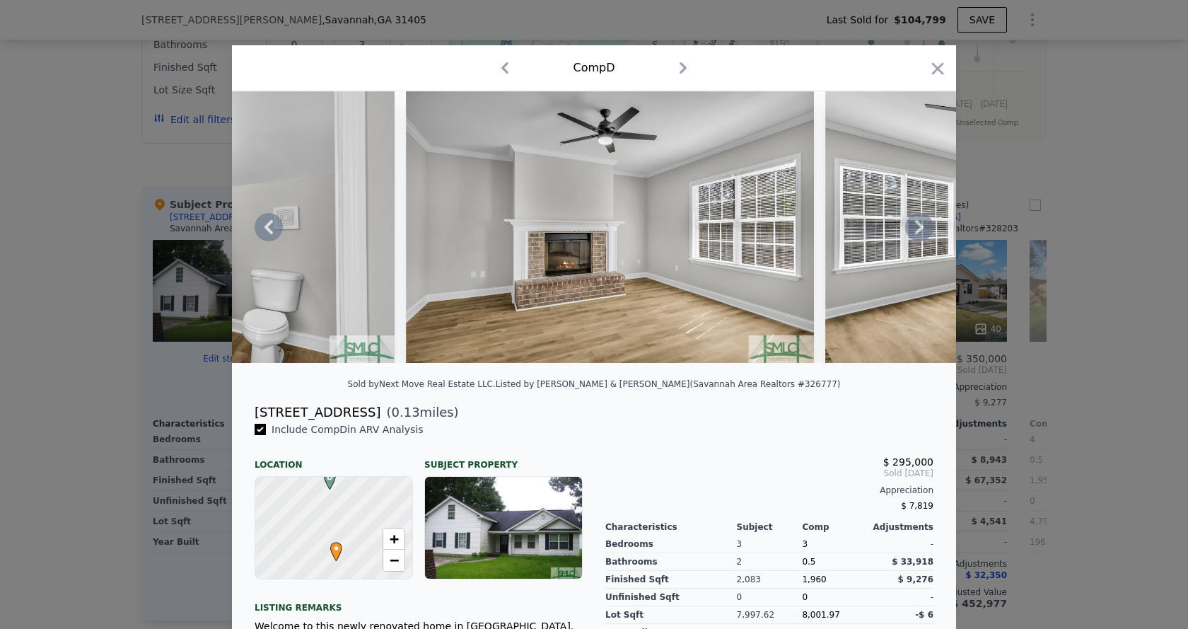
click at [915, 234] on icon at bounding box center [919, 227] width 8 height 14
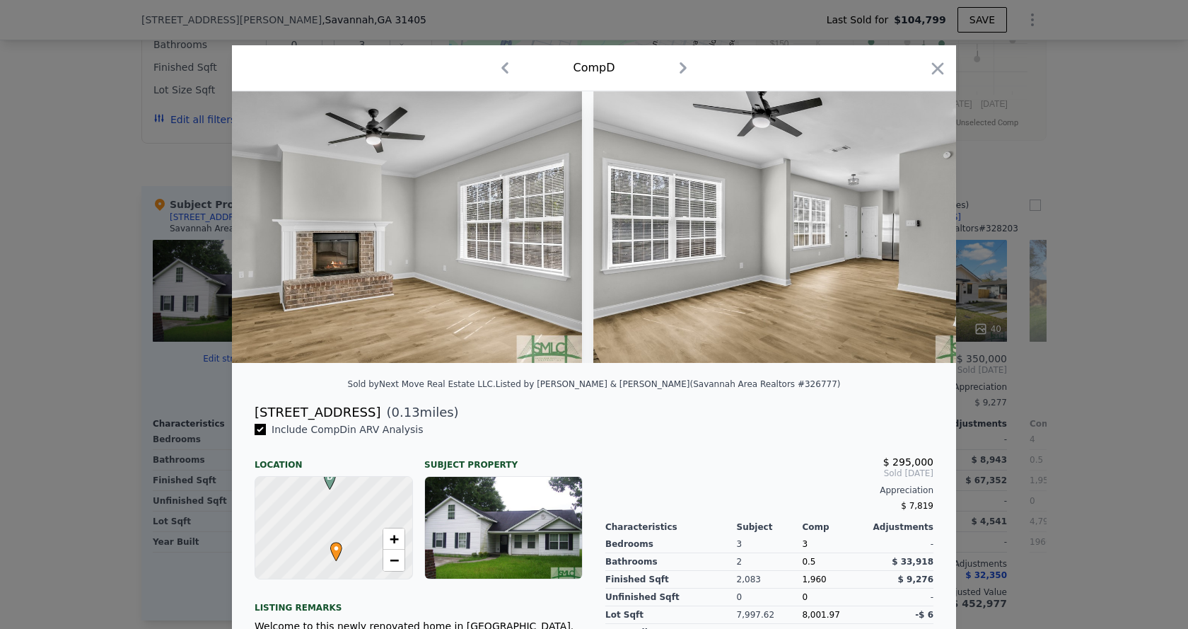
scroll to position [0, 6449]
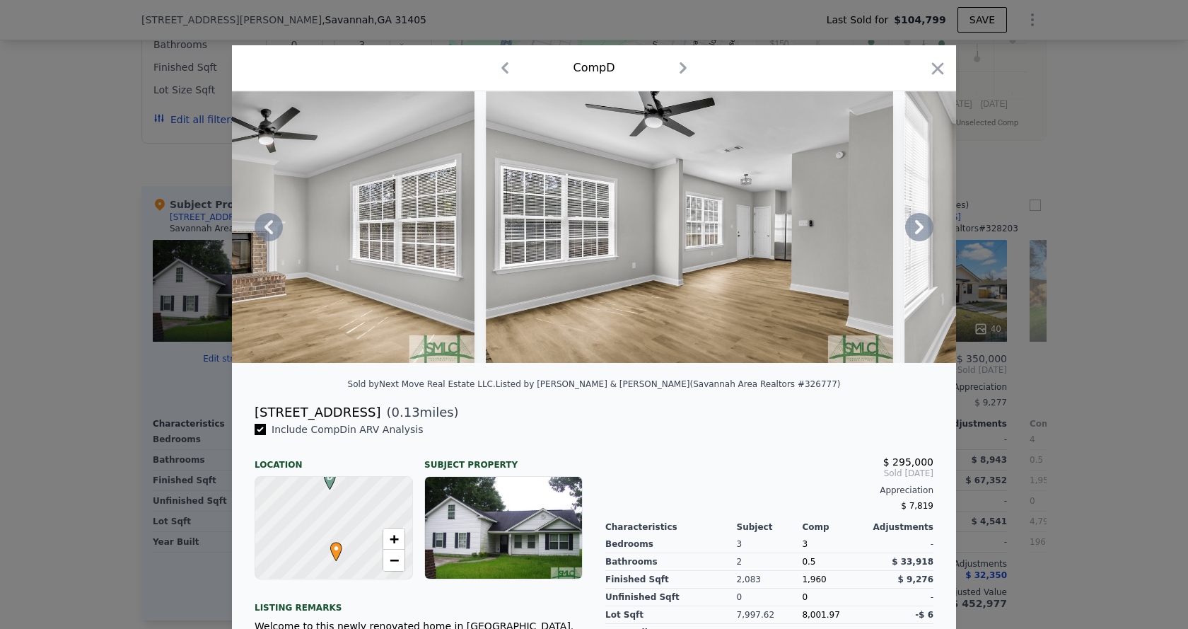
click at [259, 233] on icon at bounding box center [269, 227] width 28 height 28
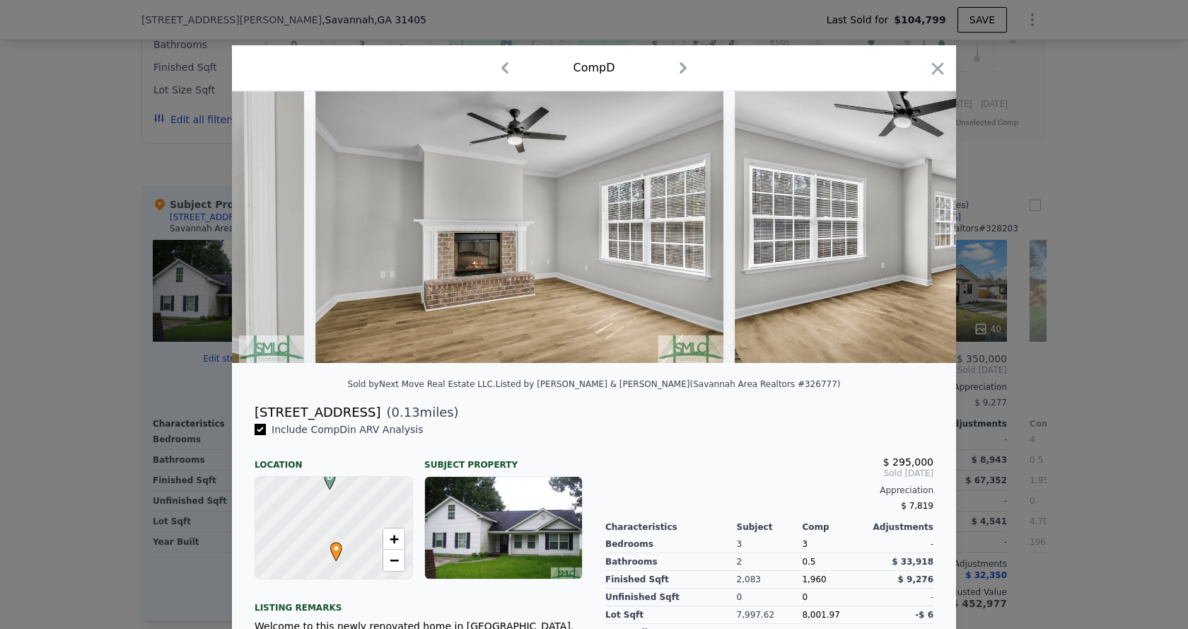
scroll to position [0, 6109]
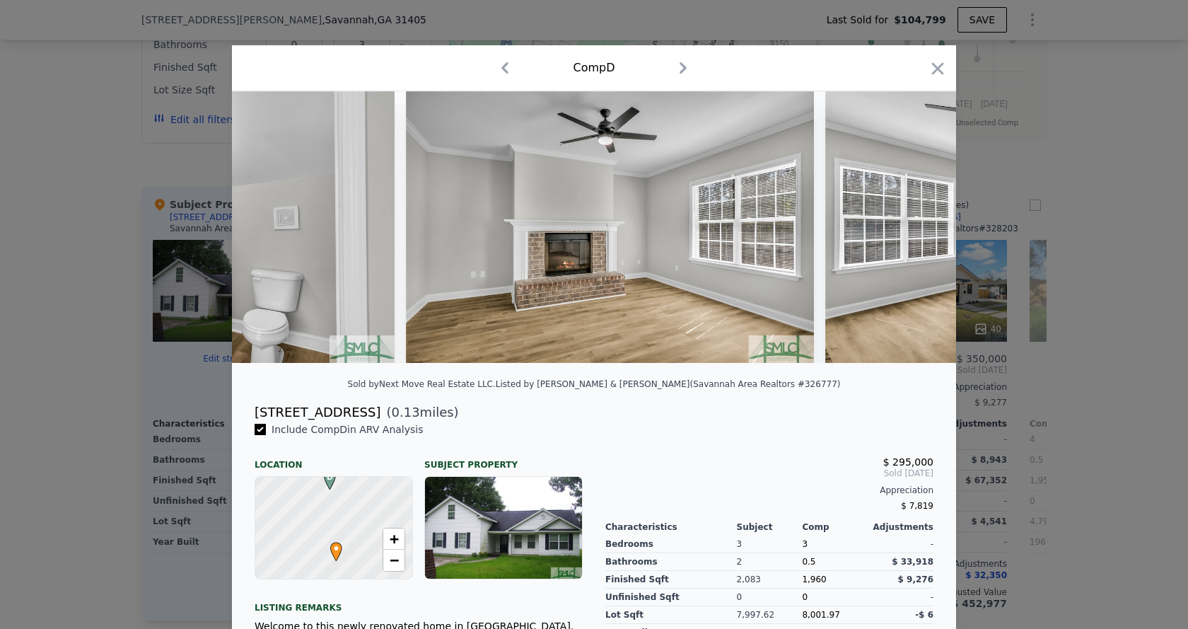
click at [259, 233] on div at bounding box center [594, 227] width 724 height 272
click at [259, 232] on icon at bounding box center [269, 227] width 28 height 28
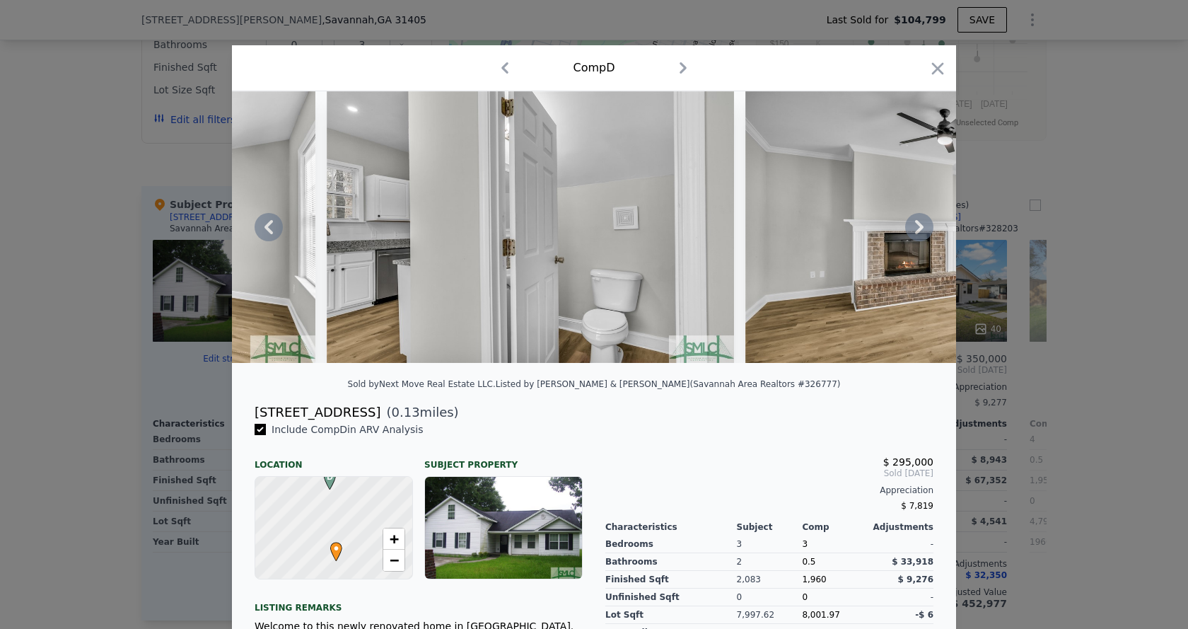
click at [259, 231] on icon at bounding box center [269, 227] width 28 height 28
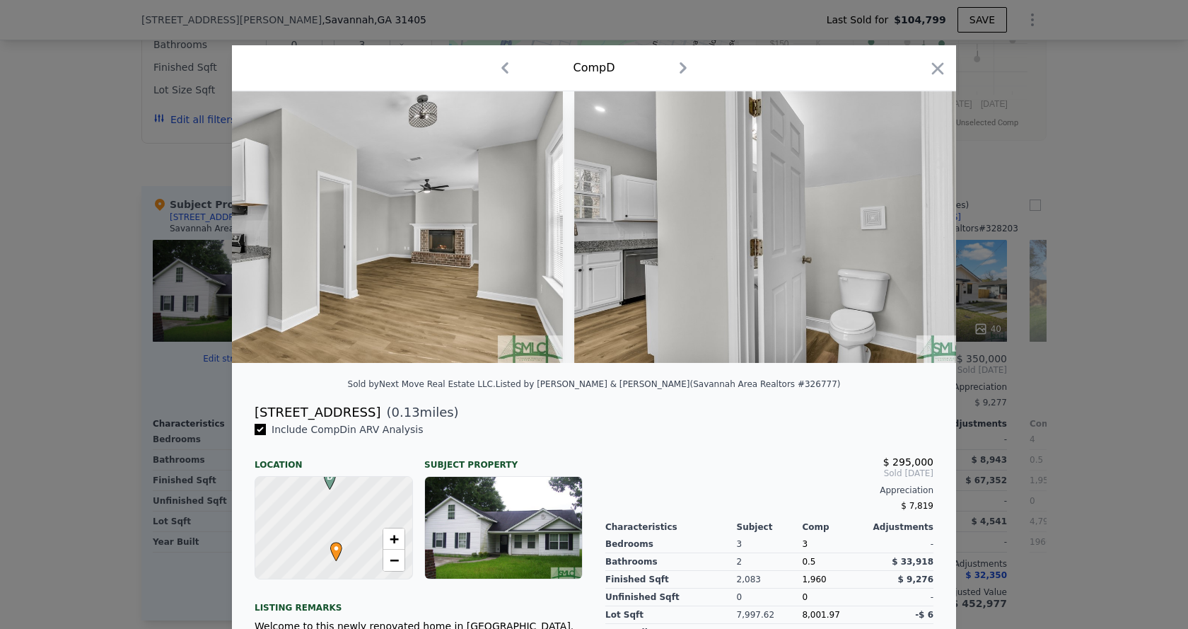
scroll to position [0, 5430]
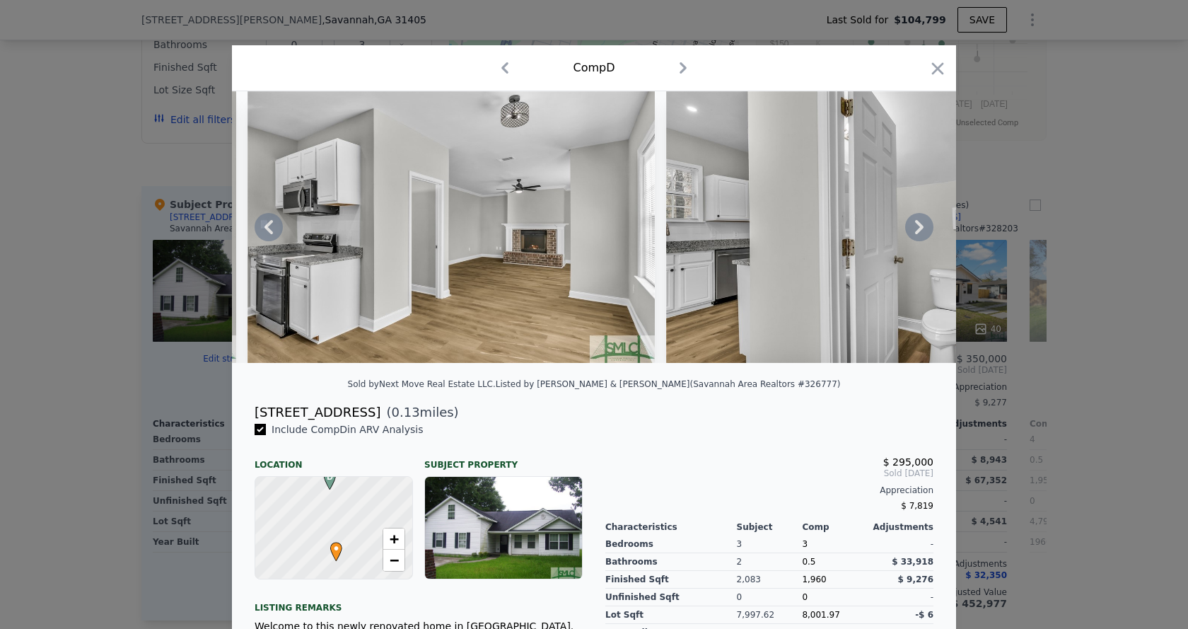
click at [913, 231] on icon at bounding box center [919, 227] width 28 height 28
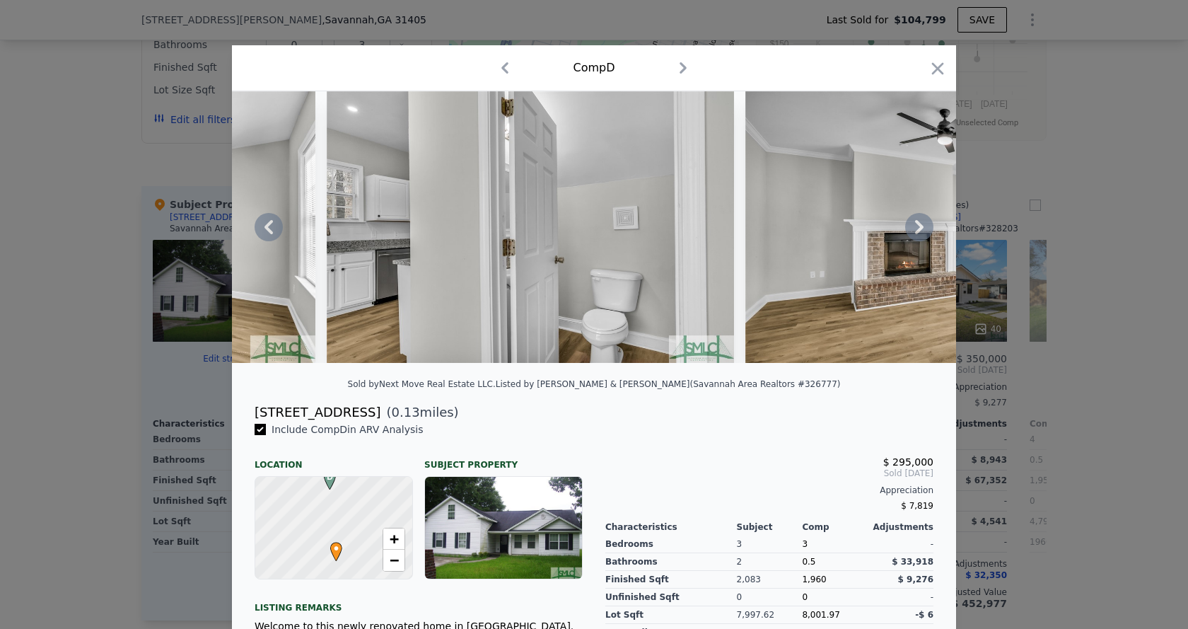
click at [915, 230] on icon at bounding box center [919, 227] width 8 height 14
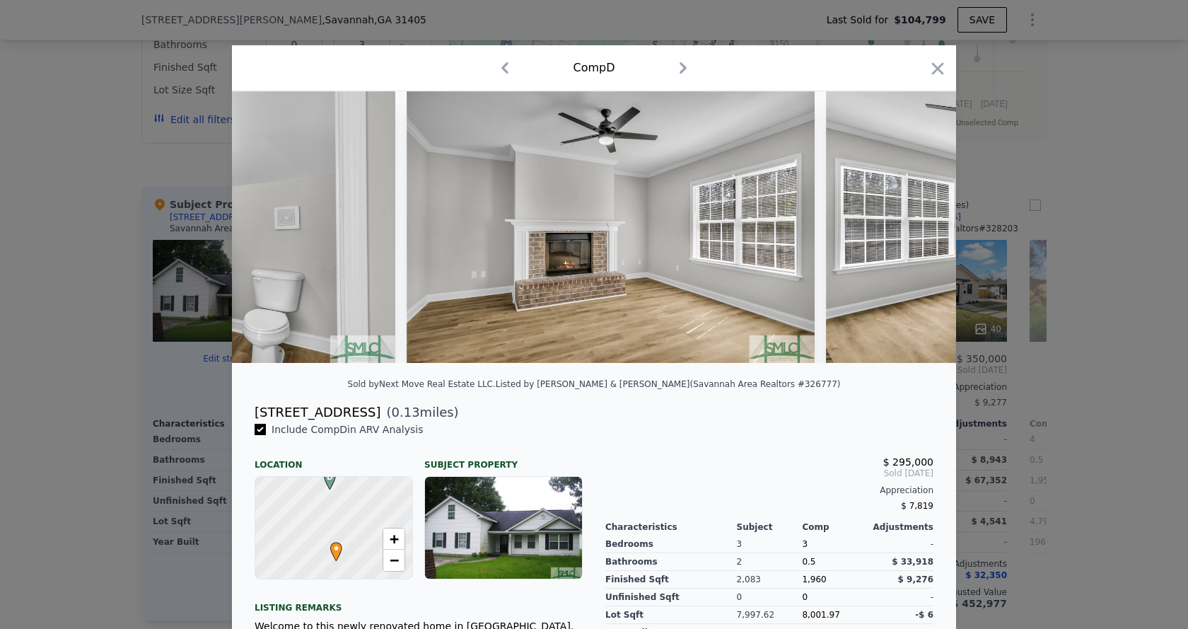
scroll to position [0, 6109]
click at [915, 230] on icon at bounding box center [919, 227] width 8 height 14
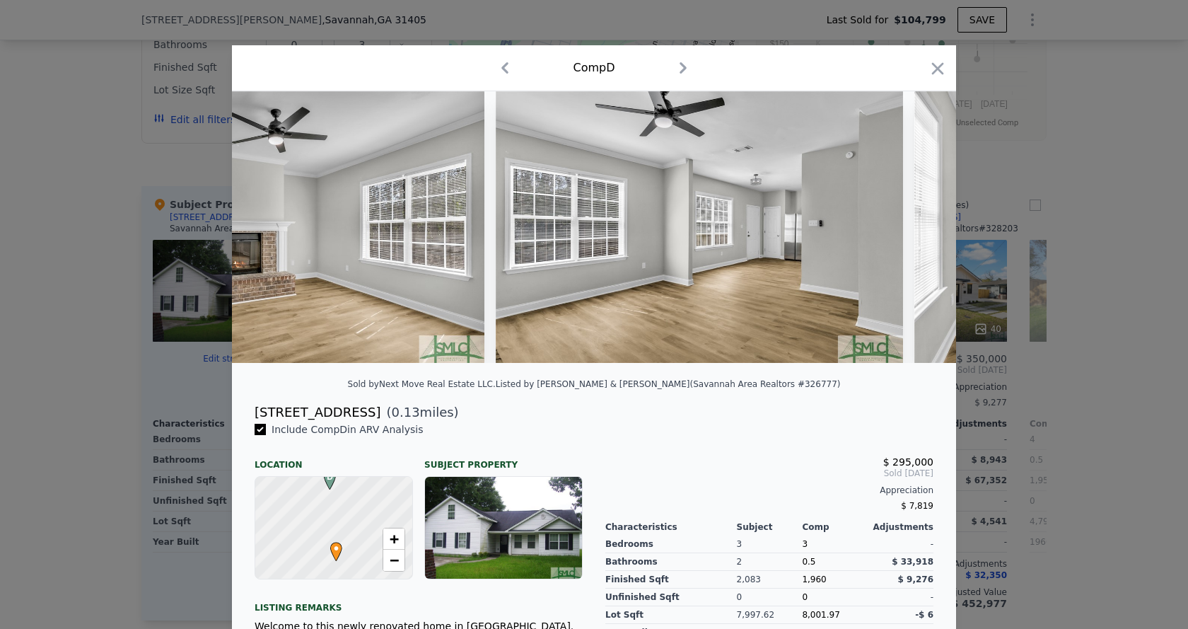
scroll to position [0, 6449]
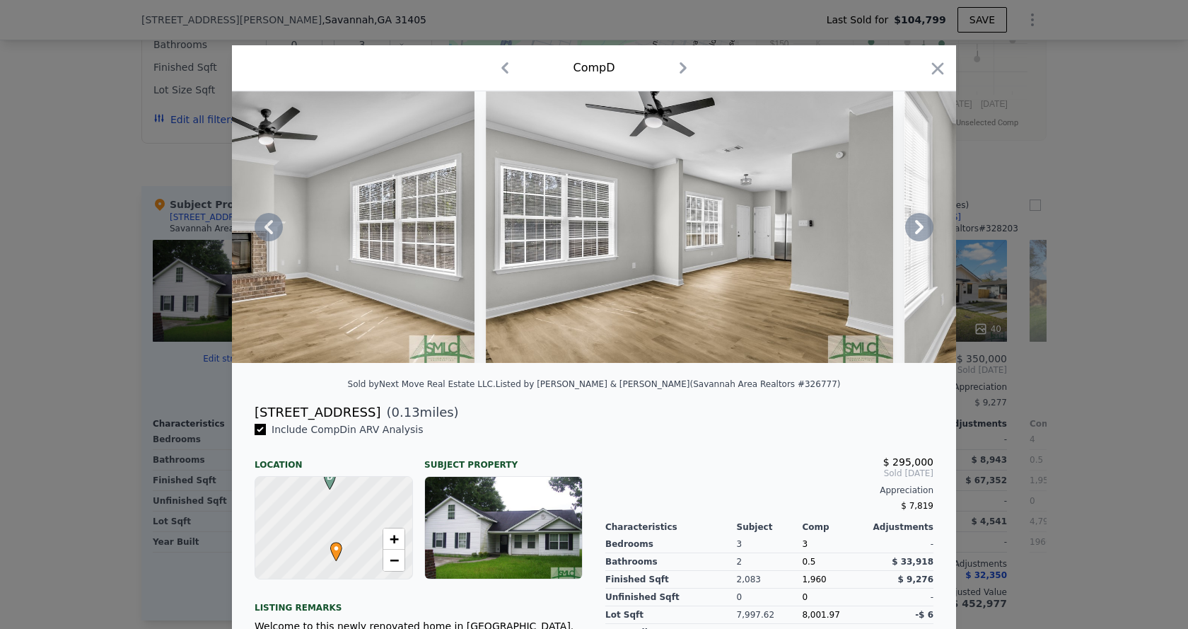
click at [915, 230] on icon at bounding box center [919, 227] width 8 height 14
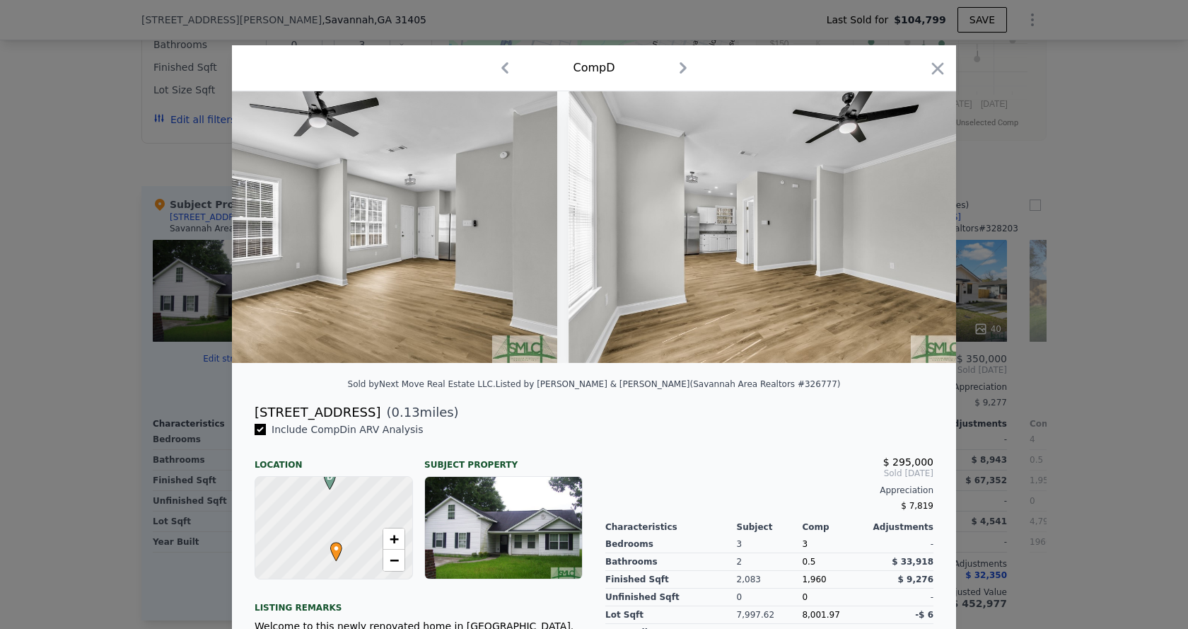
scroll to position [0, 6788]
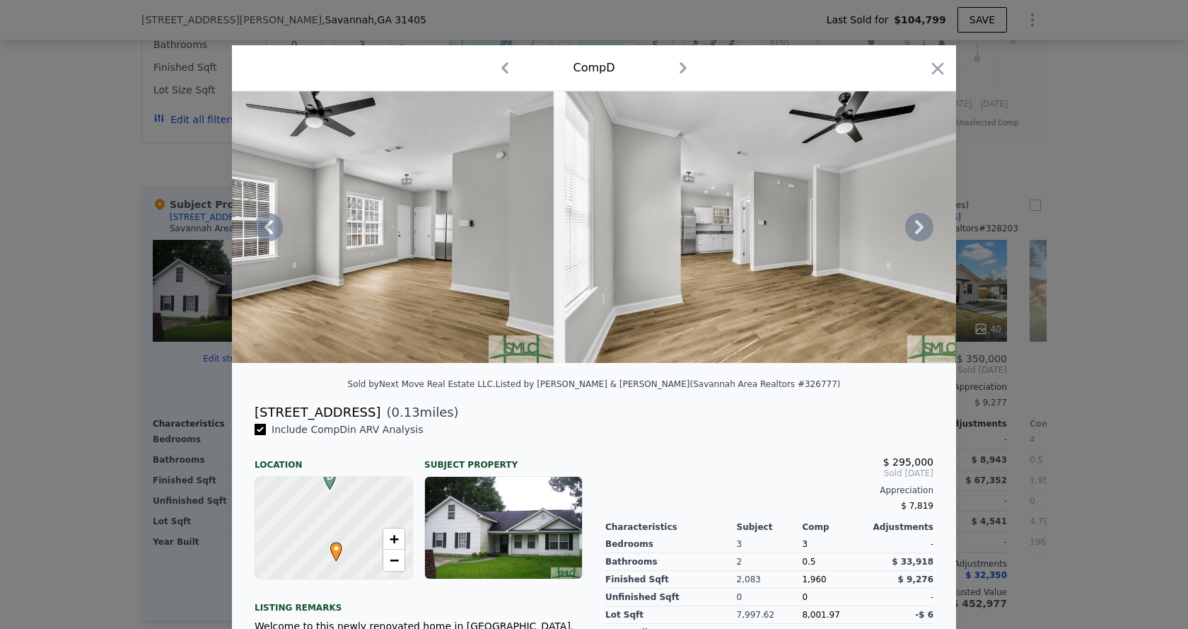
click at [915, 230] on icon at bounding box center [919, 227] width 8 height 14
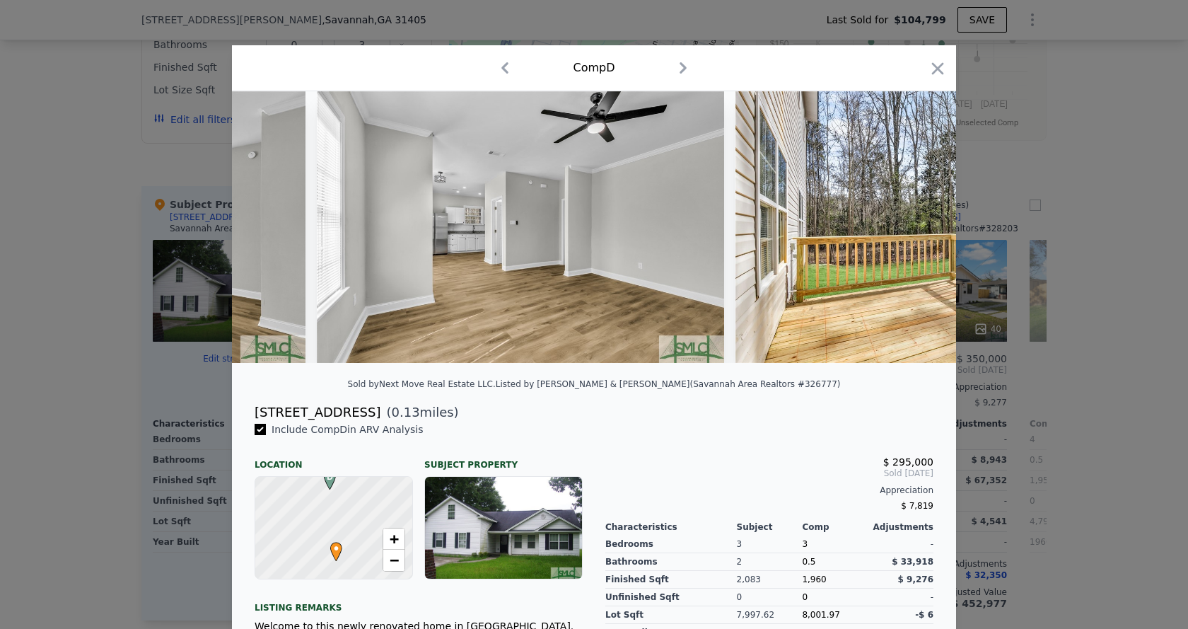
scroll to position [0, 7127]
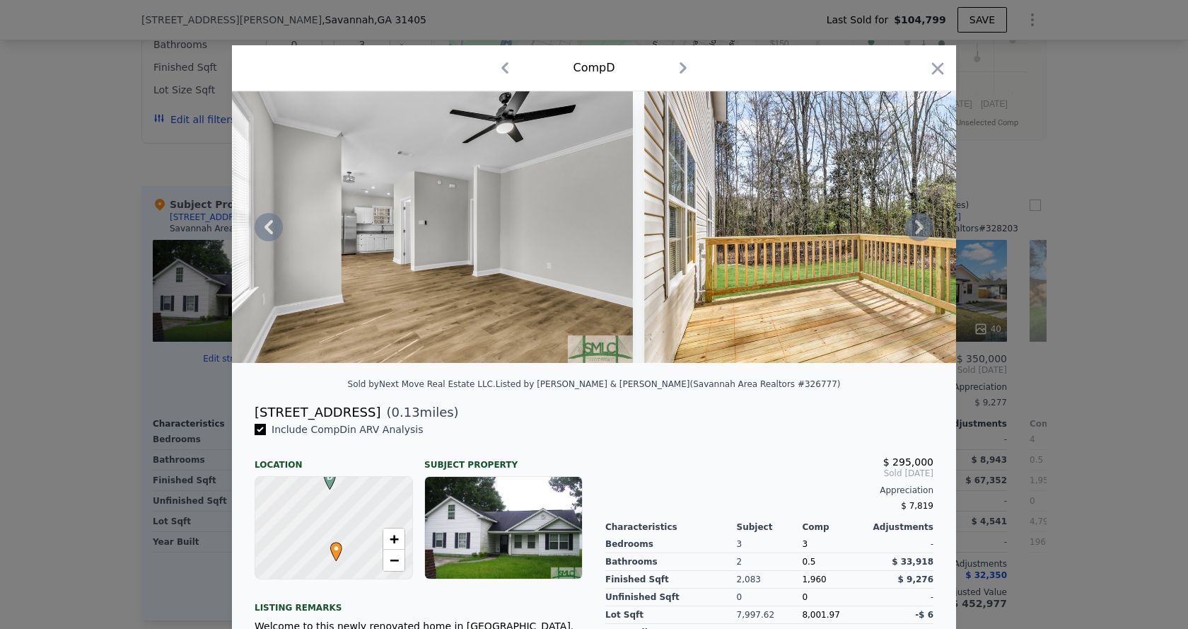
click at [915, 230] on icon at bounding box center [919, 227] width 8 height 14
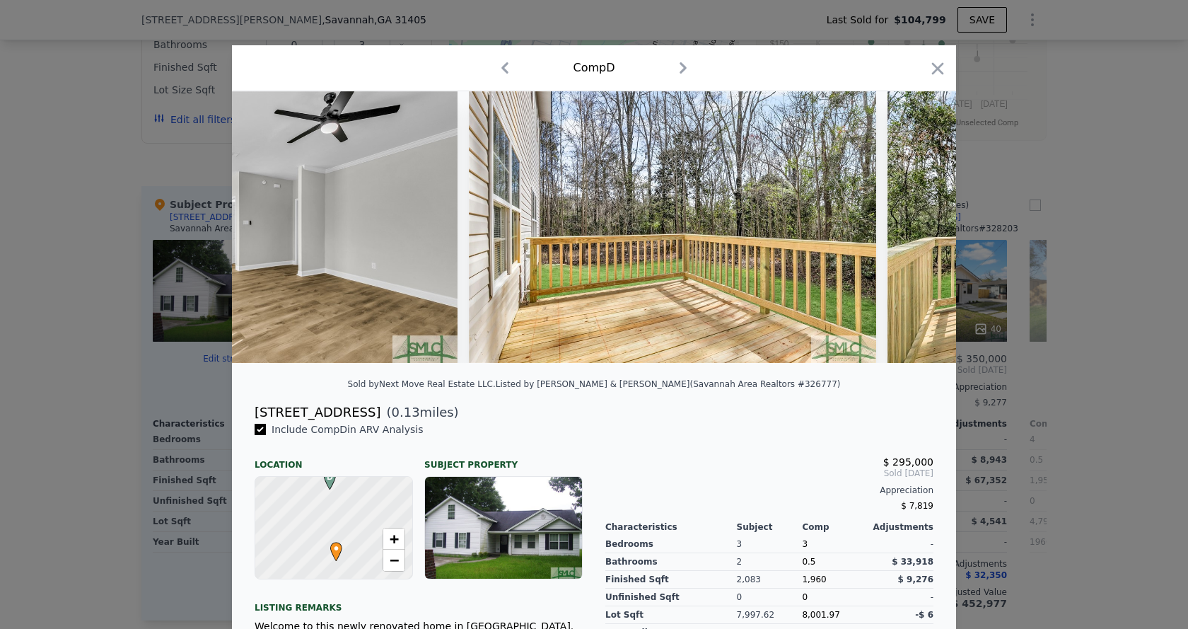
scroll to position [0, 7467]
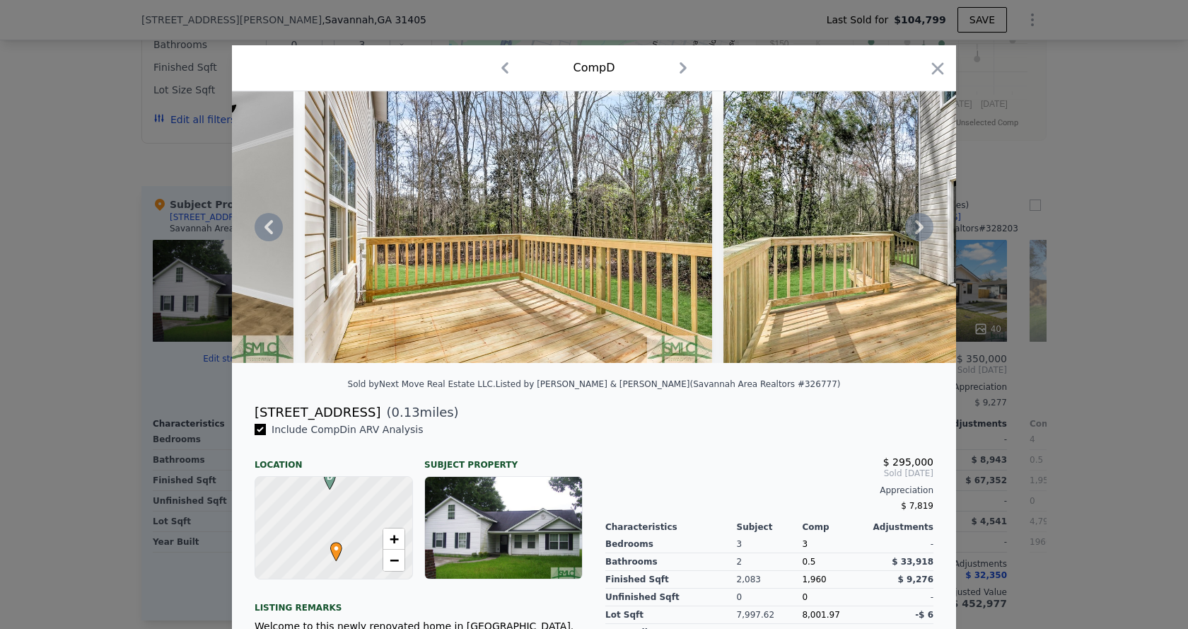
click at [915, 230] on icon at bounding box center [919, 227] width 8 height 14
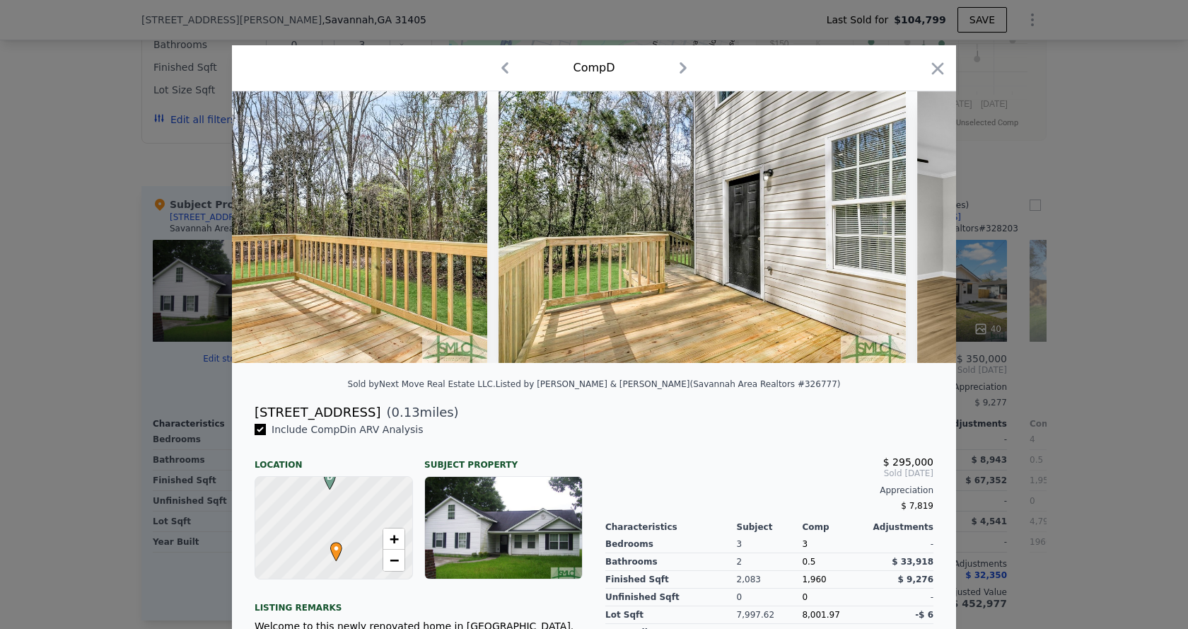
scroll to position [0, 7806]
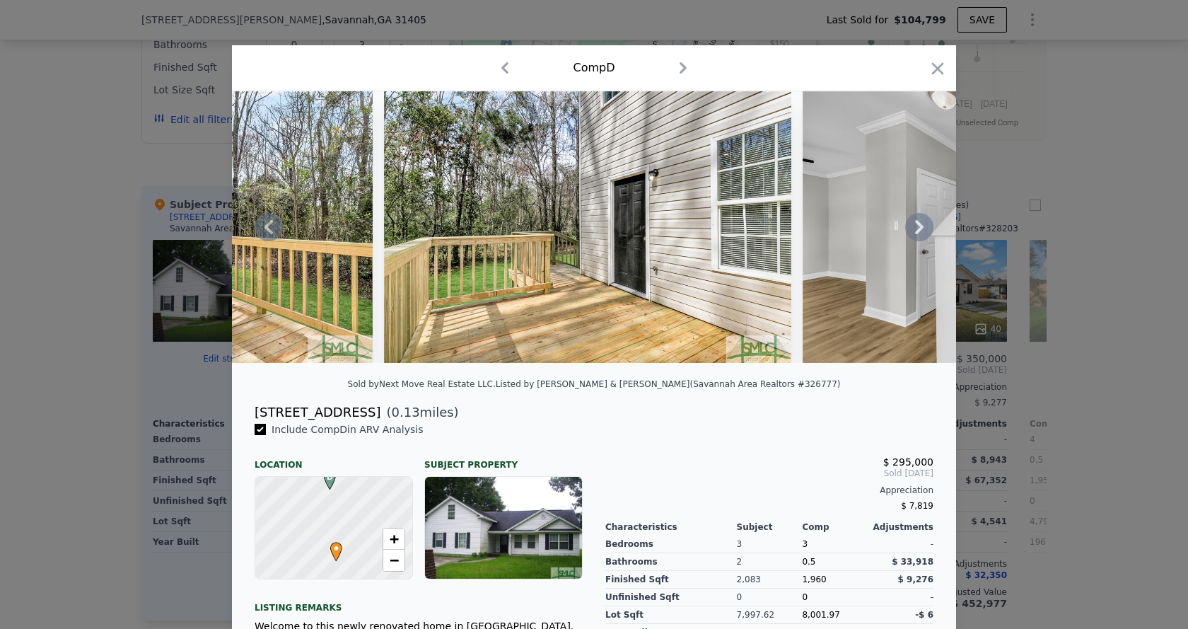
click at [915, 230] on icon at bounding box center [919, 227] width 8 height 14
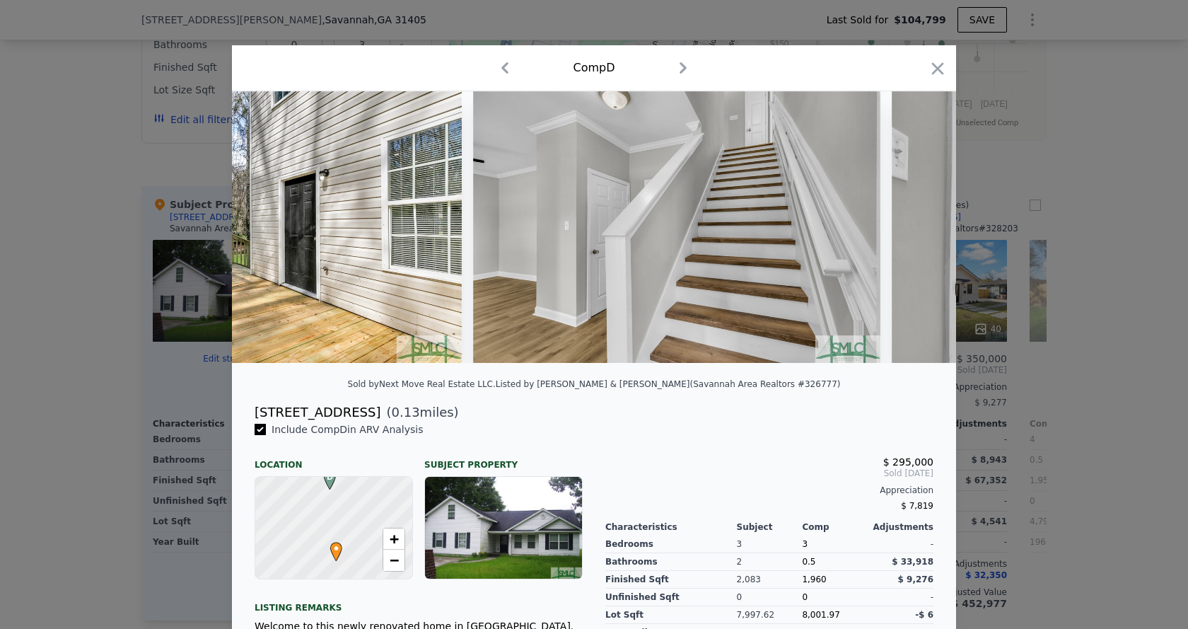
scroll to position [0, 8146]
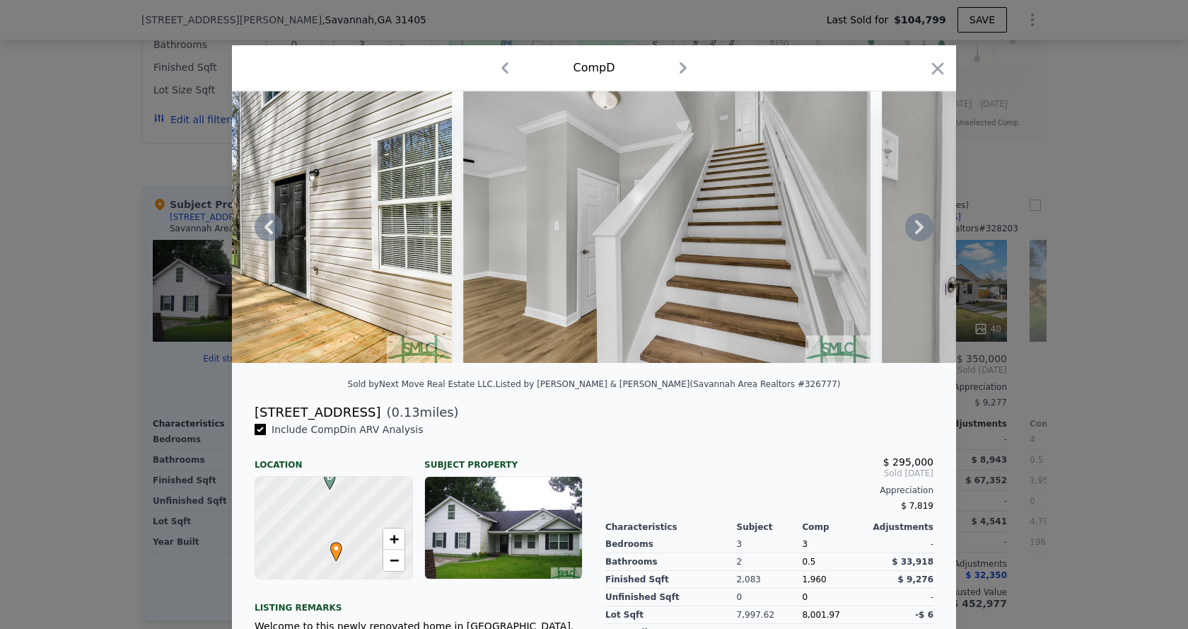
click at [915, 230] on icon at bounding box center [919, 227] width 8 height 14
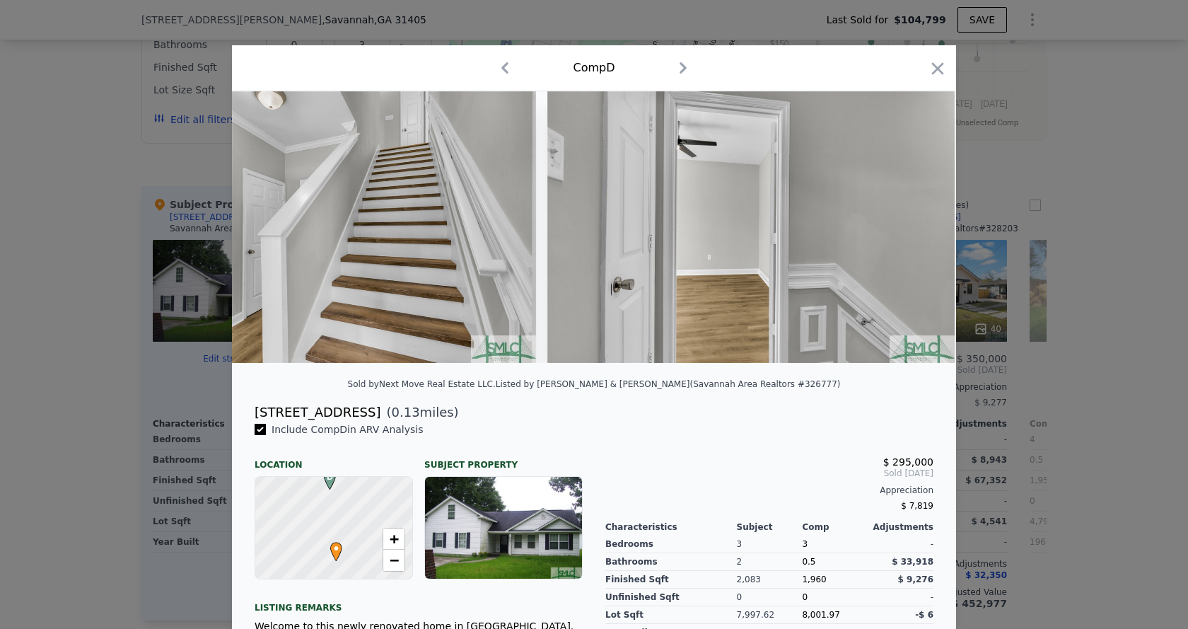
scroll to position [0, 8485]
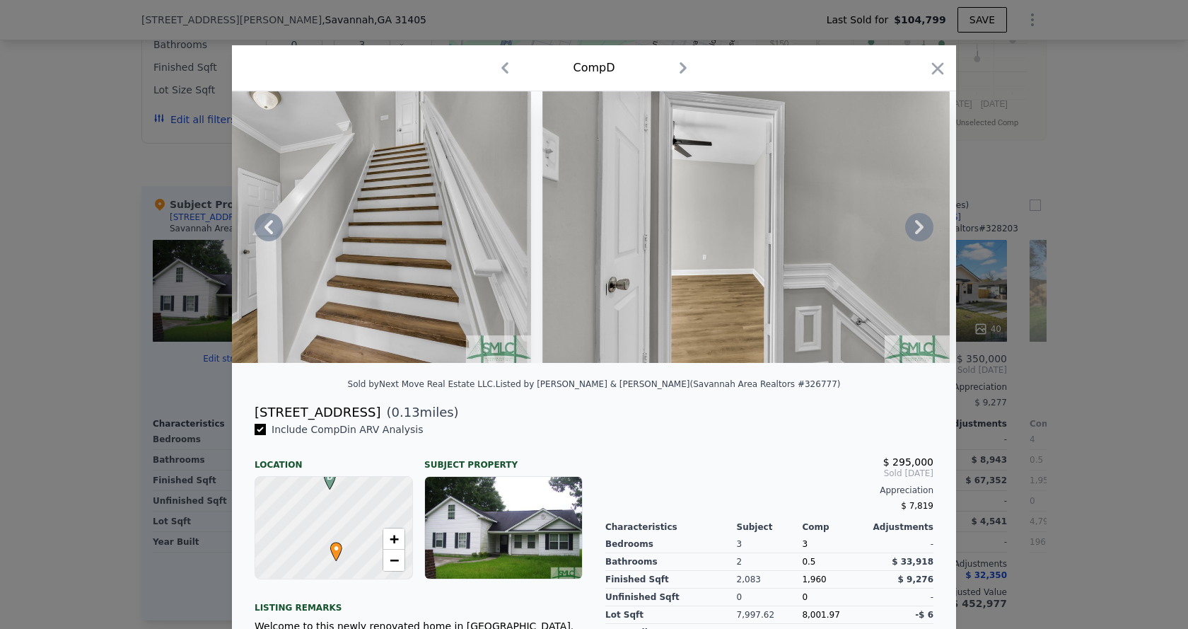
click at [915, 230] on icon at bounding box center [919, 227] width 8 height 14
click at [913, 230] on img at bounding box center [745, 227] width 407 height 272
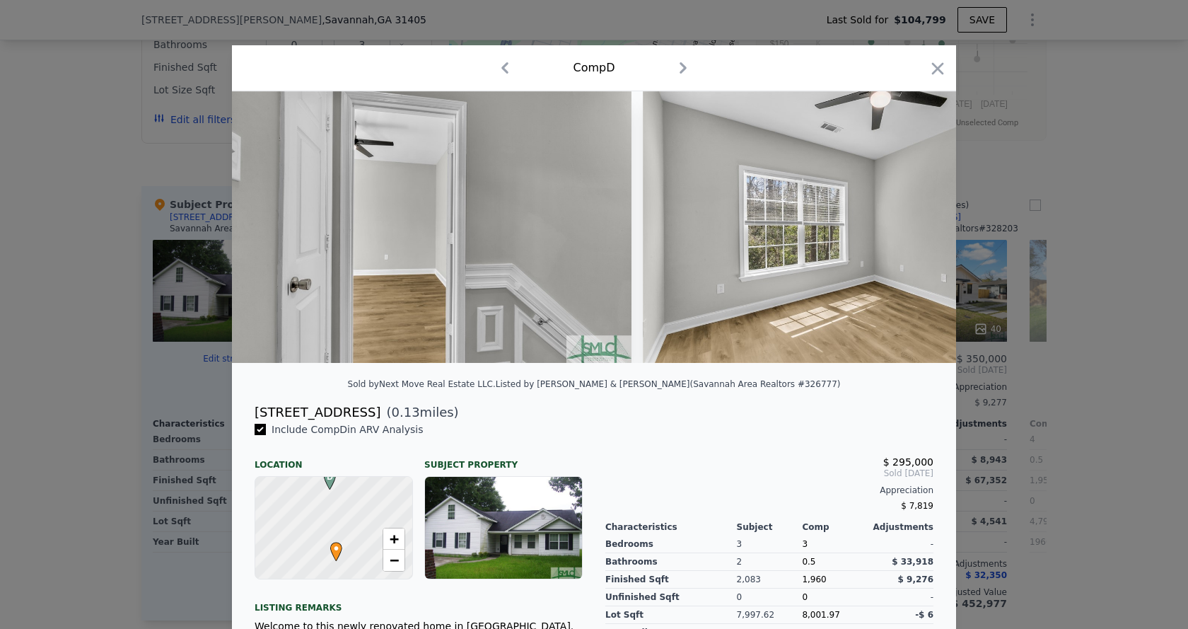
scroll to position [0, 8824]
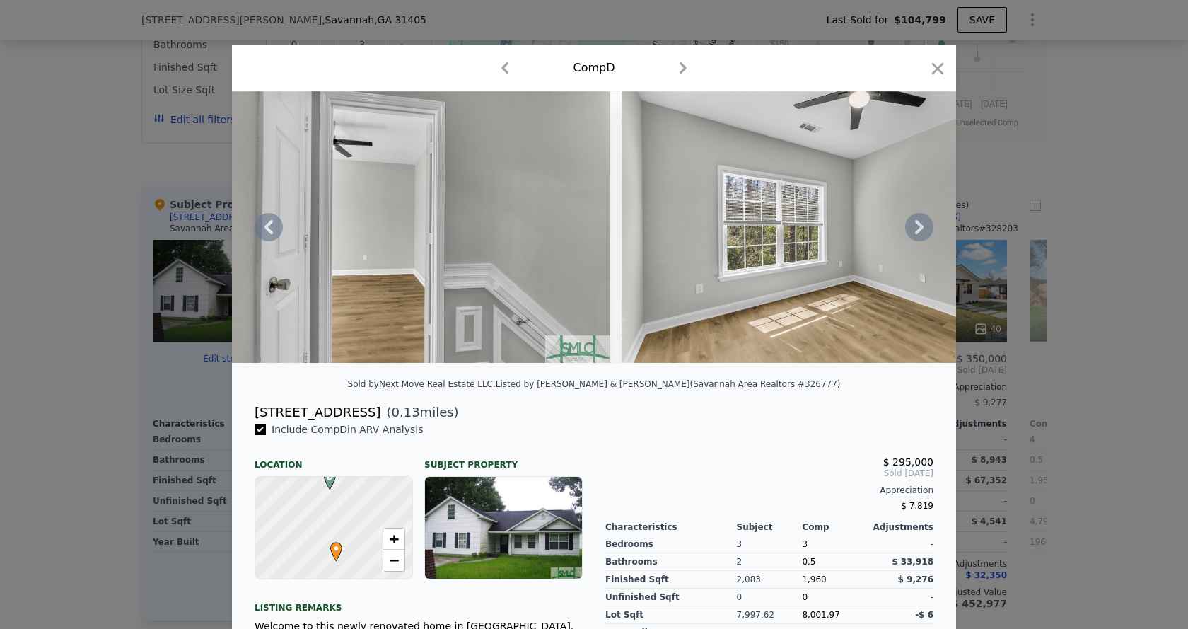
click at [915, 230] on icon at bounding box center [919, 227] width 8 height 14
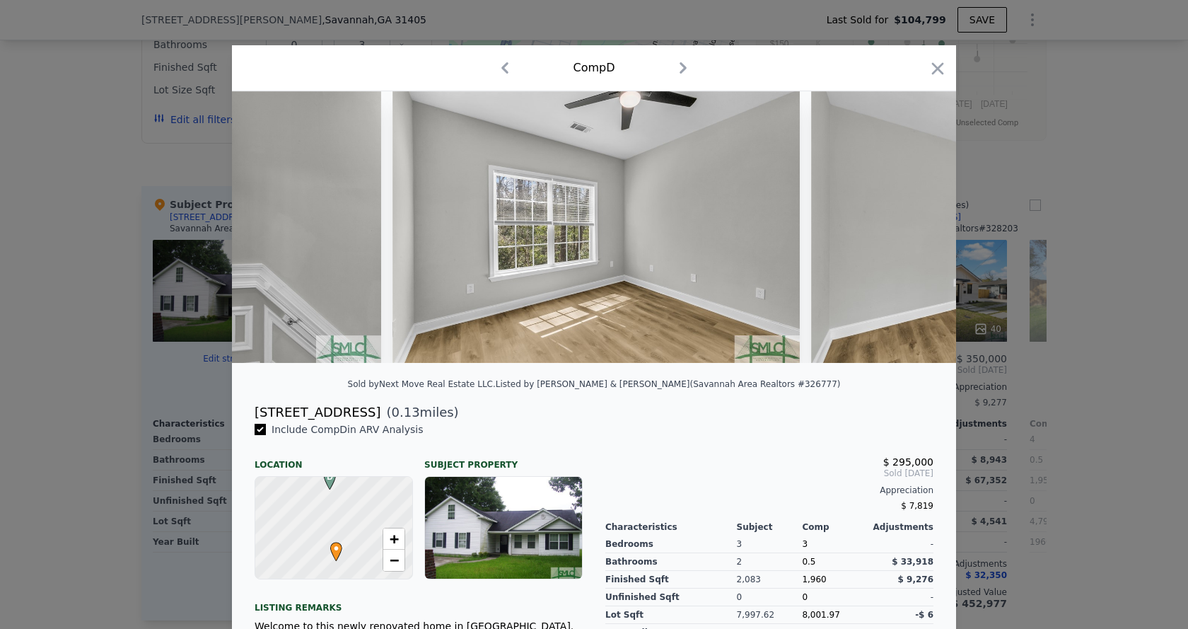
scroll to position [0, 9164]
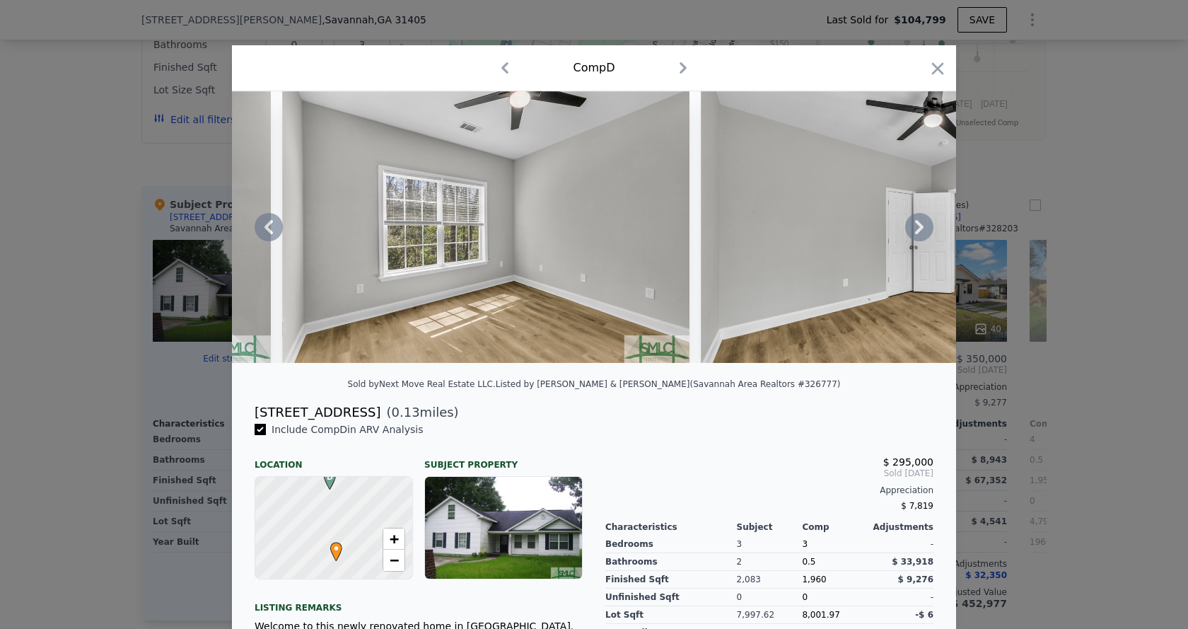
click at [915, 230] on icon at bounding box center [919, 227] width 8 height 14
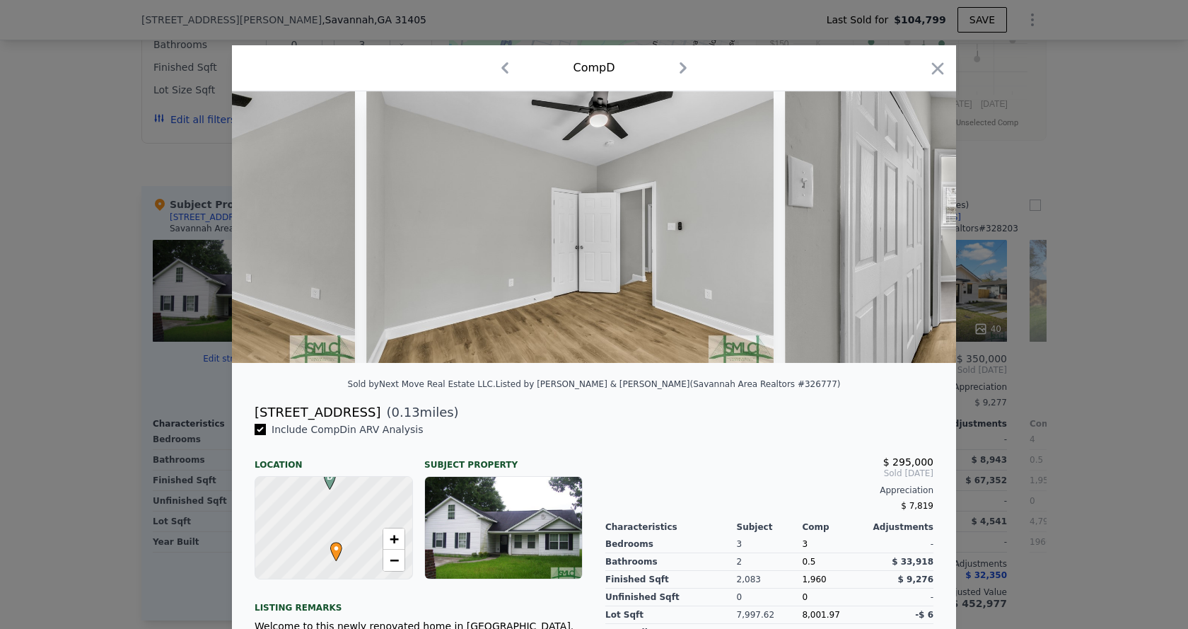
scroll to position [0, 9503]
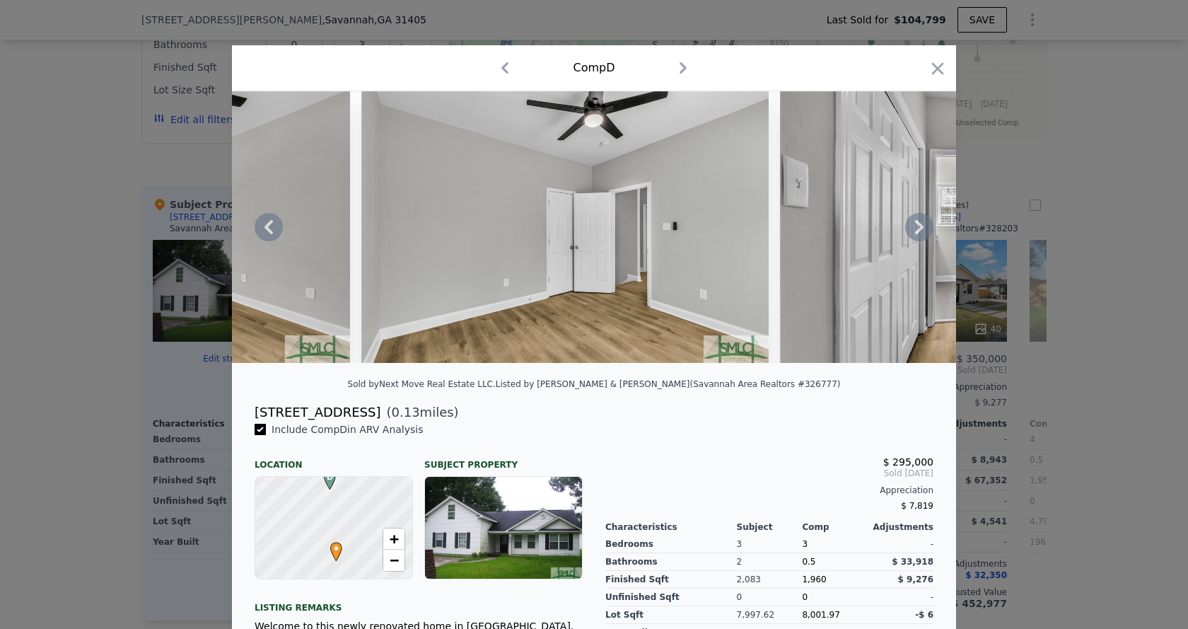
click at [916, 231] on icon at bounding box center [919, 227] width 8 height 14
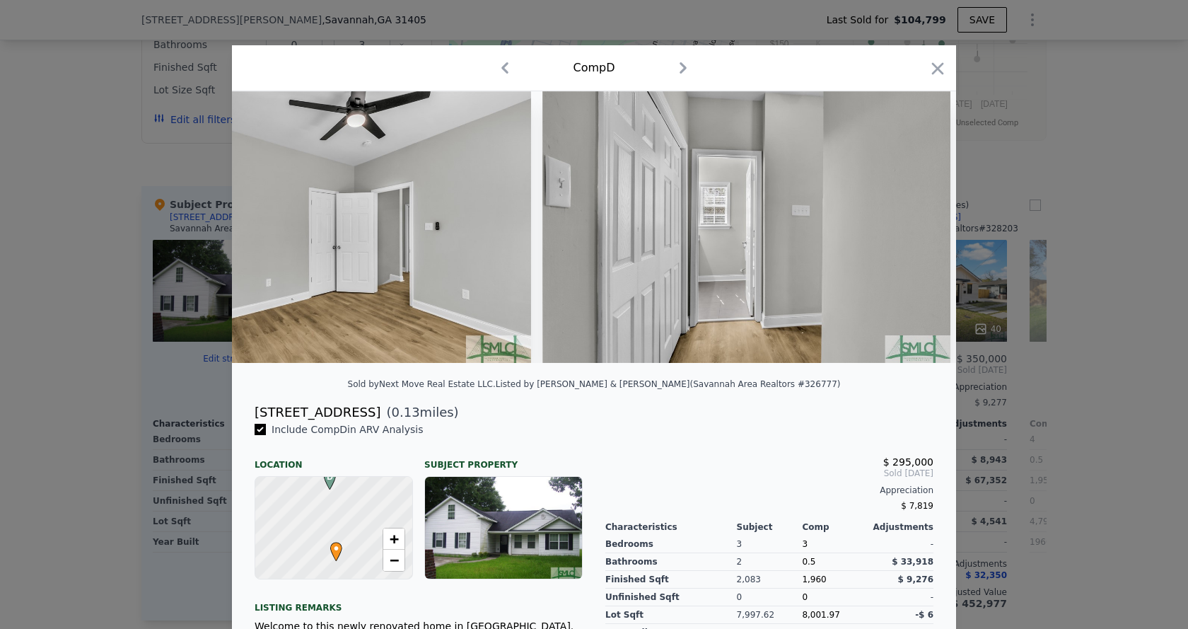
scroll to position [0, 9843]
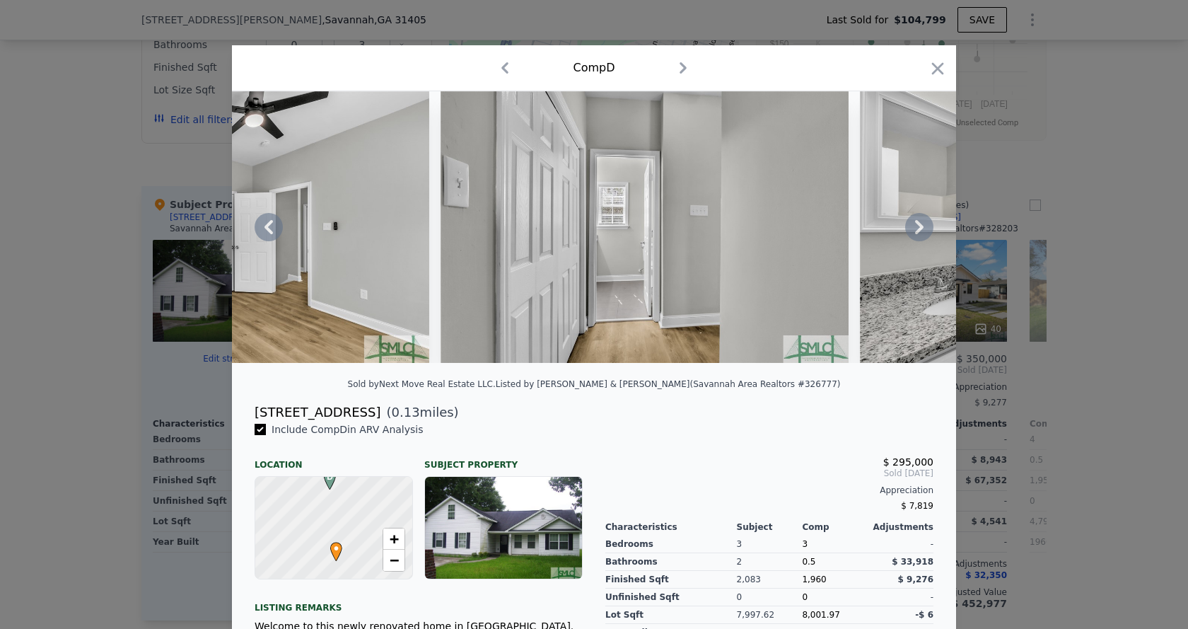
click at [916, 231] on icon at bounding box center [919, 227] width 8 height 14
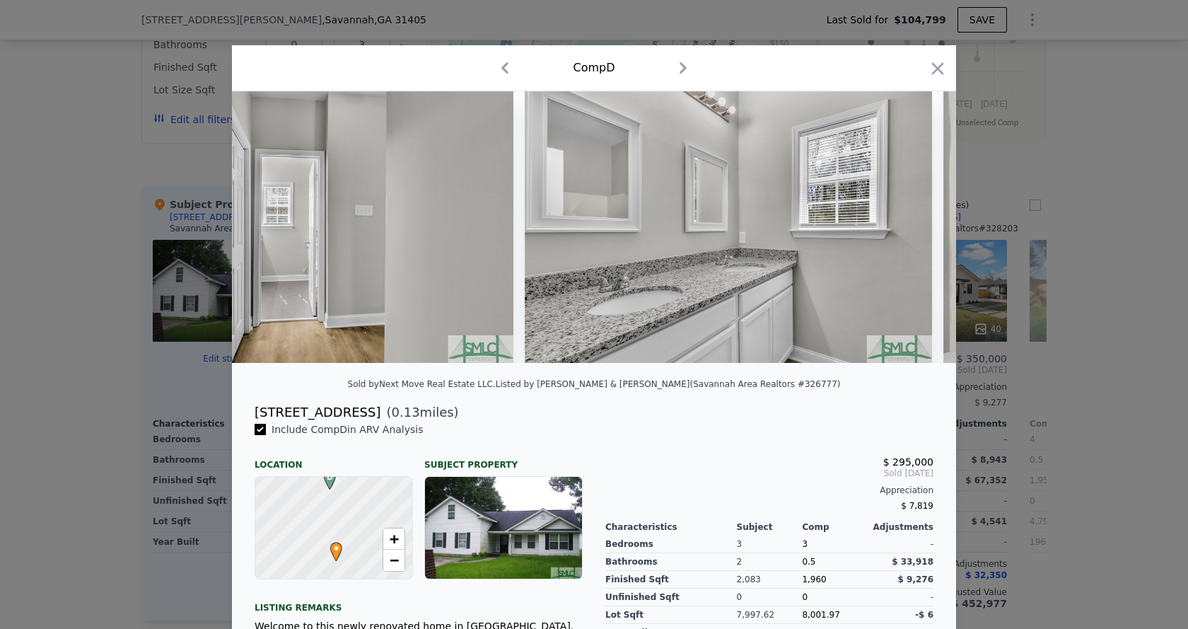
scroll to position [0, 10182]
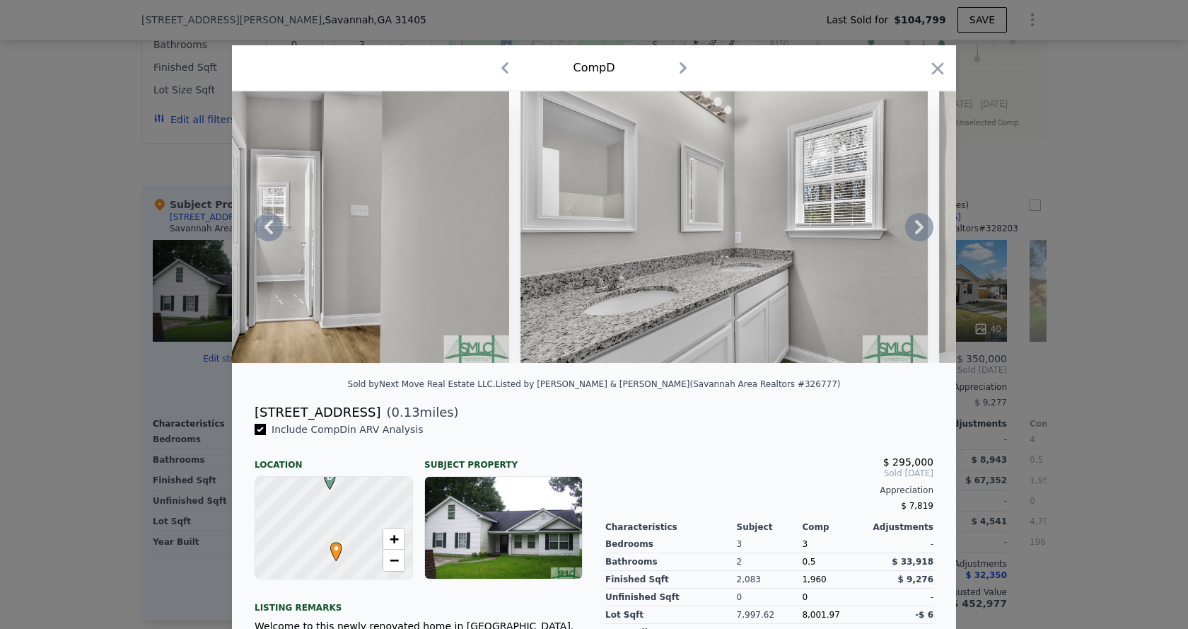
click at [916, 231] on icon at bounding box center [919, 227] width 8 height 14
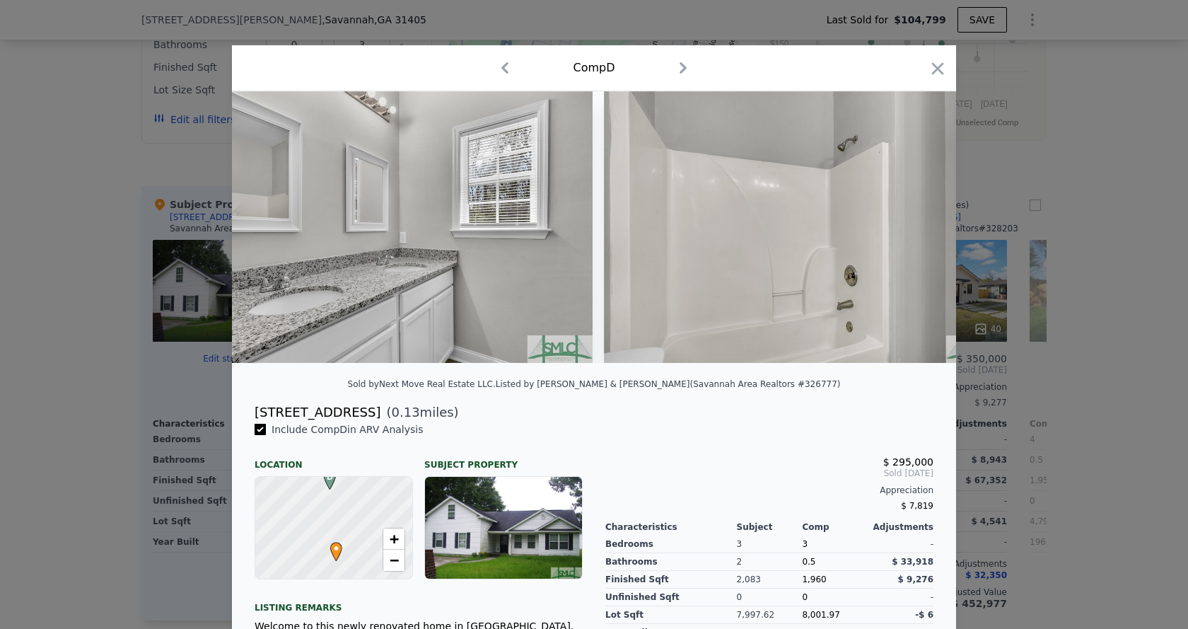
scroll to position [0, 10521]
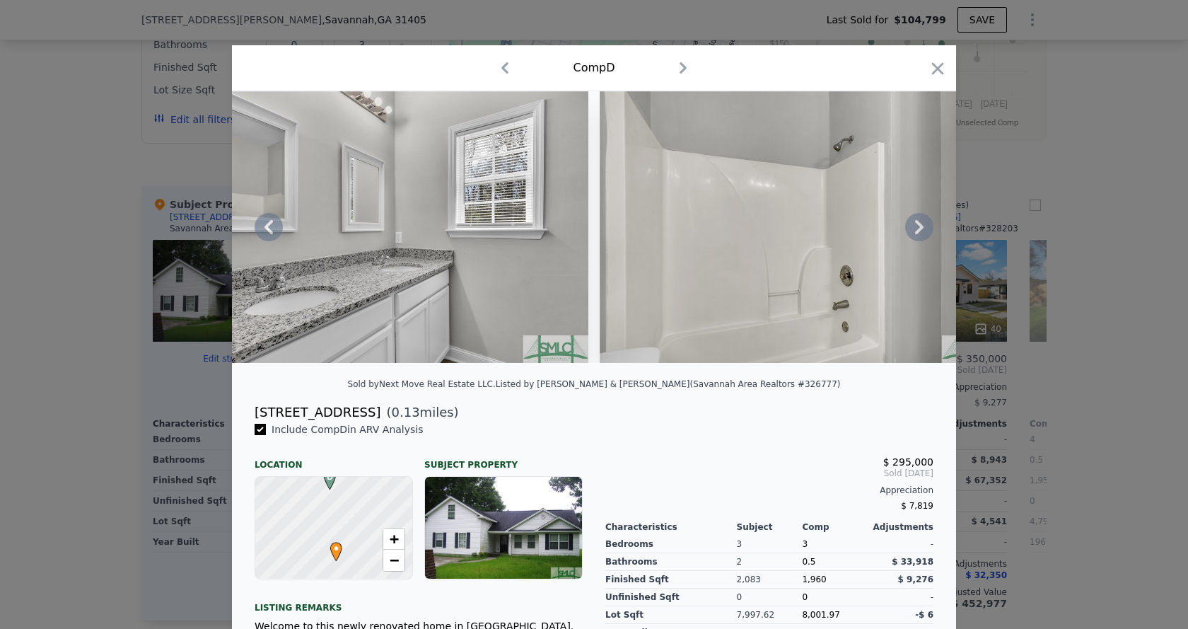
click at [916, 231] on icon at bounding box center [919, 227] width 8 height 14
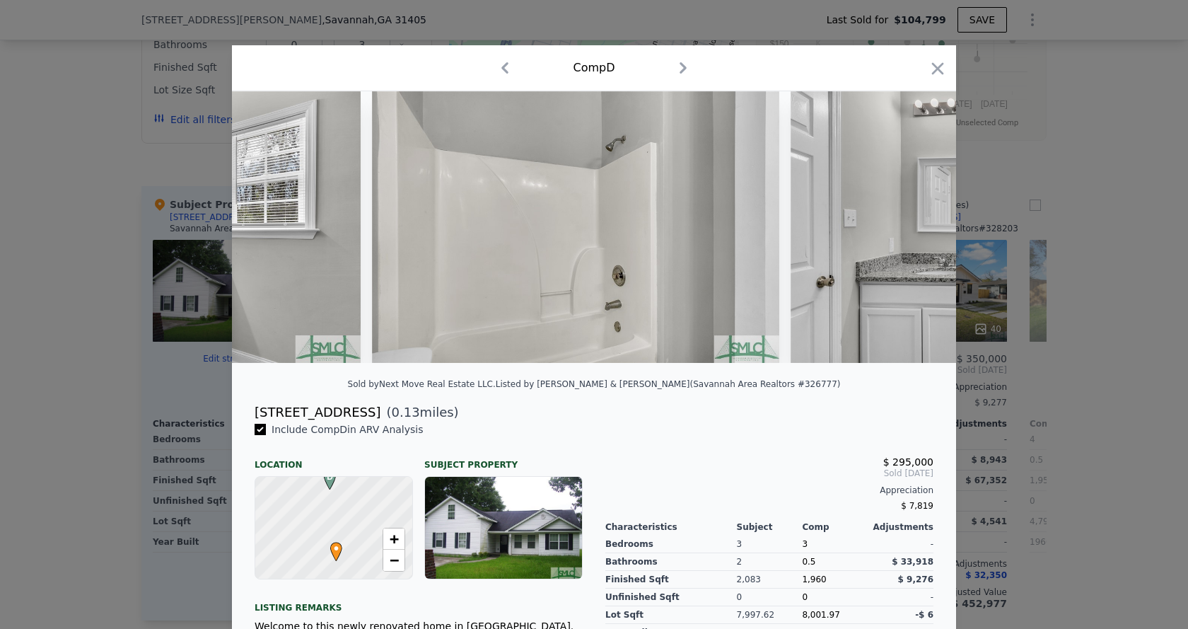
scroll to position [0, 10861]
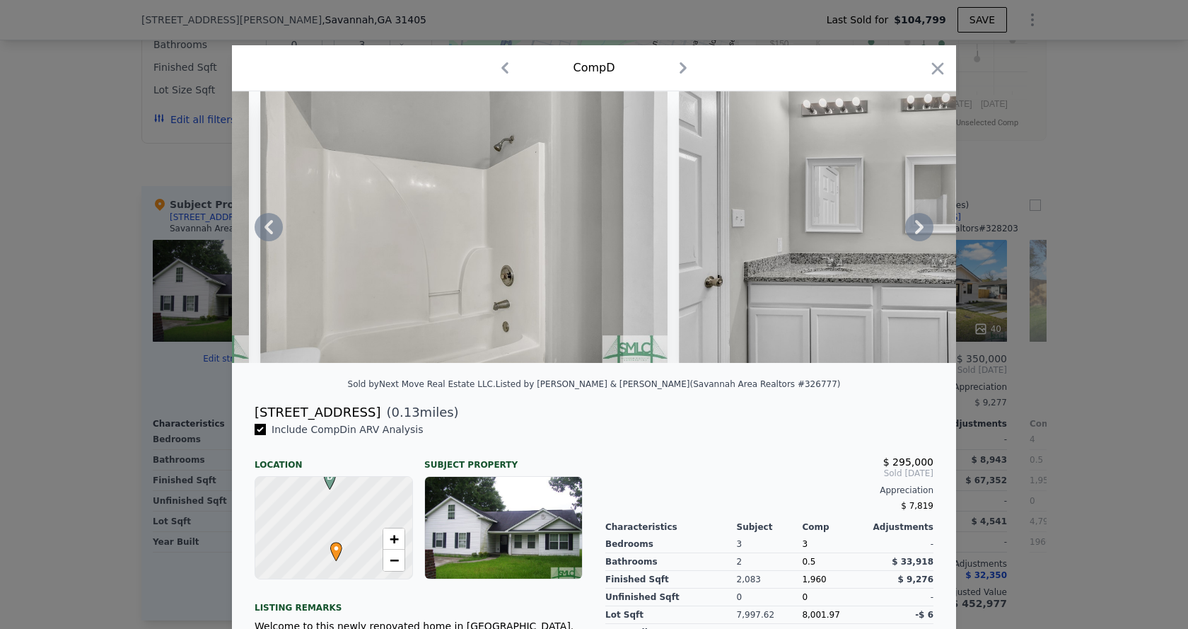
click at [916, 231] on icon at bounding box center [919, 227] width 8 height 14
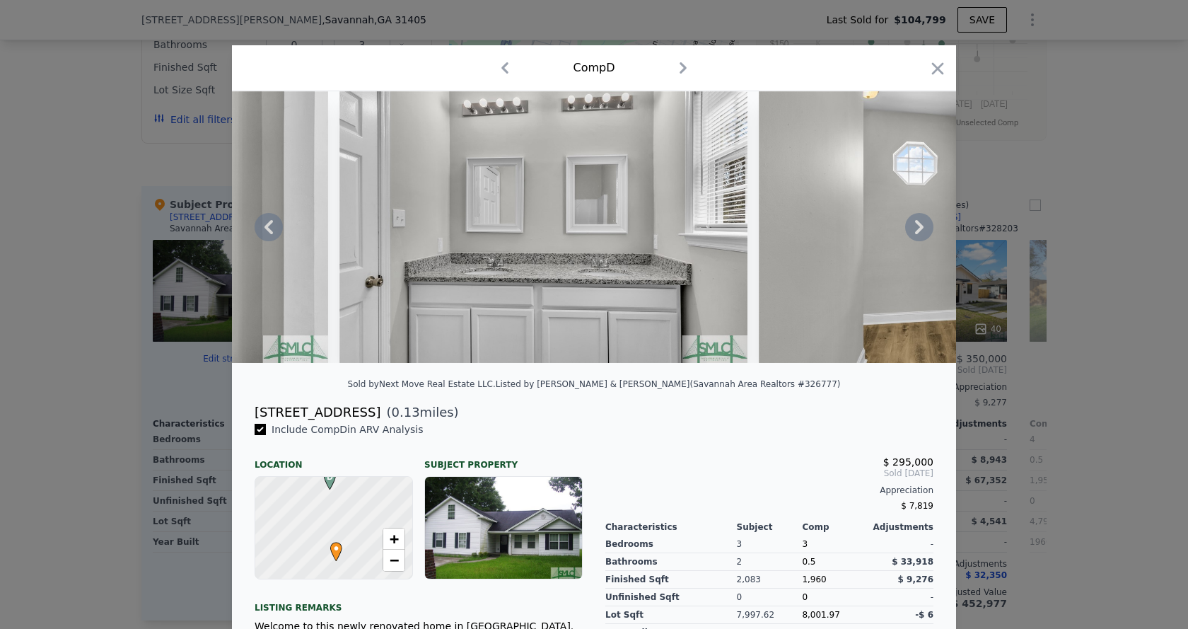
click at [916, 231] on icon at bounding box center [919, 227] width 8 height 14
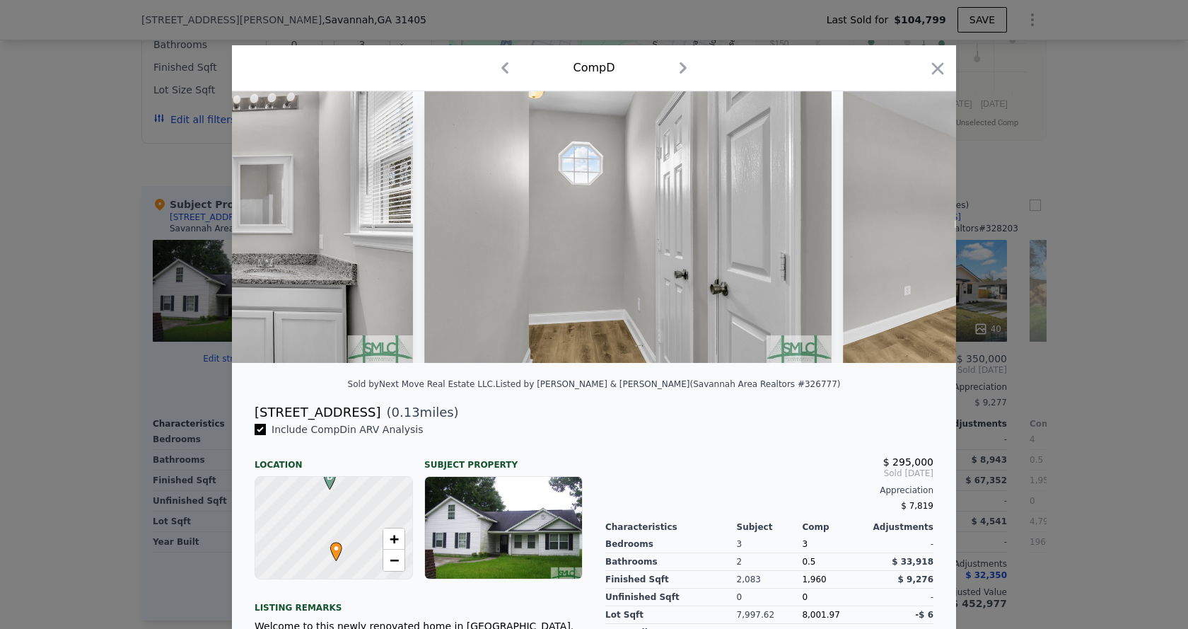
scroll to position [0, 11540]
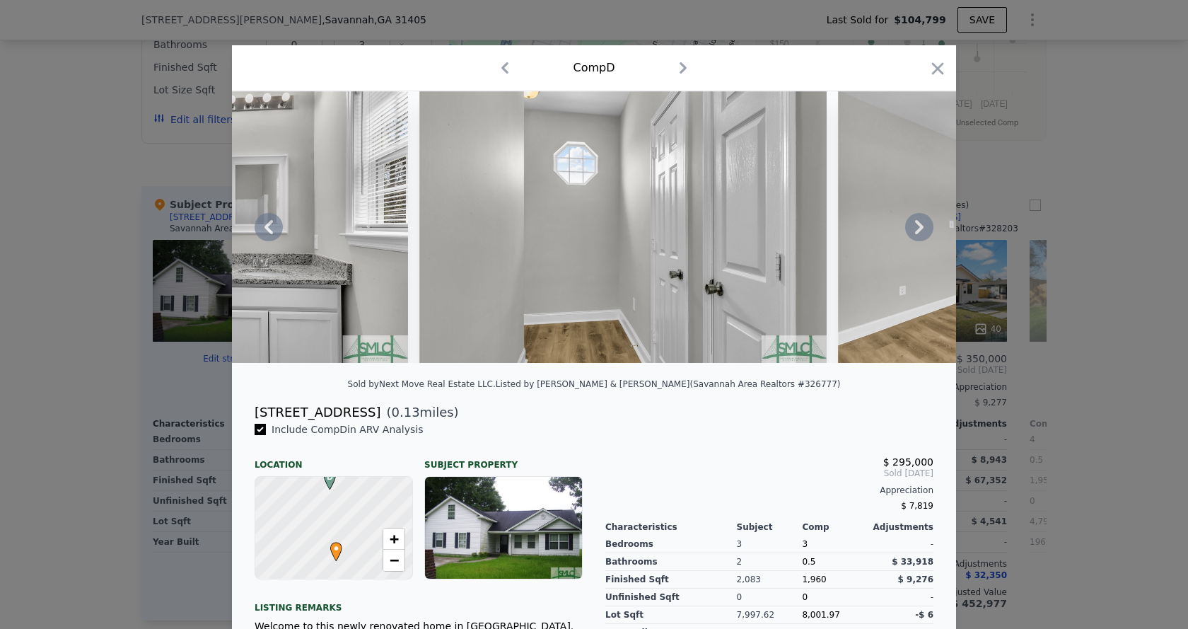
click at [916, 230] on icon at bounding box center [919, 227] width 8 height 14
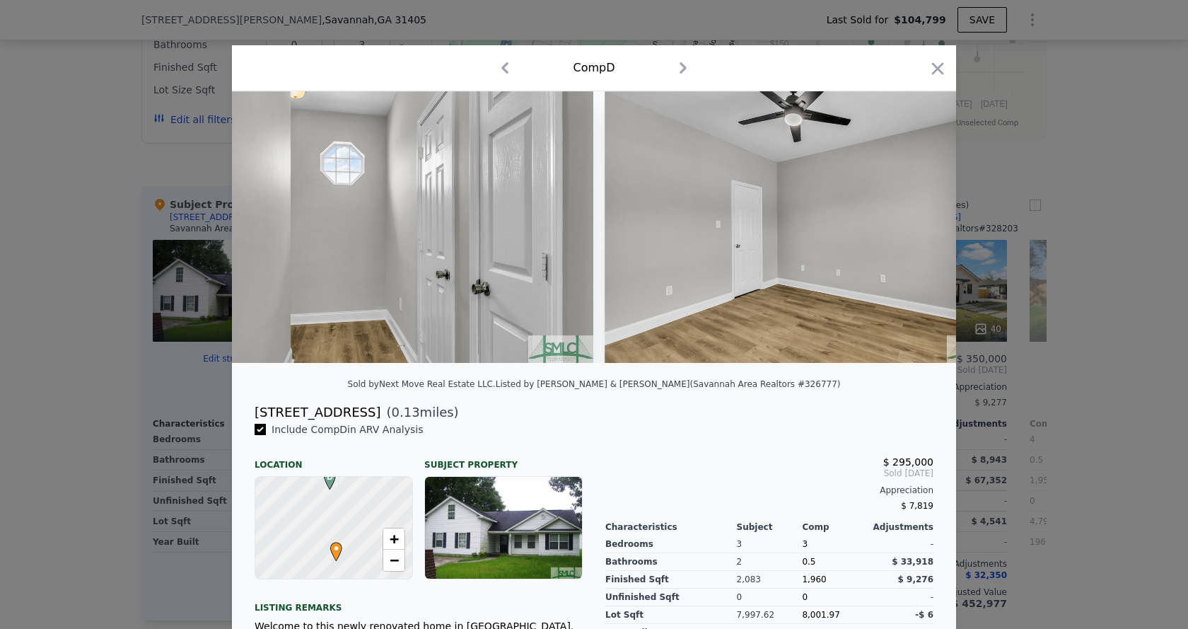
scroll to position [0, 11879]
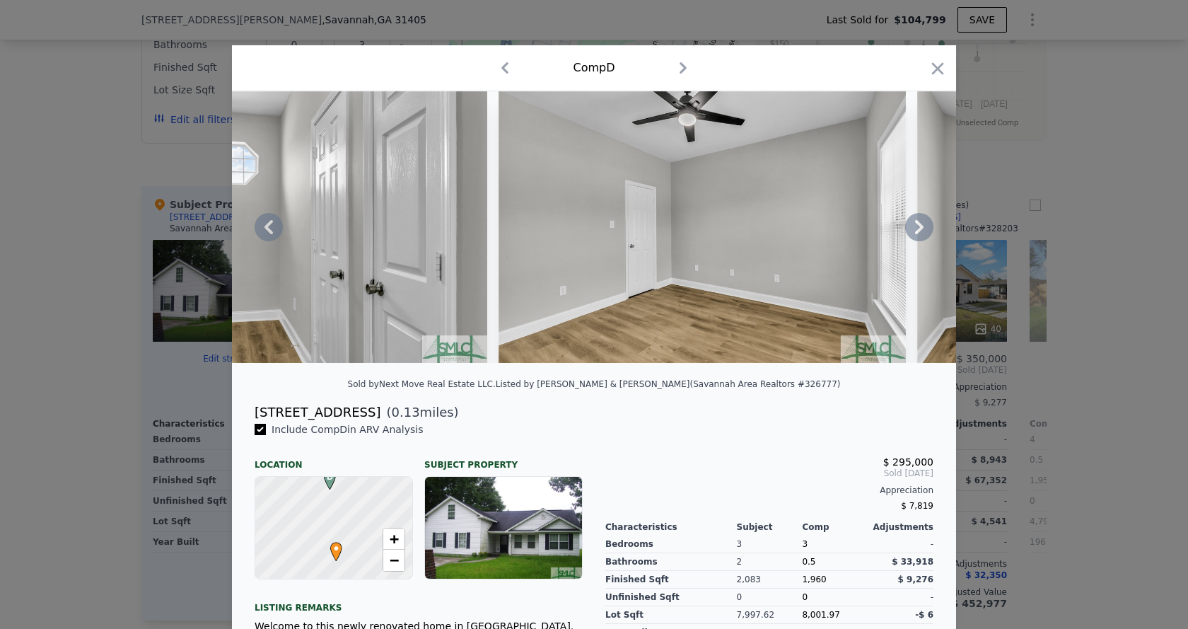
click at [916, 230] on icon at bounding box center [919, 227] width 8 height 14
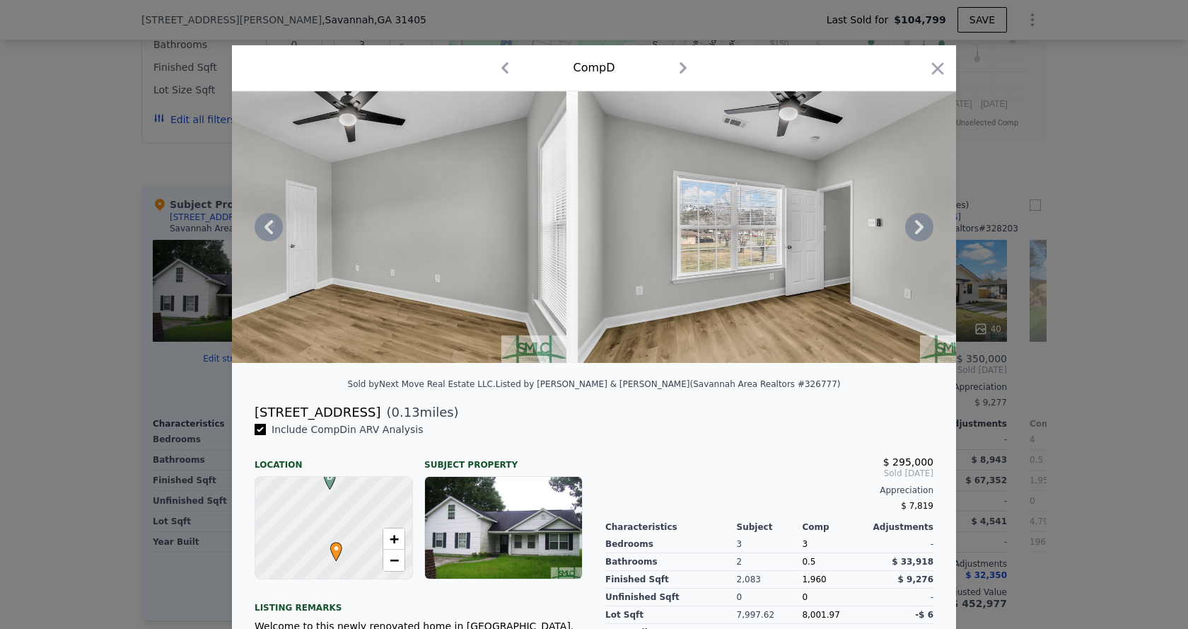
click at [916, 230] on icon at bounding box center [919, 227] width 8 height 14
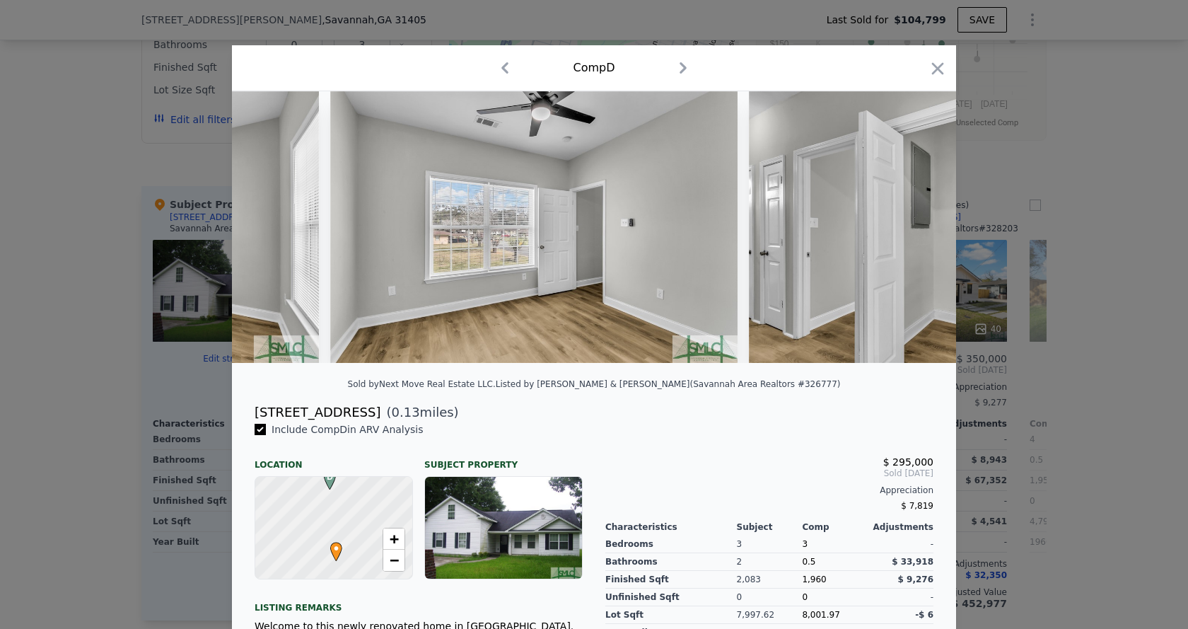
scroll to position [0, 12558]
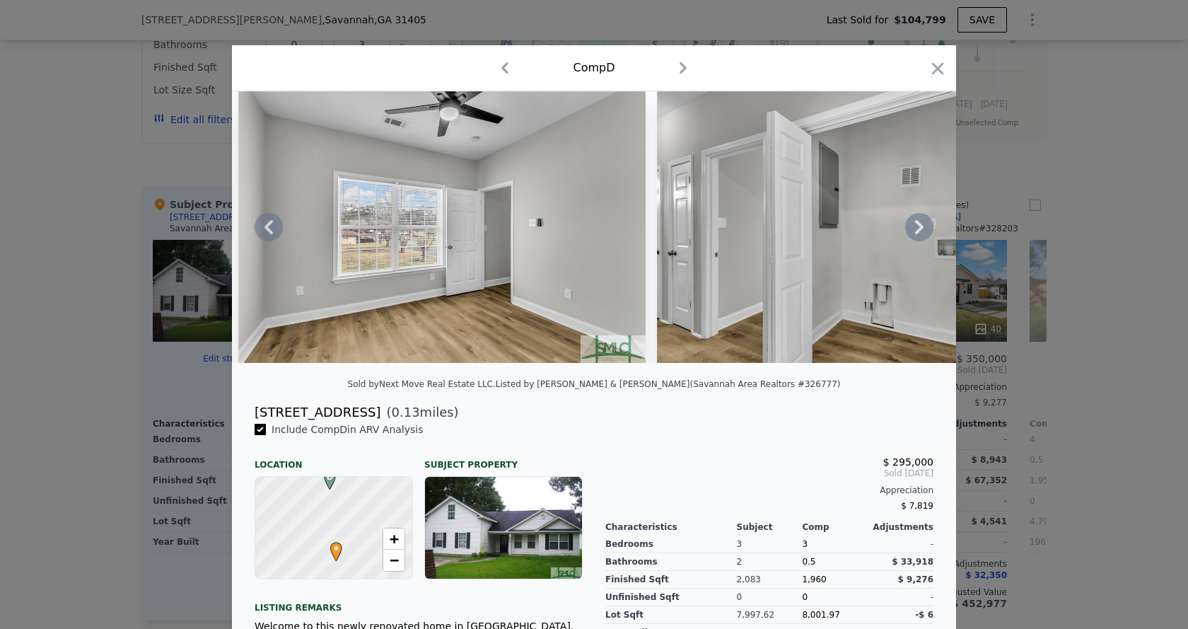
click at [909, 231] on icon at bounding box center [919, 227] width 28 height 28
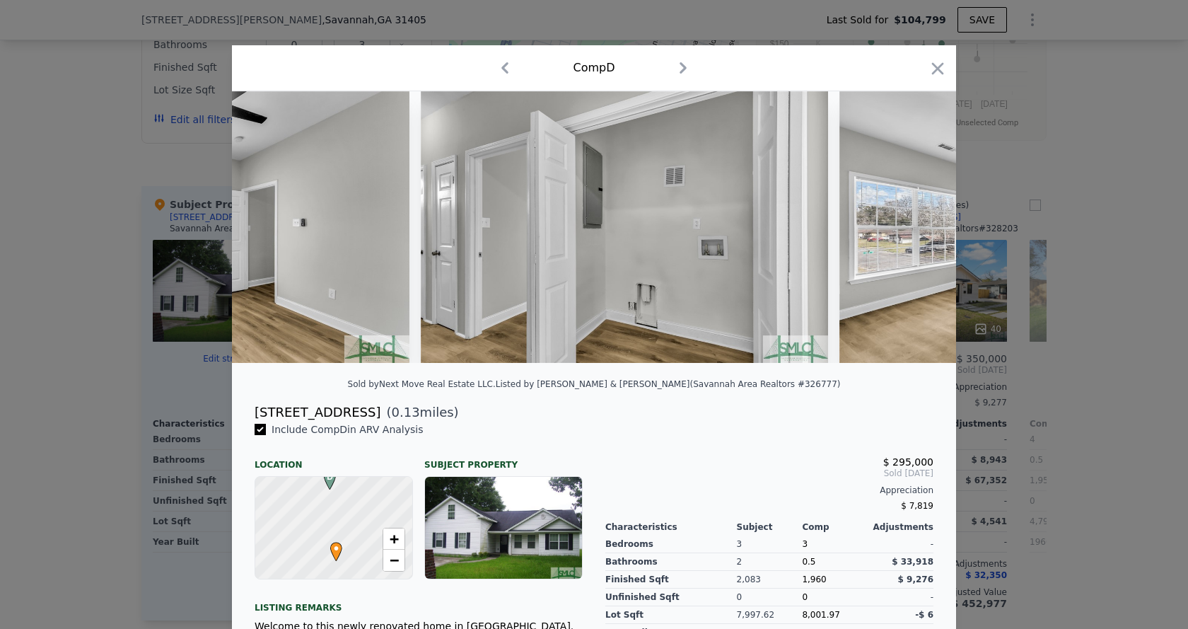
scroll to position [0, 12897]
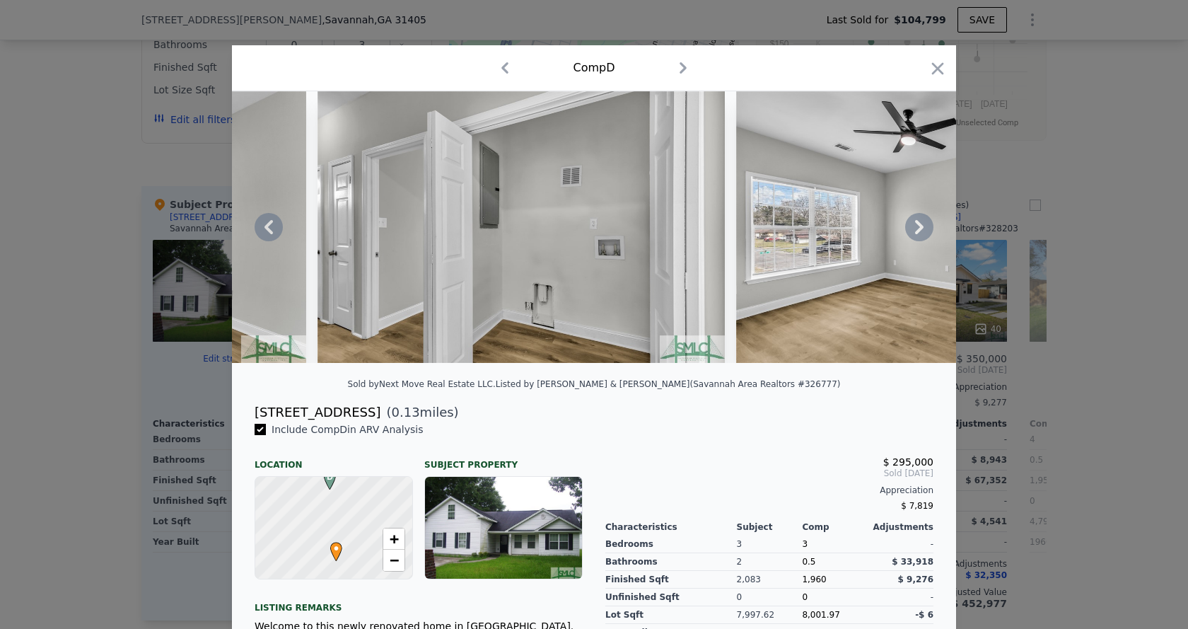
click at [909, 231] on icon at bounding box center [919, 227] width 28 height 28
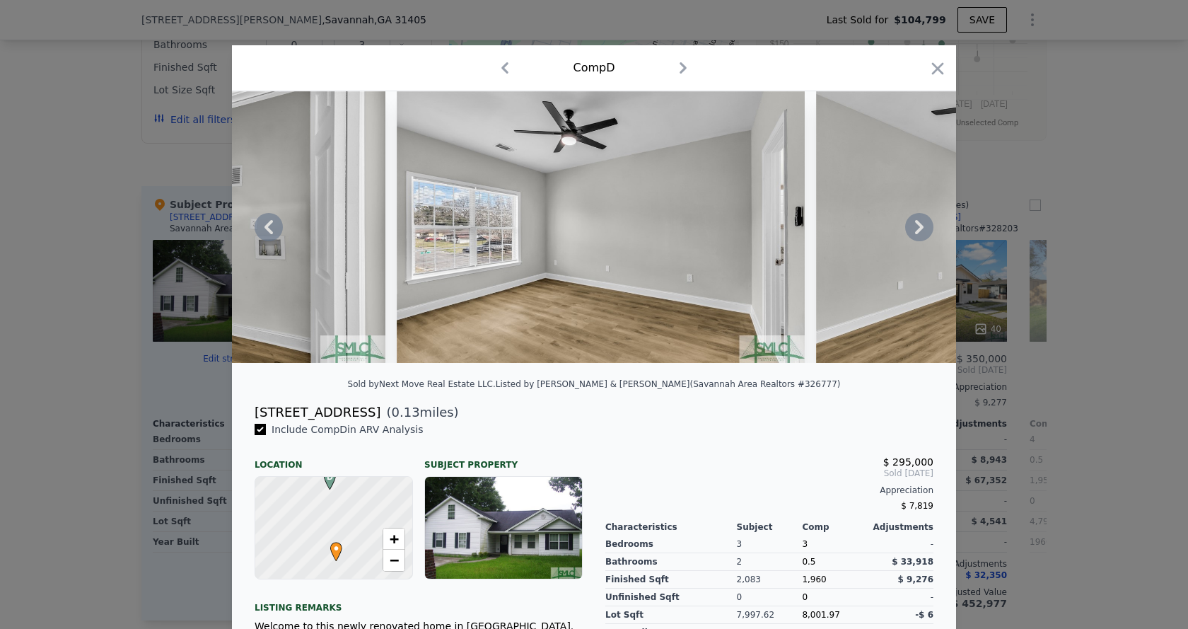
click at [909, 231] on icon at bounding box center [919, 227] width 28 height 28
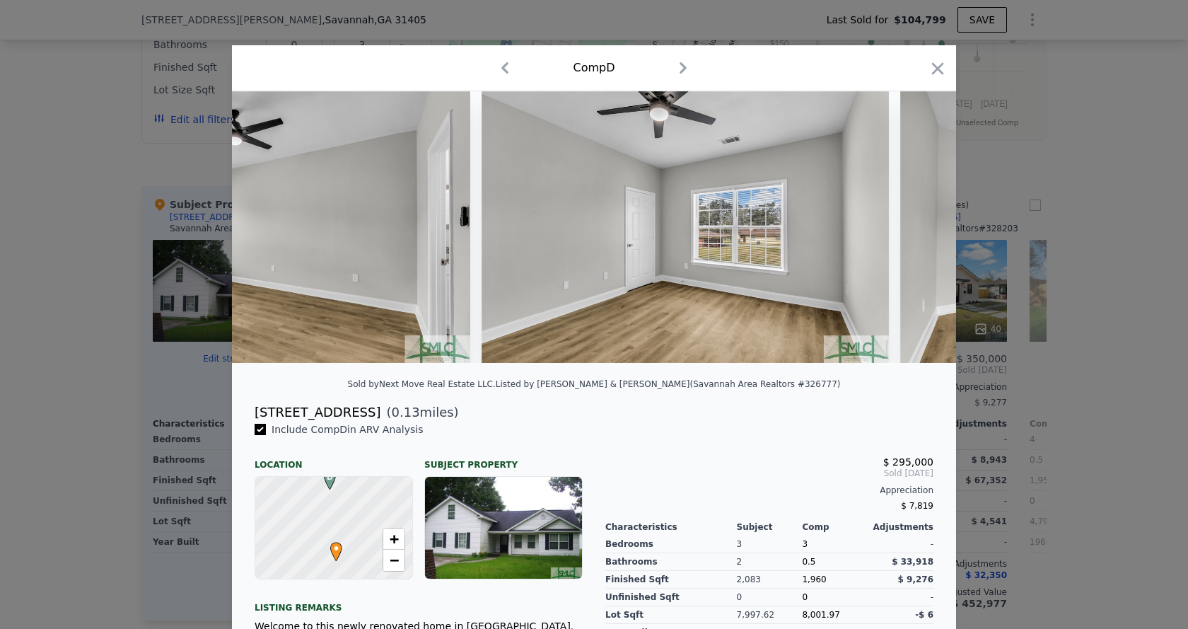
scroll to position [0, 13576]
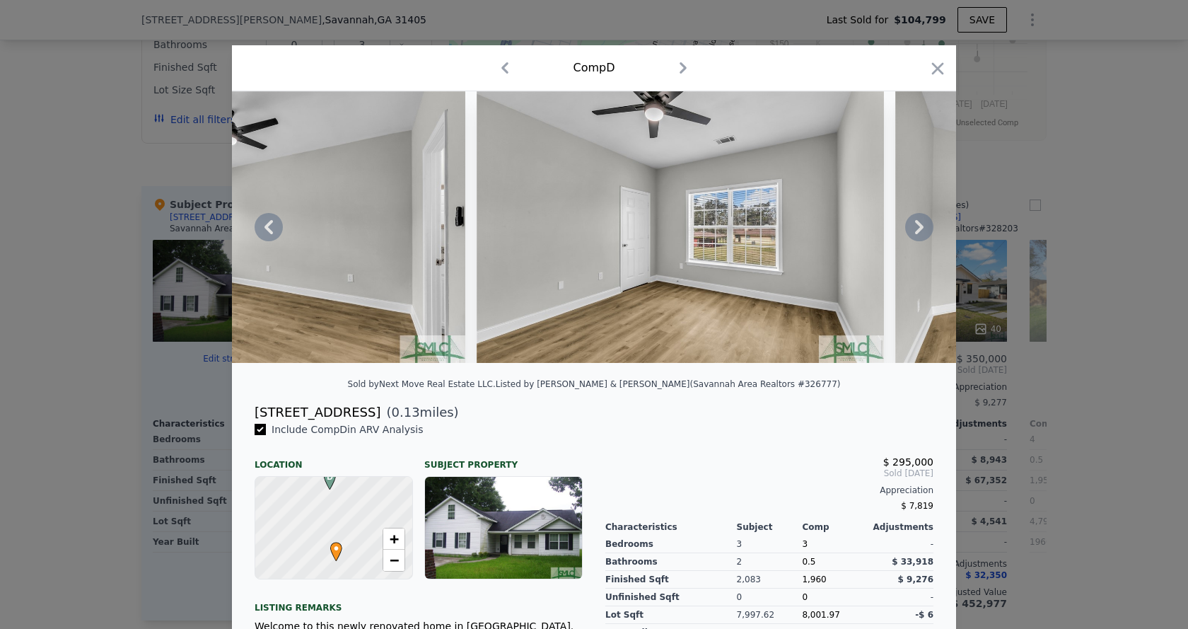
click at [909, 231] on div at bounding box center [594, 227] width 724 height 272
click at [915, 231] on icon at bounding box center [919, 227] width 8 height 14
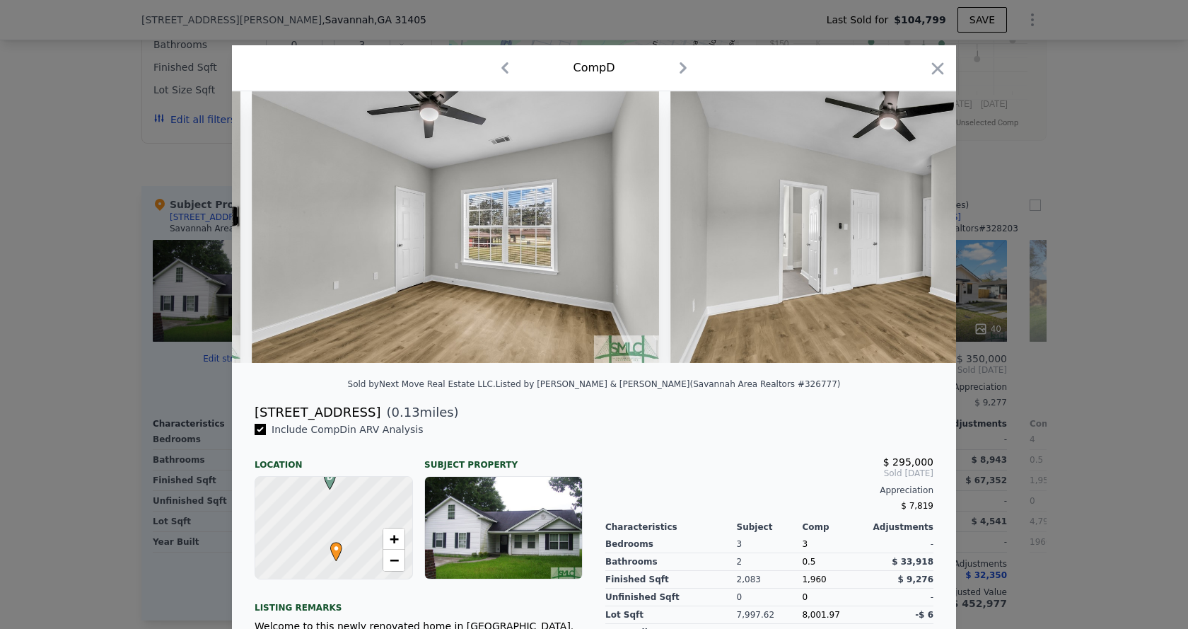
scroll to position [0, 13915]
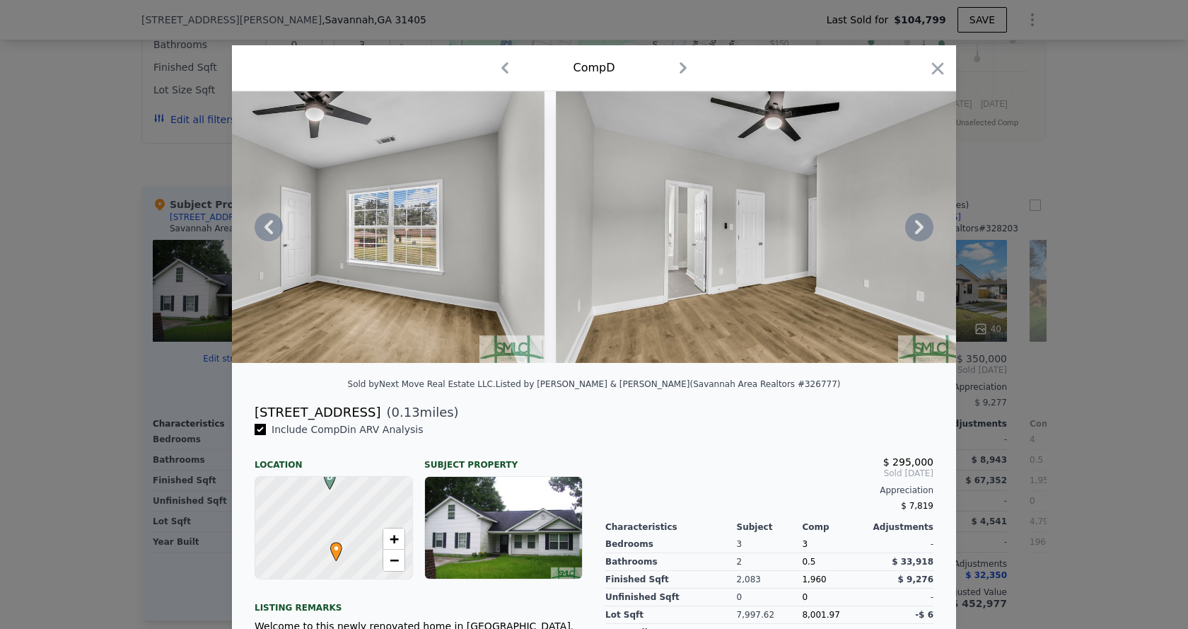
click at [915, 231] on icon at bounding box center [919, 227] width 8 height 14
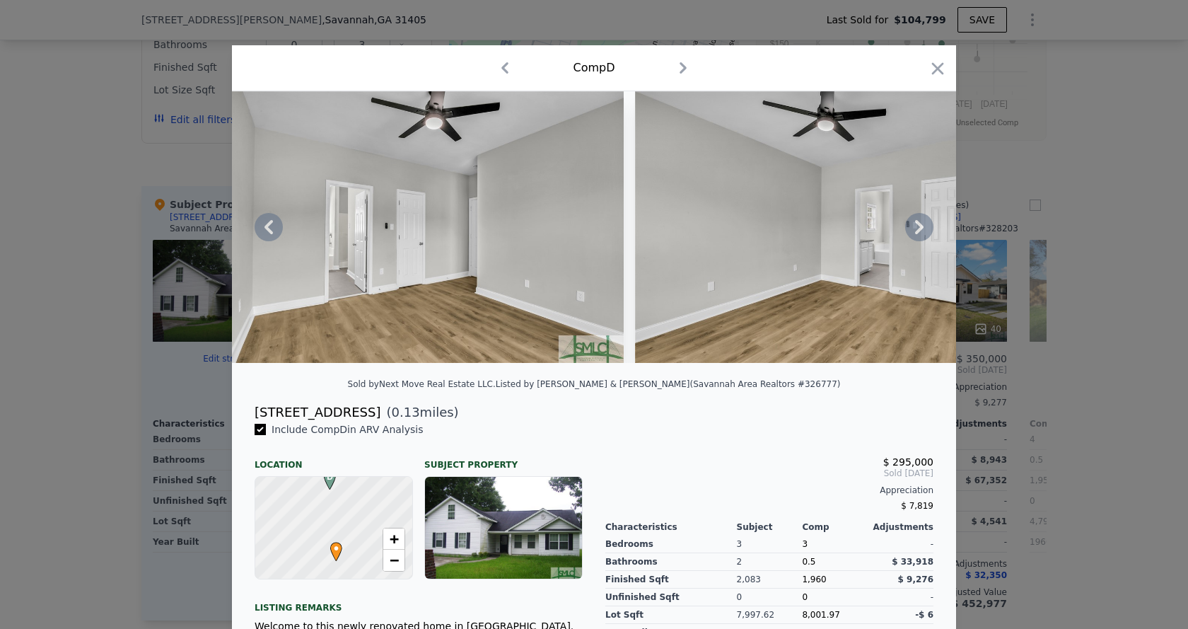
click at [915, 231] on icon at bounding box center [919, 227] width 8 height 14
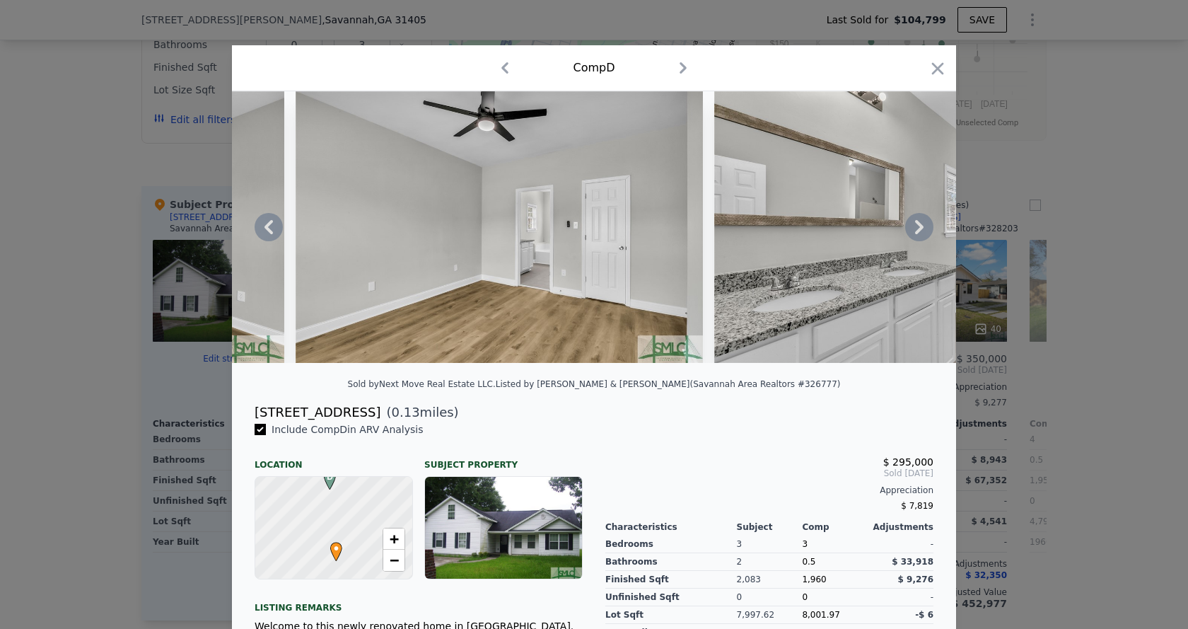
click at [915, 231] on icon at bounding box center [919, 227] width 8 height 14
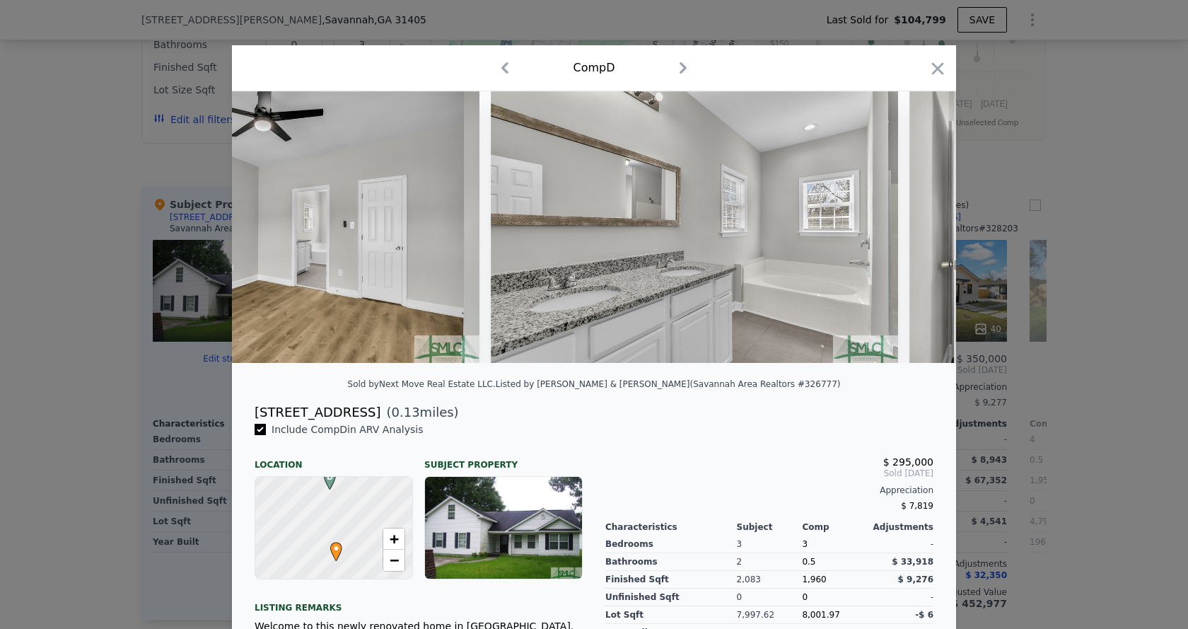
scroll to position [0, 14934]
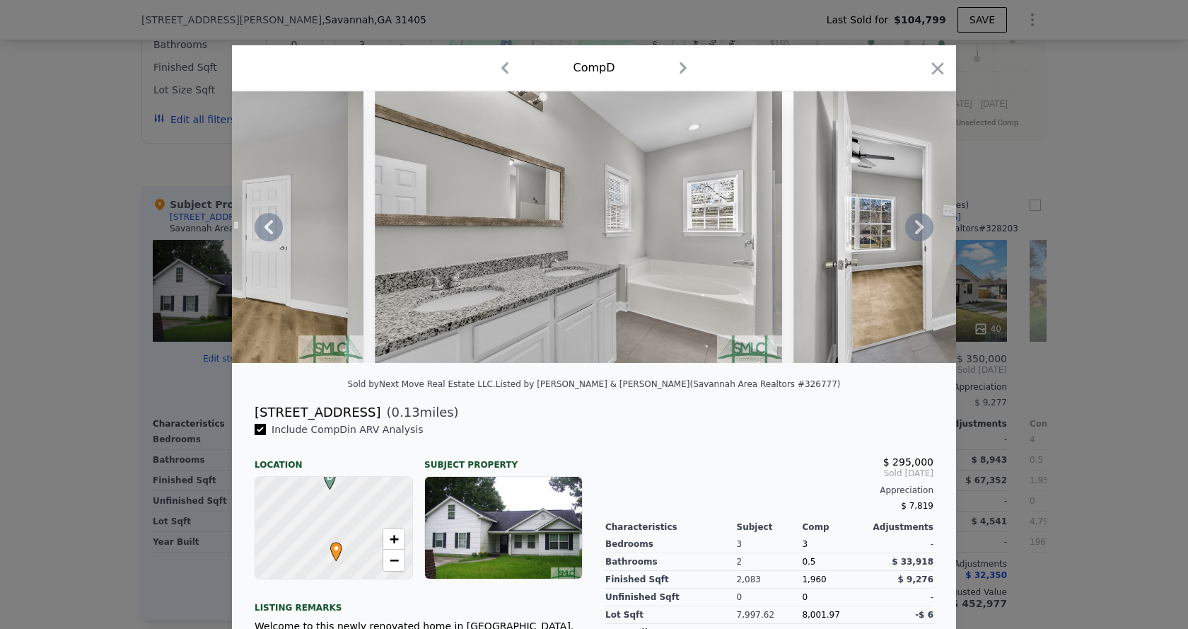
click at [918, 224] on icon at bounding box center [919, 227] width 28 height 28
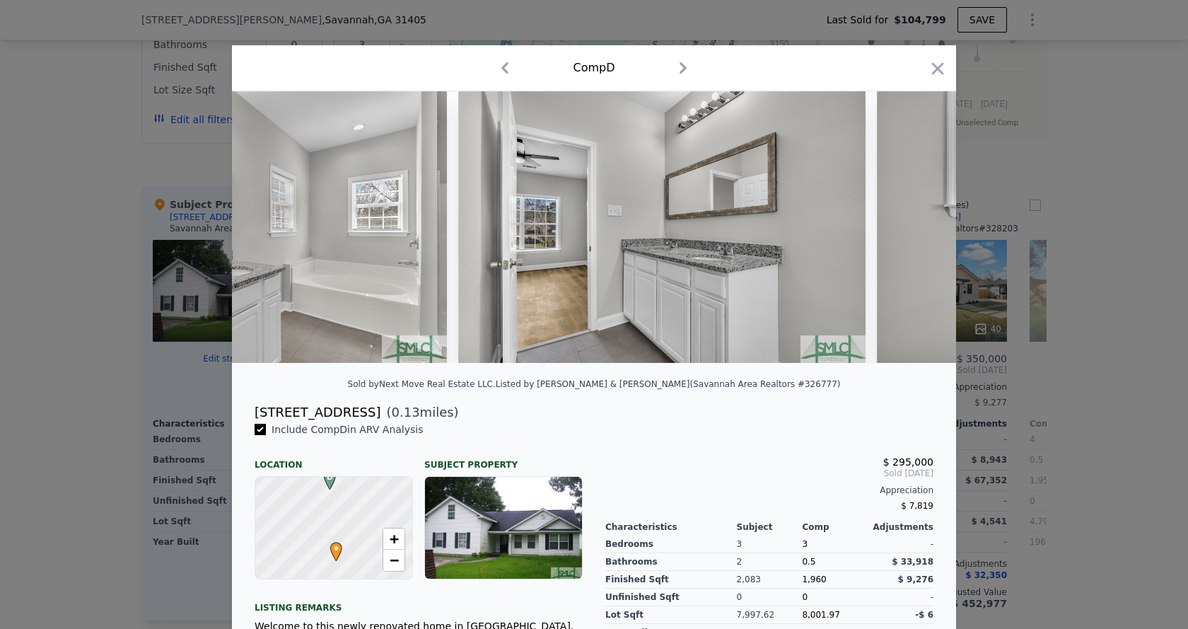
scroll to position [0, 15273]
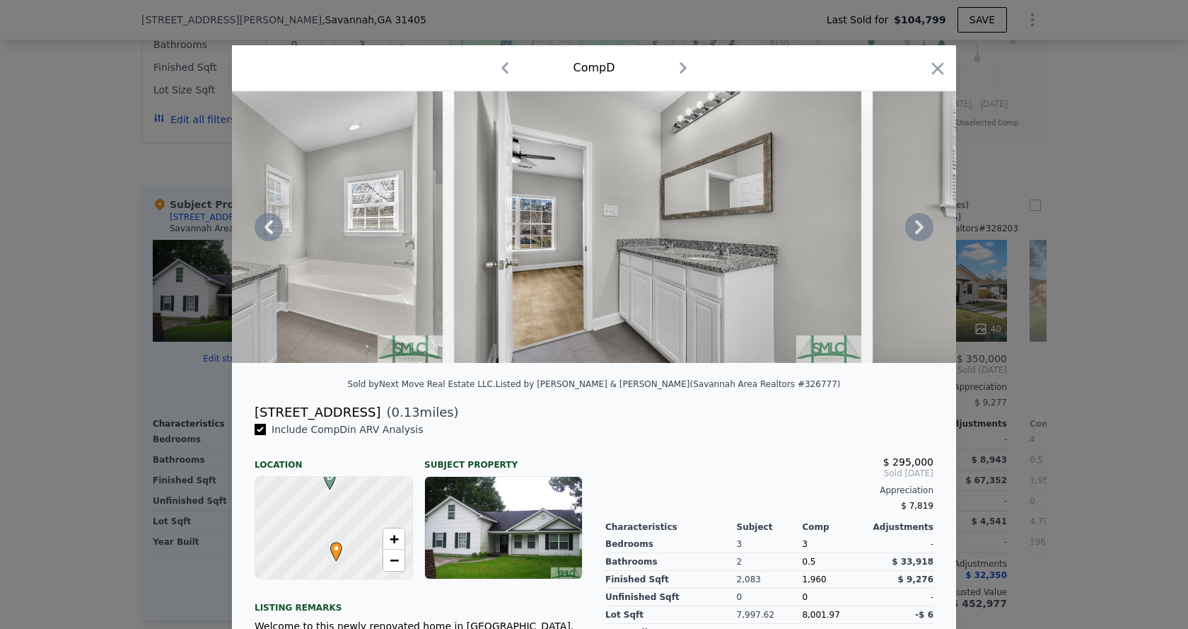
click at [910, 228] on icon at bounding box center [919, 227] width 28 height 28
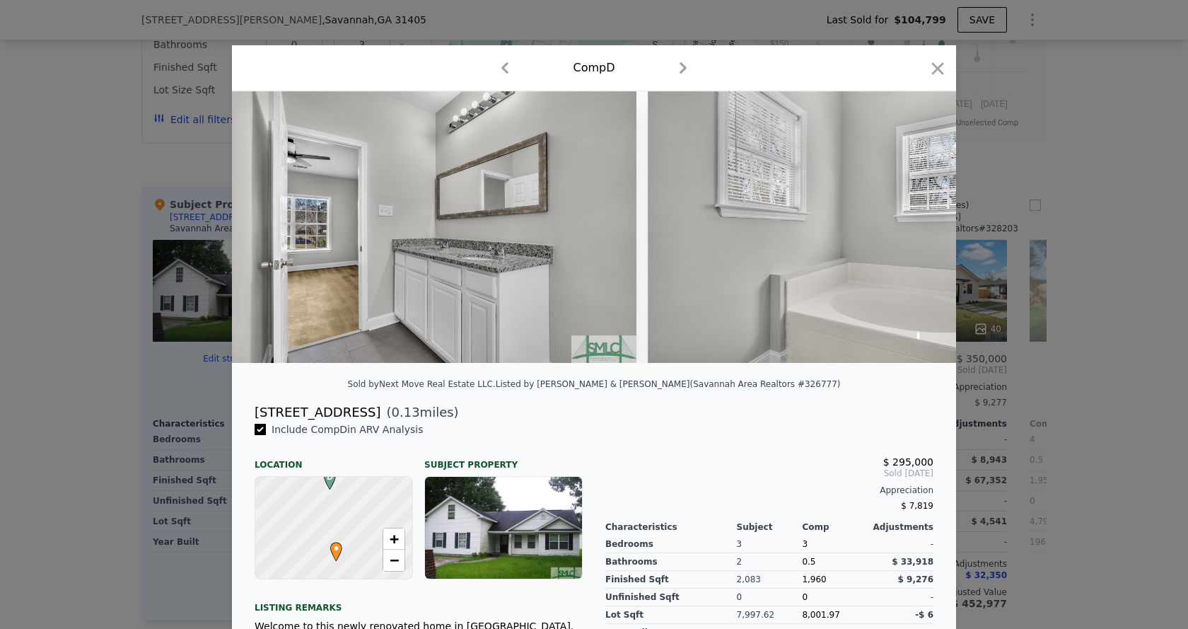
scroll to position [0, 15612]
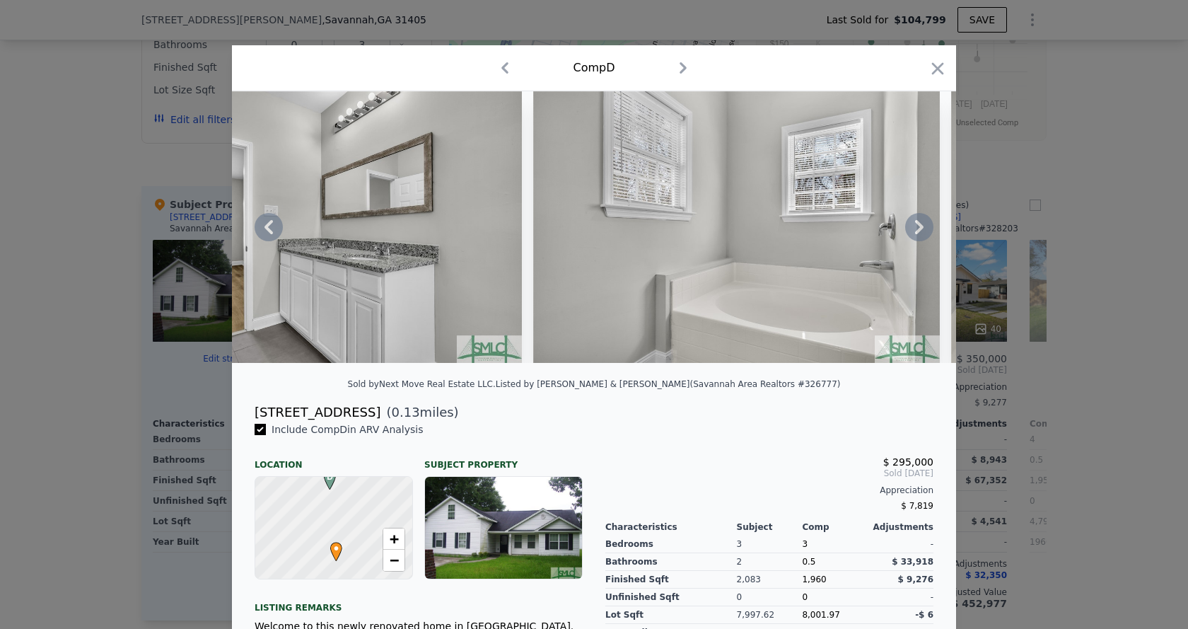
click at [910, 228] on icon at bounding box center [919, 227] width 28 height 28
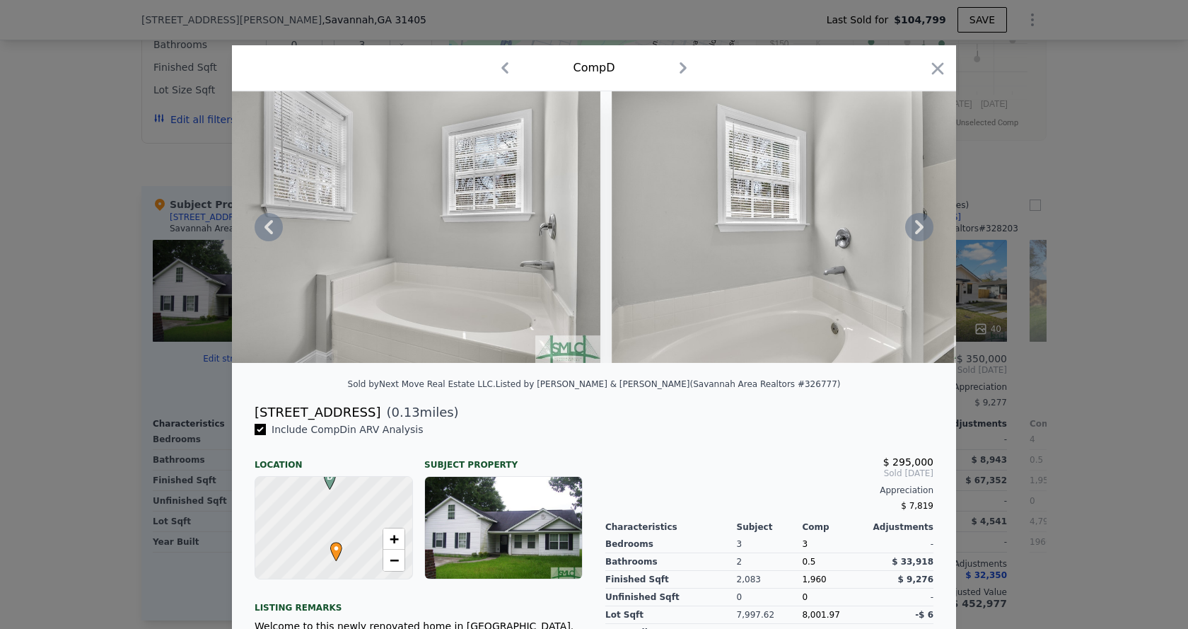
click at [910, 228] on icon at bounding box center [919, 227] width 28 height 28
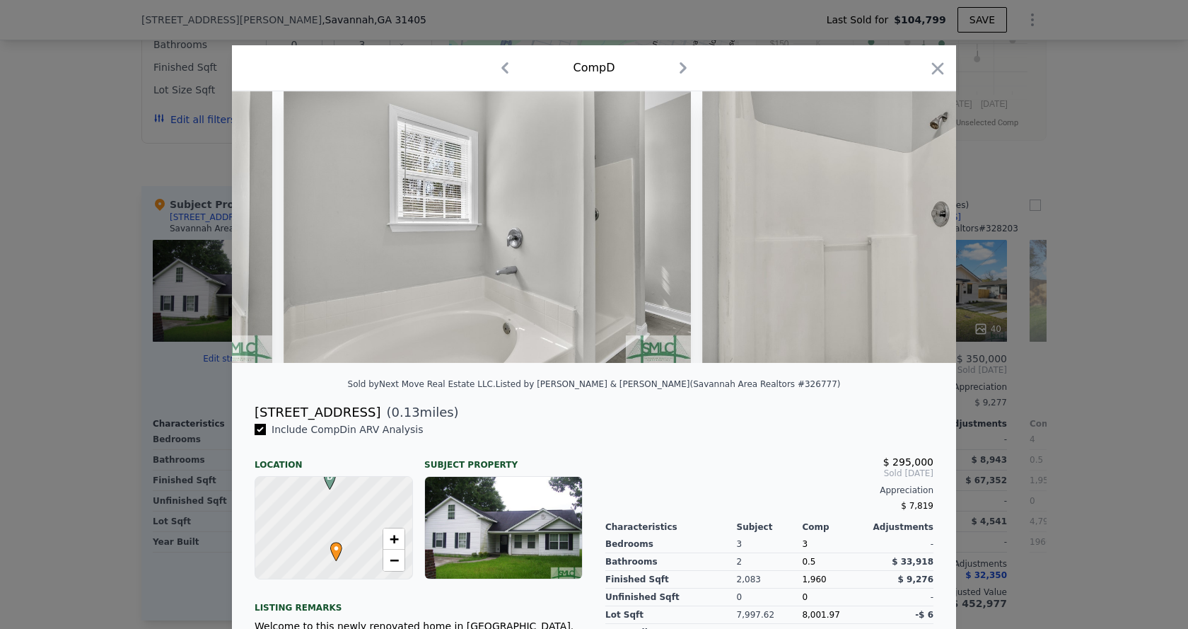
scroll to position [0, 16291]
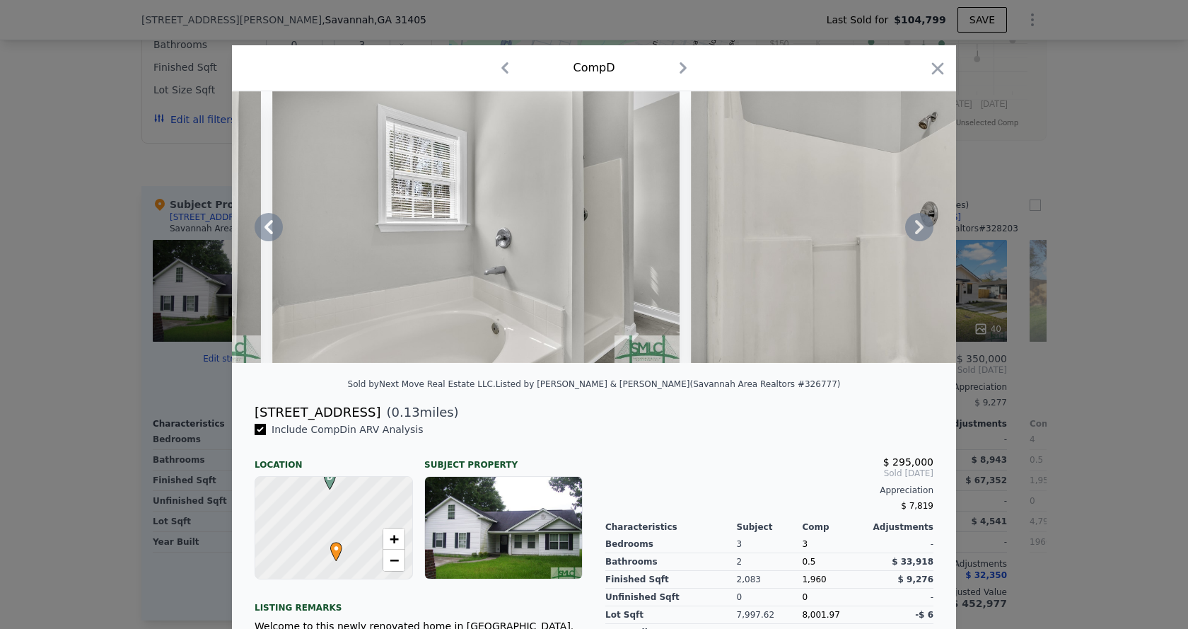
click at [909, 228] on icon at bounding box center [919, 227] width 28 height 28
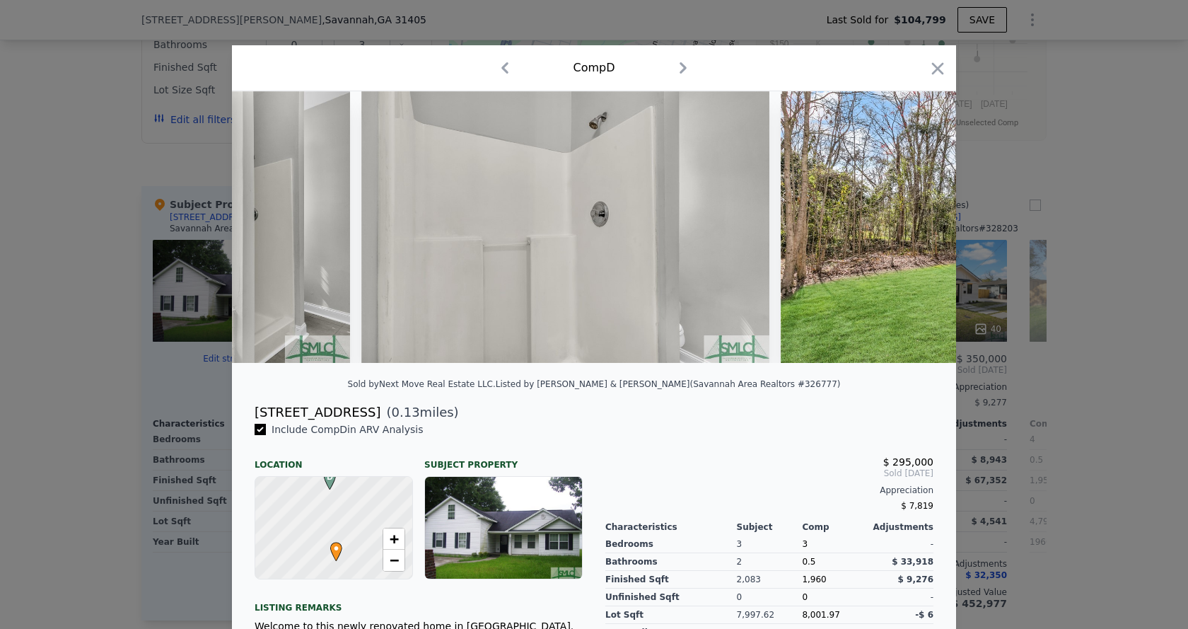
scroll to position [0, 16631]
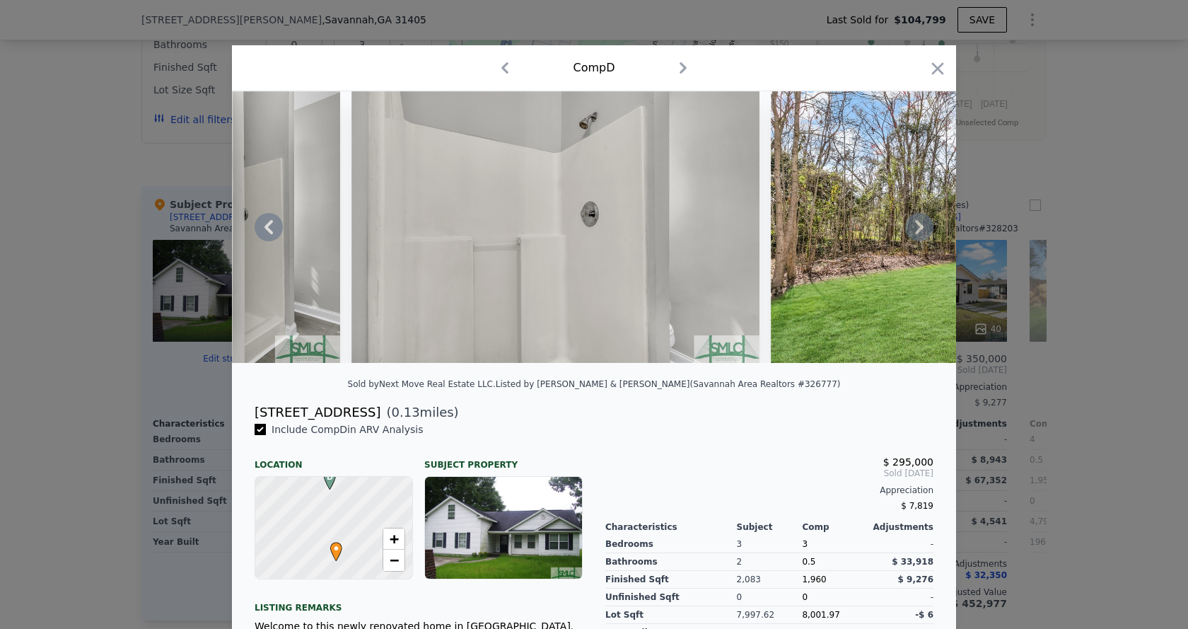
click at [915, 230] on icon at bounding box center [919, 227] width 8 height 14
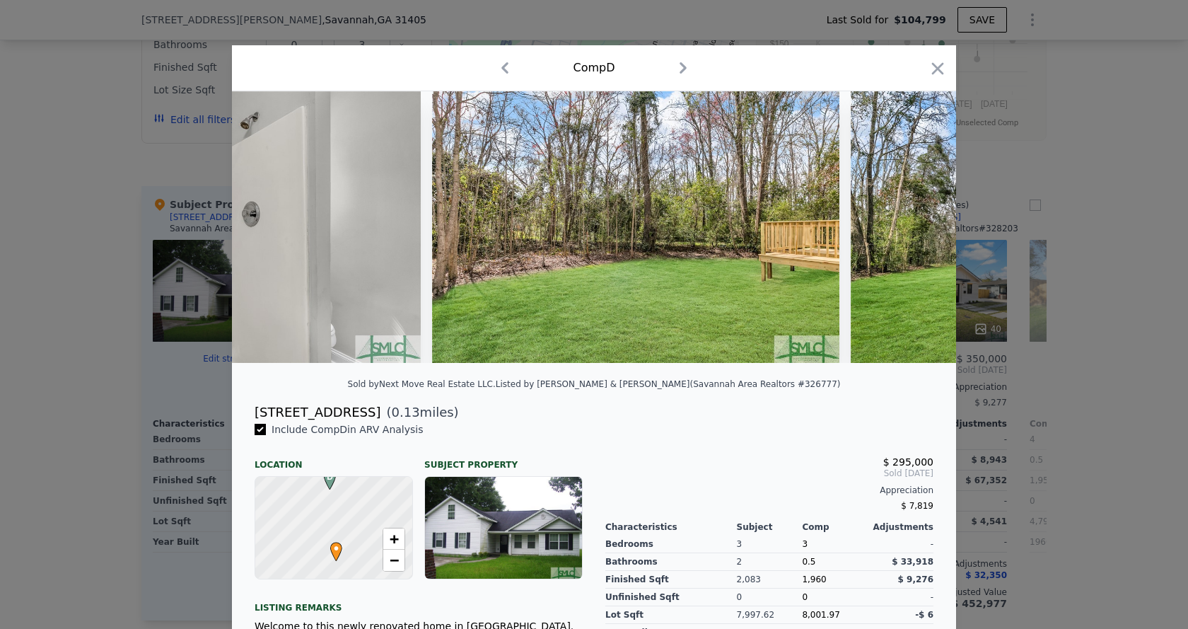
scroll to position [0, 16970]
click at [915, 230] on icon at bounding box center [919, 227] width 8 height 14
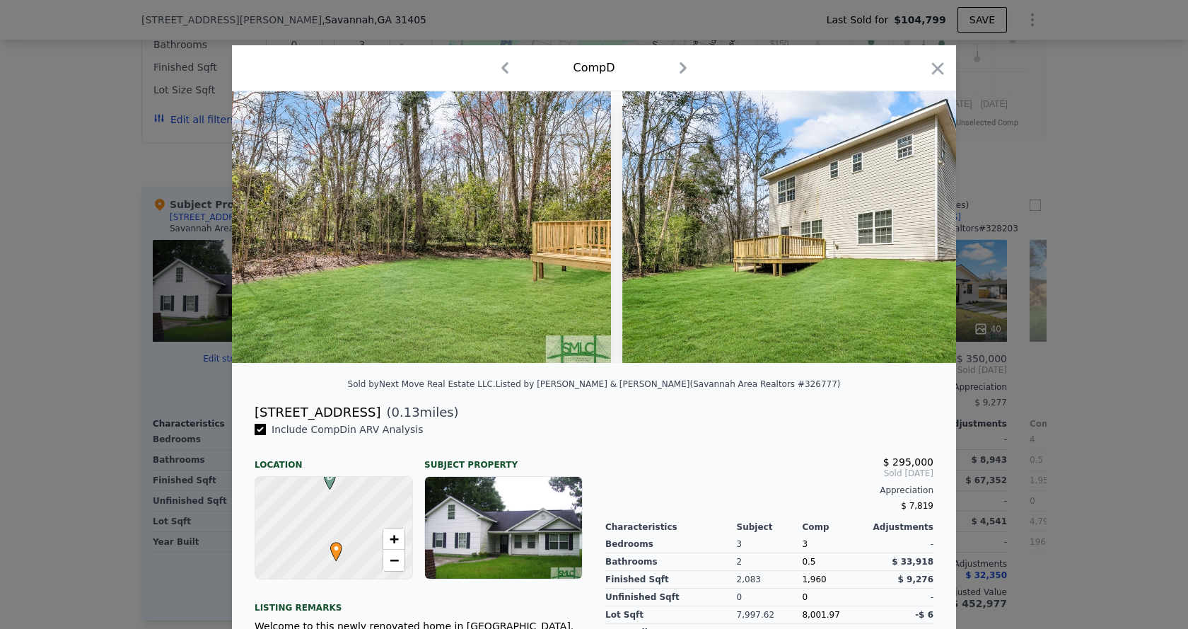
scroll to position [0, 17309]
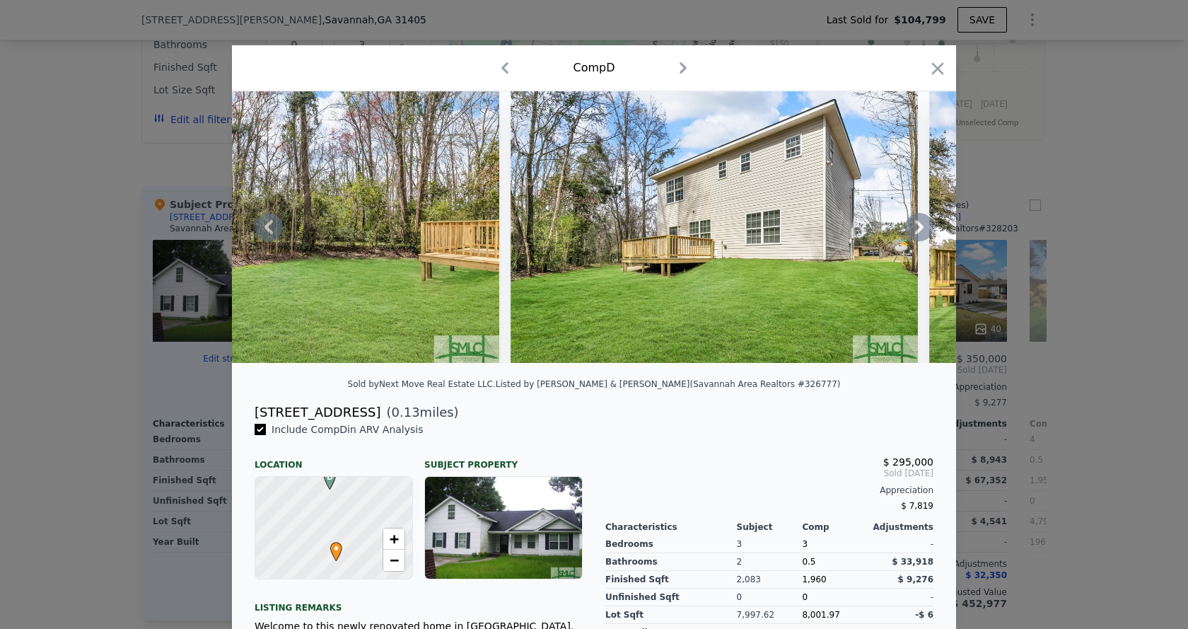
click at [915, 230] on icon at bounding box center [919, 227] width 8 height 14
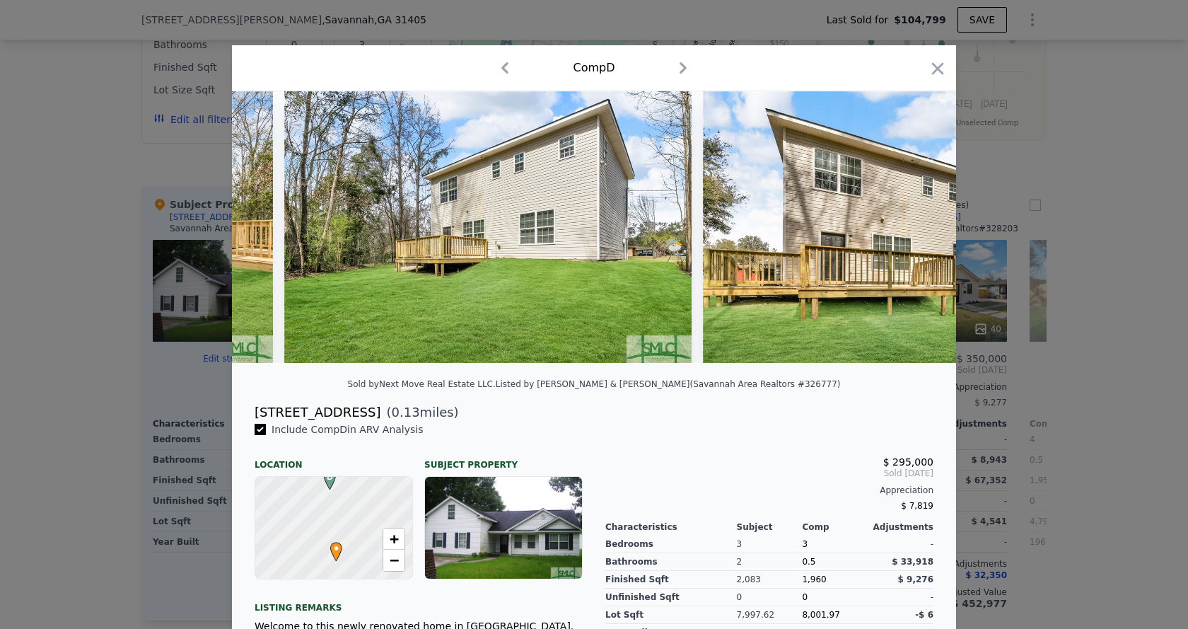
scroll to position [0, 17649]
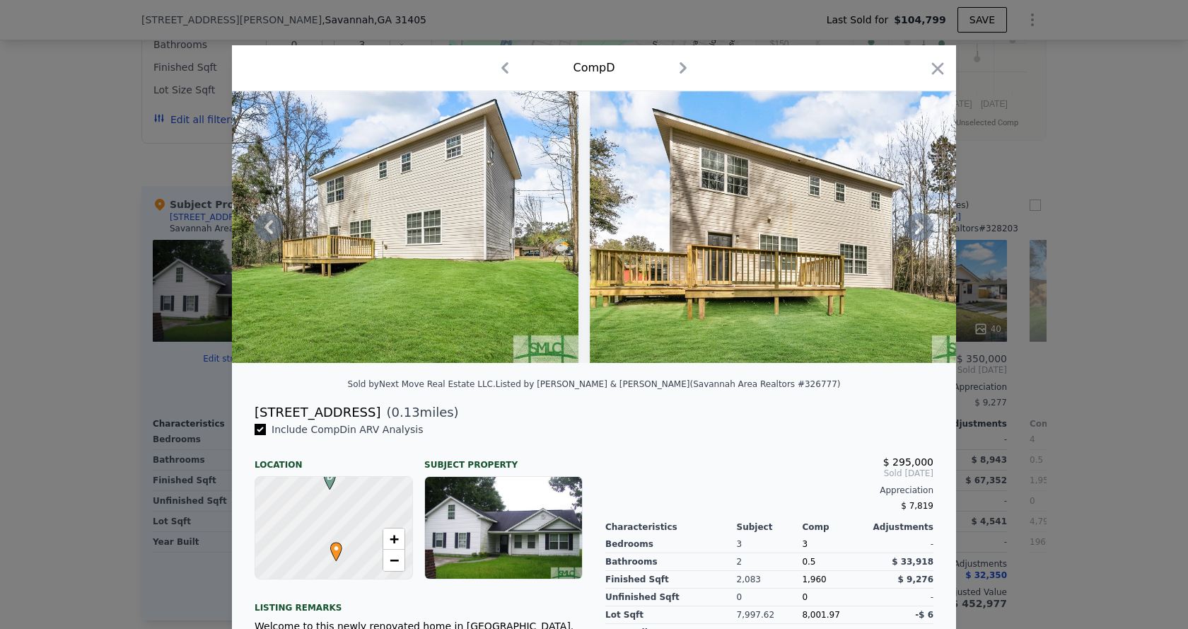
click at [909, 224] on icon at bounding box center [919, 227] width 28 height 28
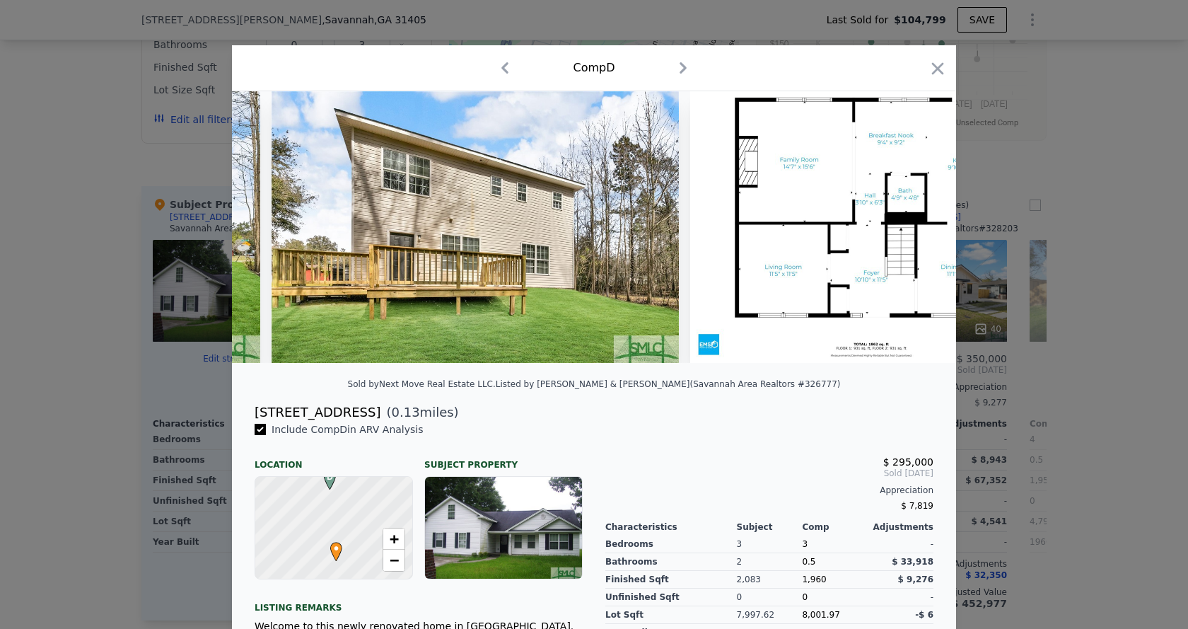
scroll to position [0, 17988]
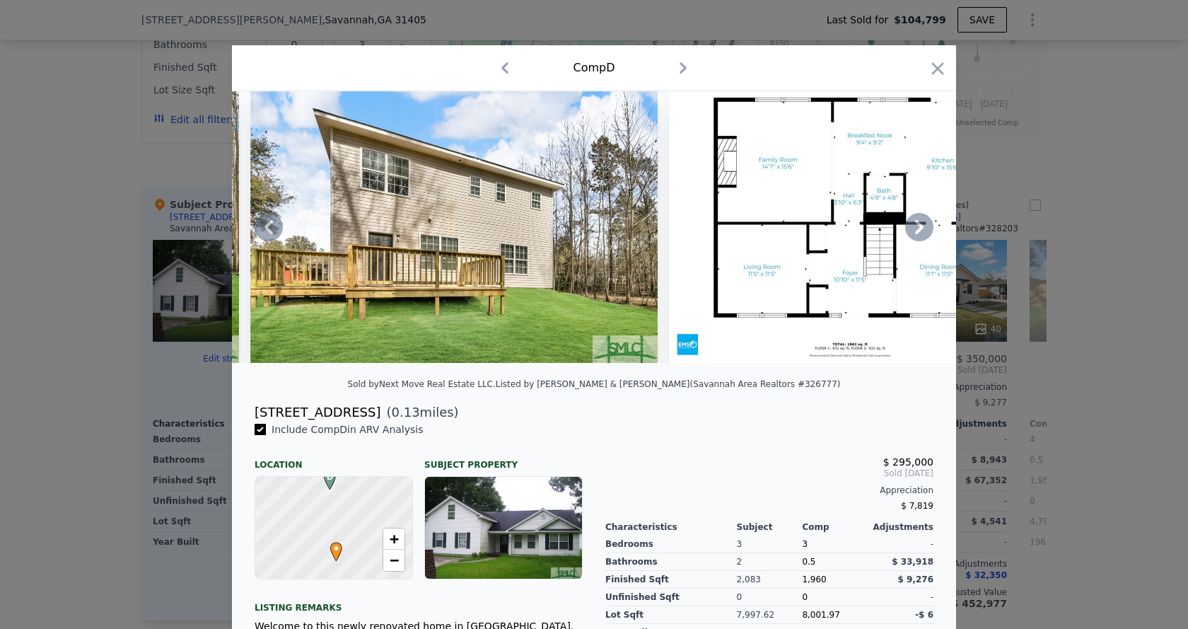
click at [920, 233] on icon at bounding box center [919, 227] width 28 height 28
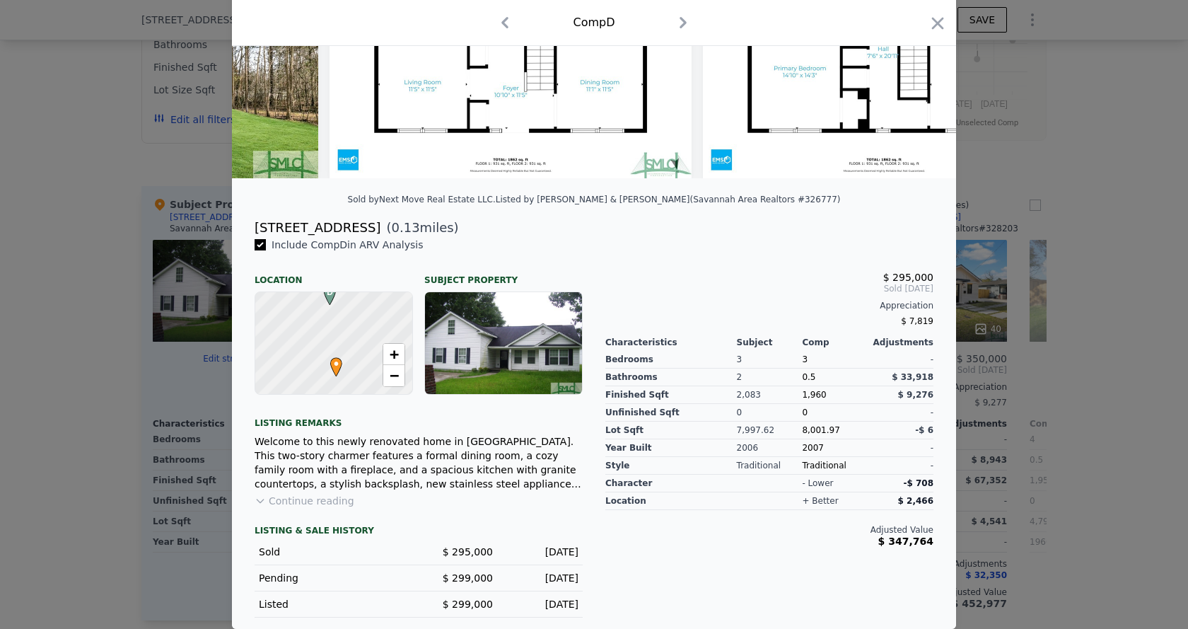
scroll to position [195, 0]
click at [255, 497] on icon at bounding box center [260, 500] width 11 height 11
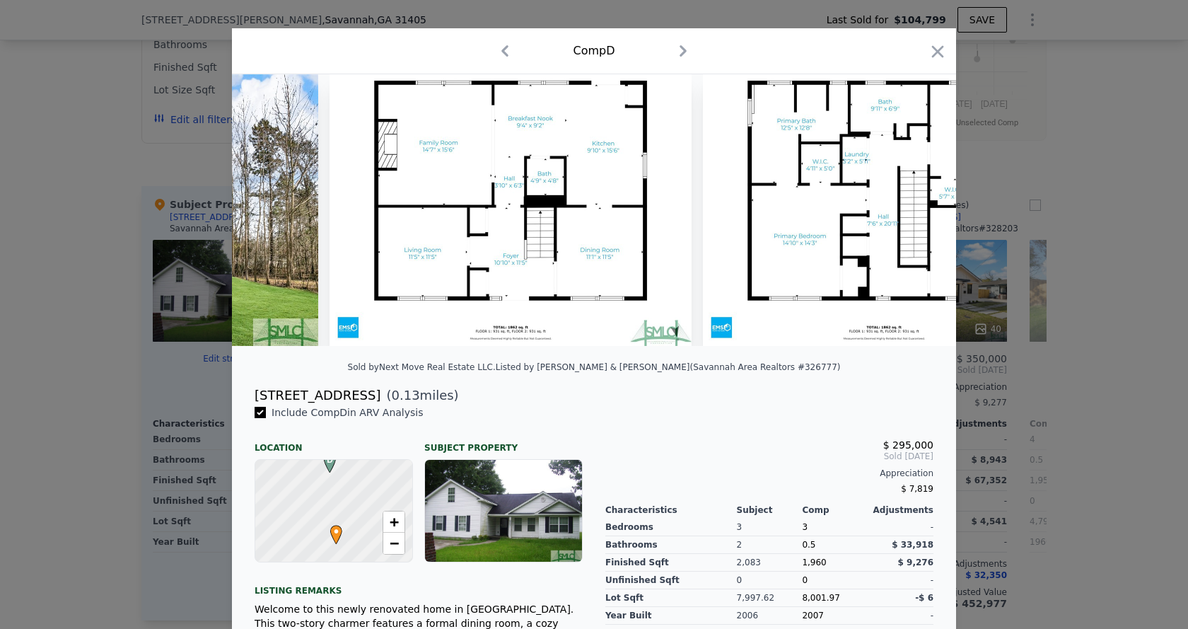
scroll to position [0, 0]
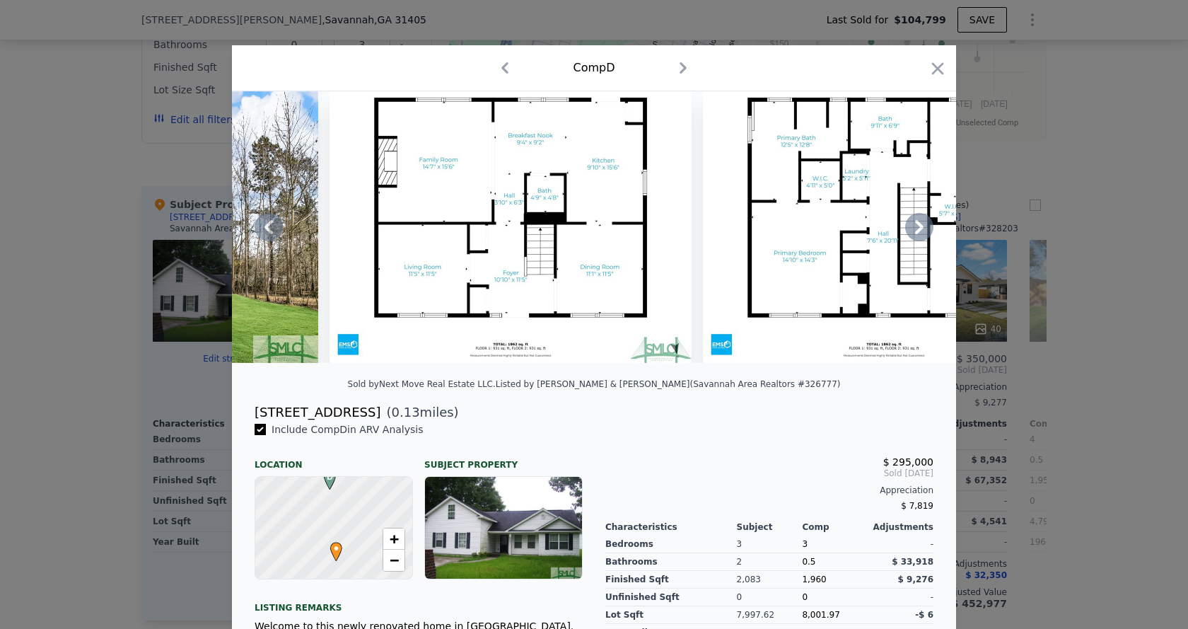
click at [917, 233] on icon at bounding box center [919, 227] width 8 height 14
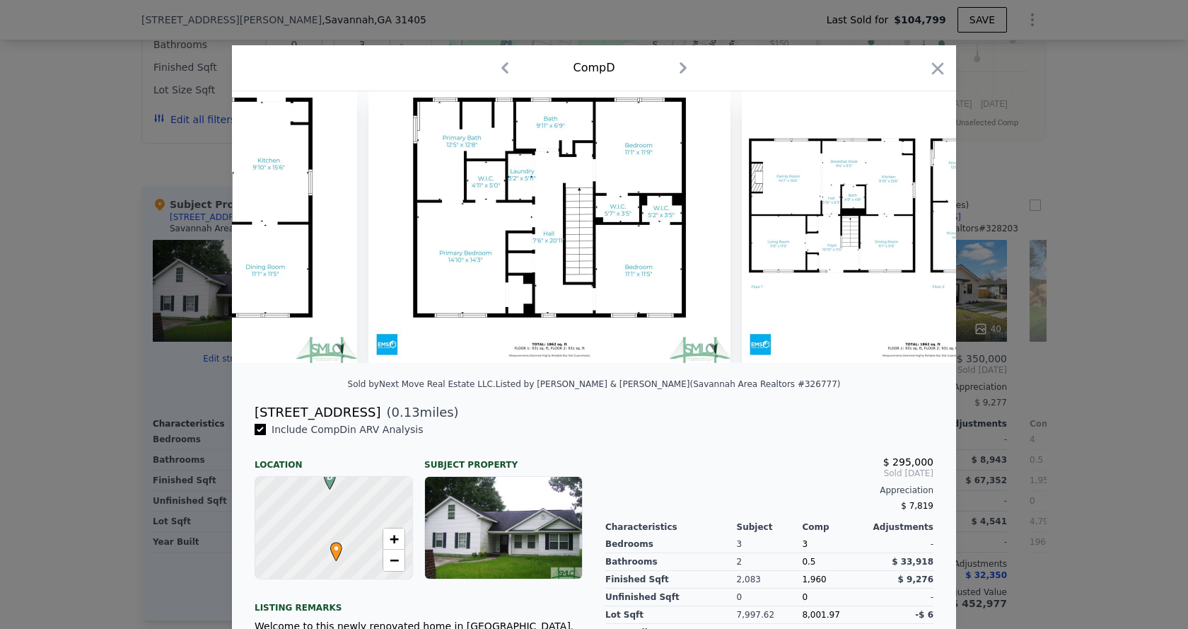
scroll to position [0, 18667]
